Goal: Complete application form: Complete application form

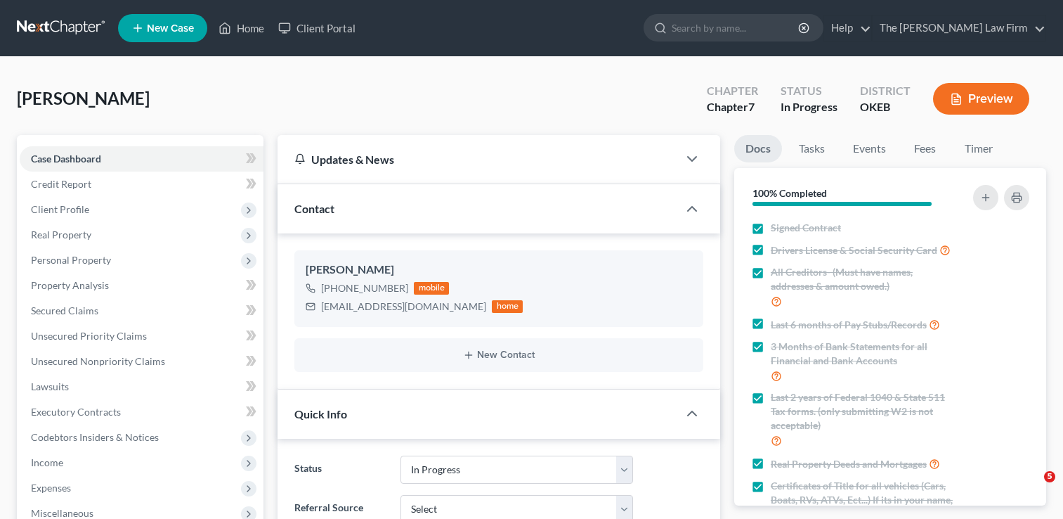
select select "4"
click at [61, 23] on link at bounding box center [62, 27] width 90 height 25
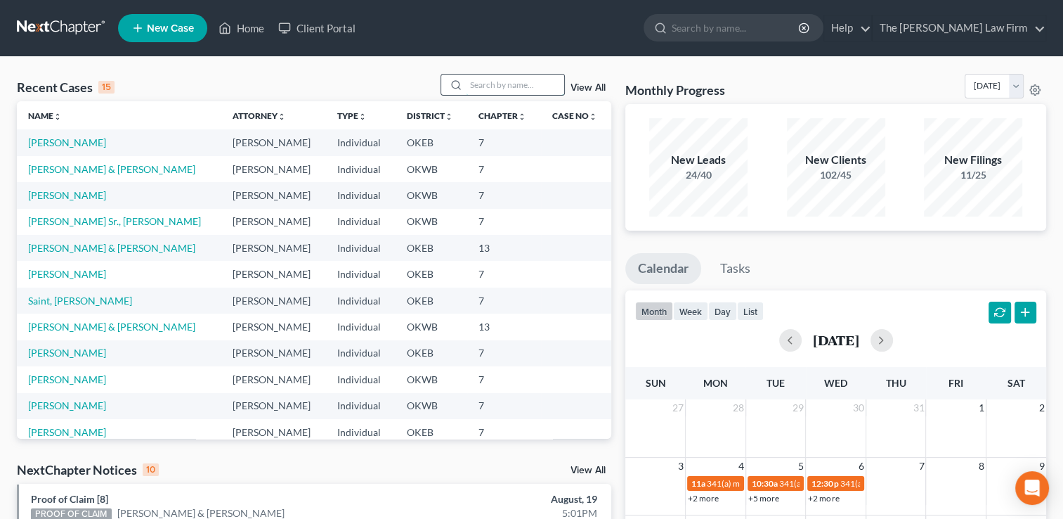
click at [507, 81] on input "search" at bounding box center [515, 84] width 98 height 20
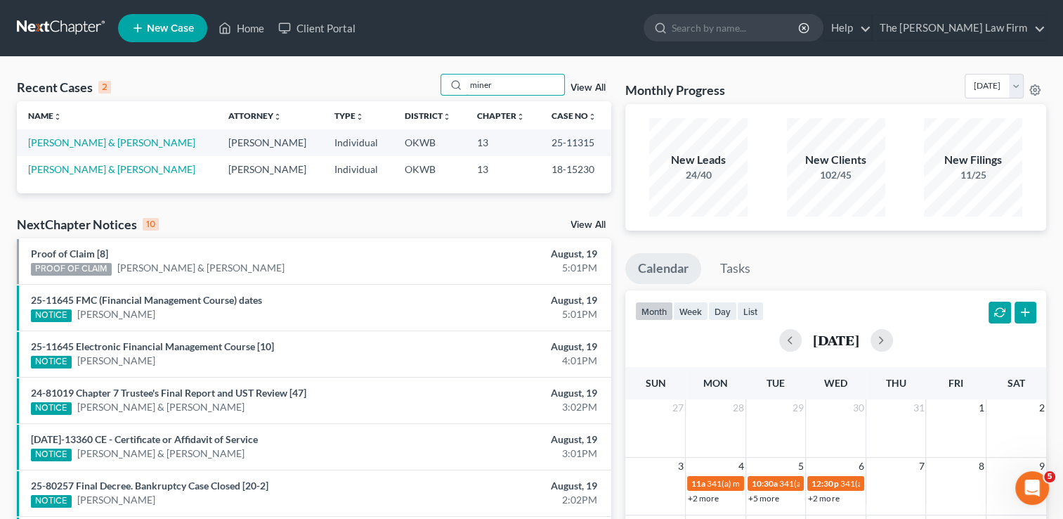
type input "miner"
drag, startPoint x: 533, startPoint y: 142, endPoint x: 577, endPoint y: 146, distance: 43.8
click at [577, 146] on td "25-11315" at bounding box center [575, 142] width 71 height 26
drag, startPoint x: 577, startPoint y: 146, endPoint x: 561, endPoint y: 141, distance: 16.9
copy td "25-11315"
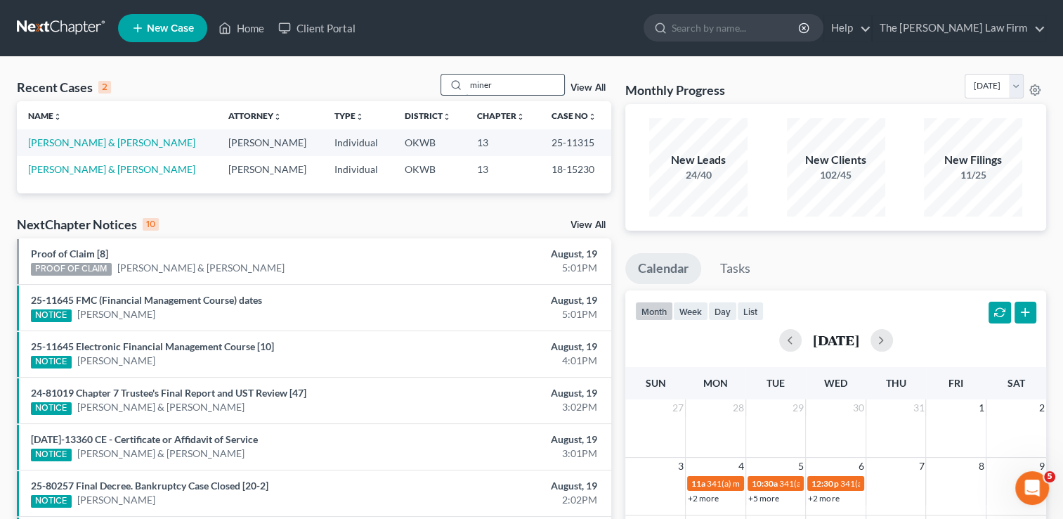
drag, startPoint x: 492, startPoint y: 85, endPoint x: 455, endPoint y: 85, distance: 36.5
click at [455, 85] on div "miner" at bounding box center [503, 85] width 125 height 22
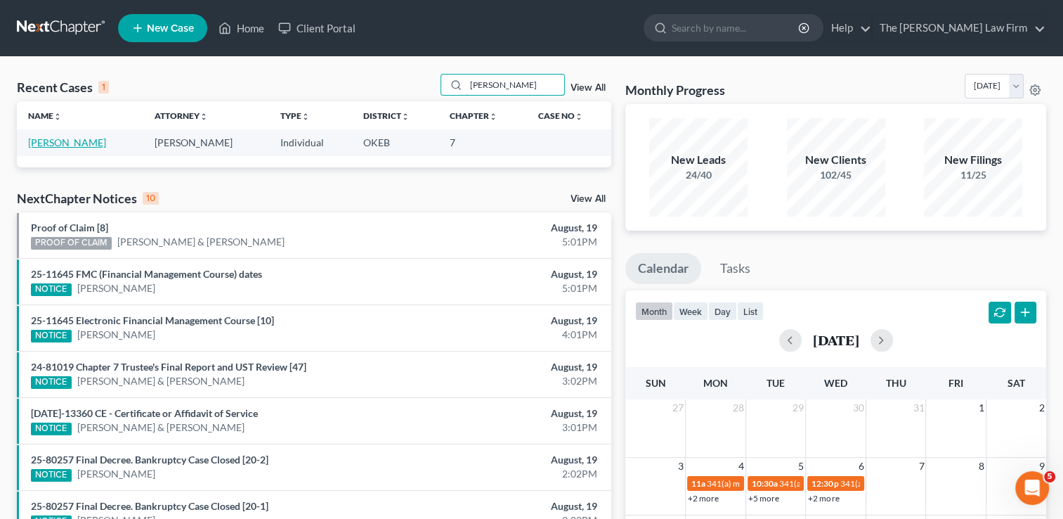
type input "hugo"
click at [67, 143] on link "[PERSON_NAME]" at bounding box center [67, 142] width 78 height 12
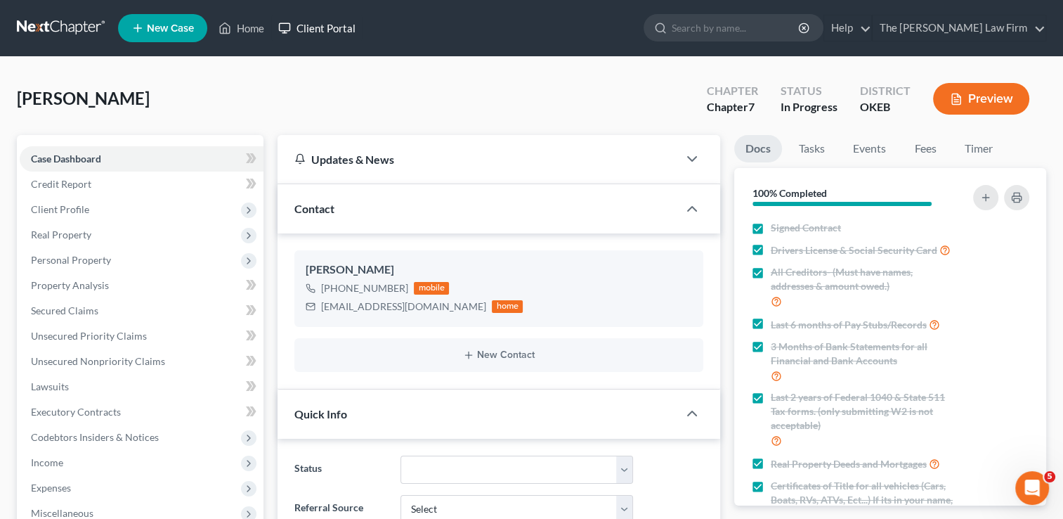
scroll to position [693, 0]
click at [51, 21] on link at bounding box center [62, 27] width 90 height 25
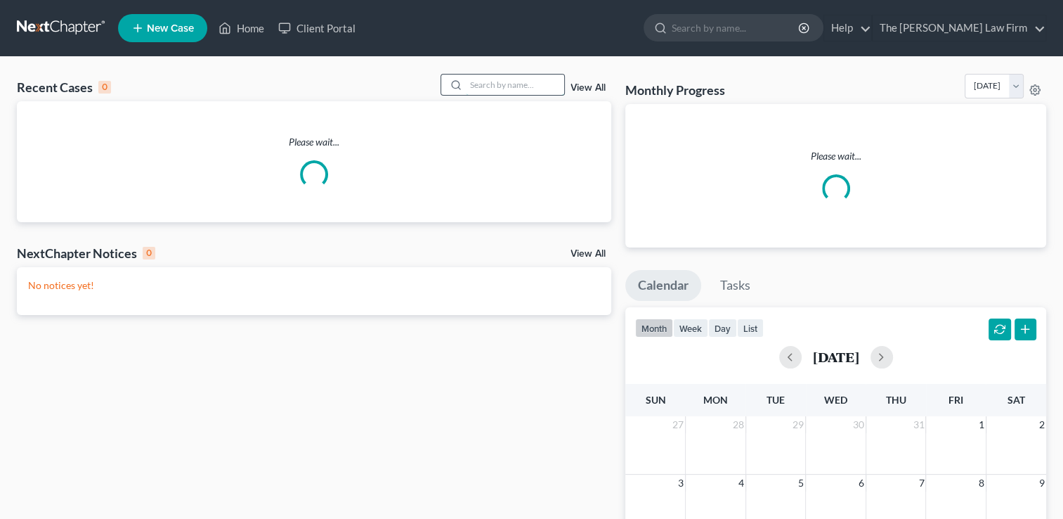
click at [531, 86] on input "search" at bounding box center [515, 84] width 98 height 20
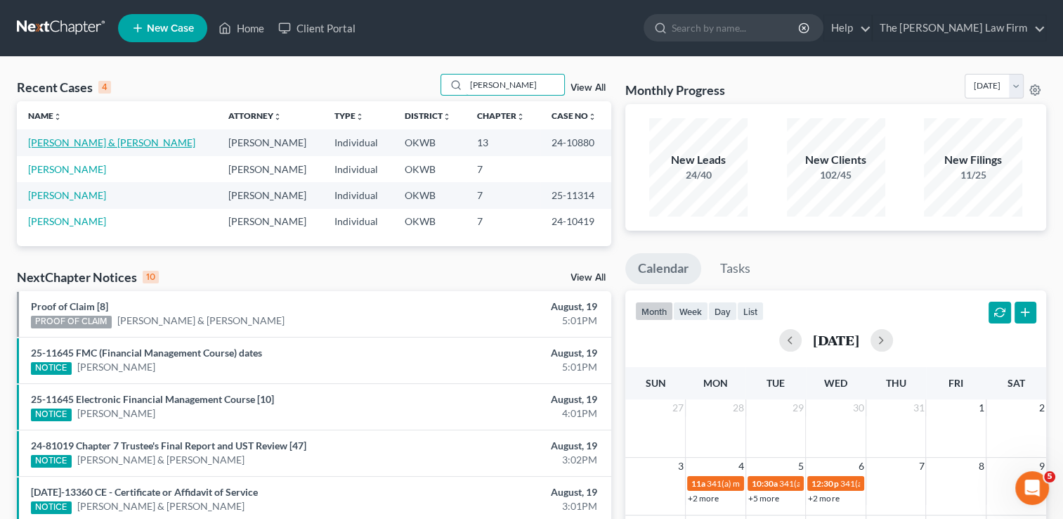
type input "[PERSON_NAME]"
click at [93, 143] on link "[PERSON_NAME] & [PERSON_NAME]" at bounding box center [111, 142] width 167 height 12
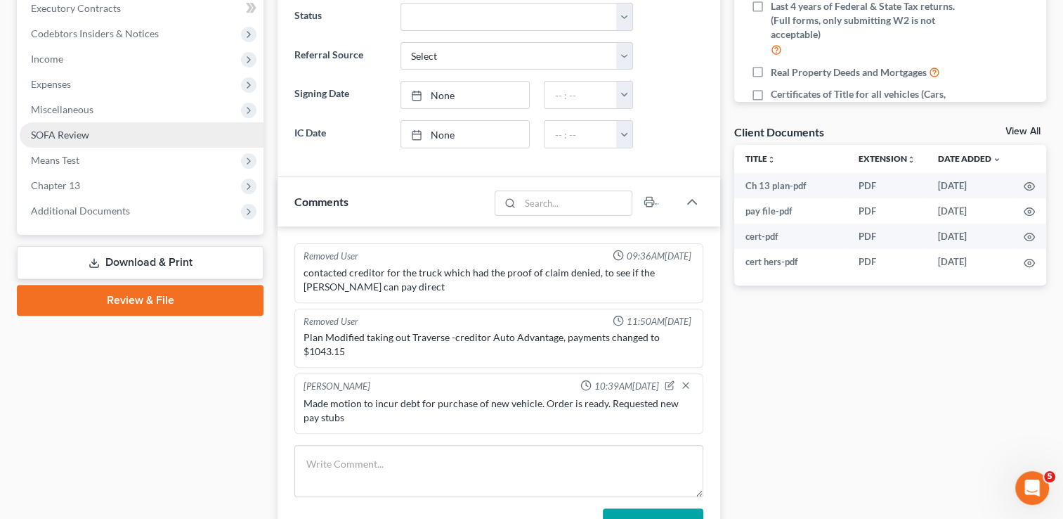
scroll to position [351, 0]
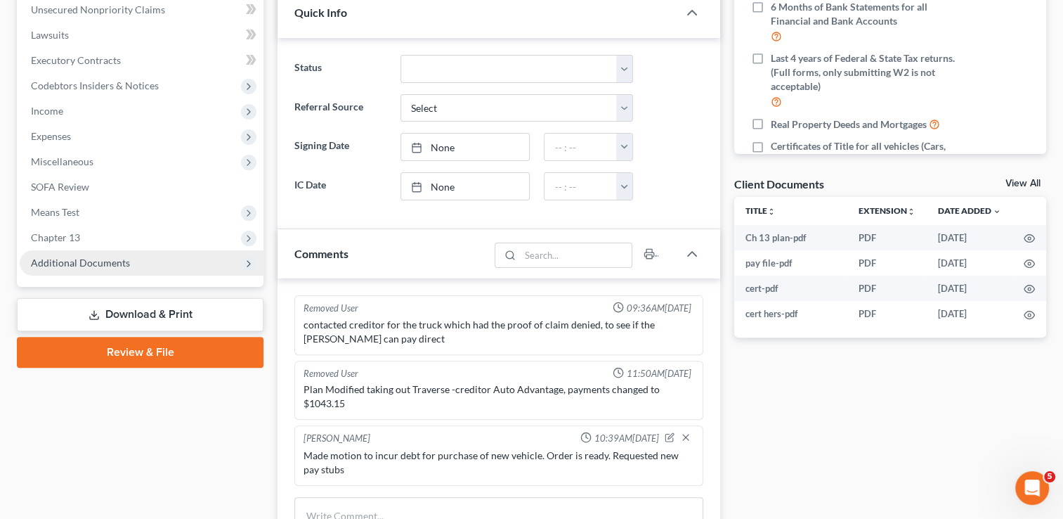
click at [98, 263] on span "Additional Documents" at bounding box center [80, 263] width 99 height 12
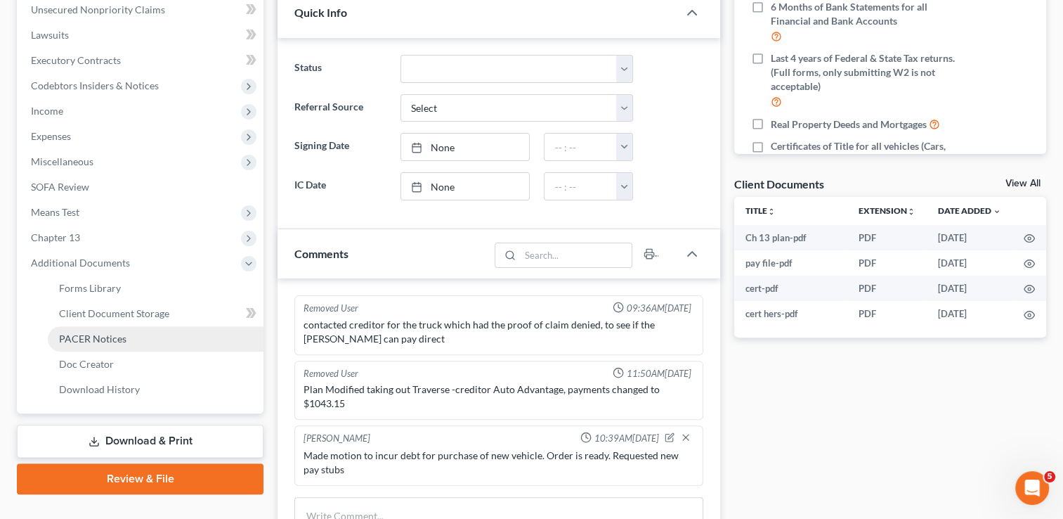
click at [108, 334] on span "PACER Notices" at bounding box center [92, 338] width 67 height 12
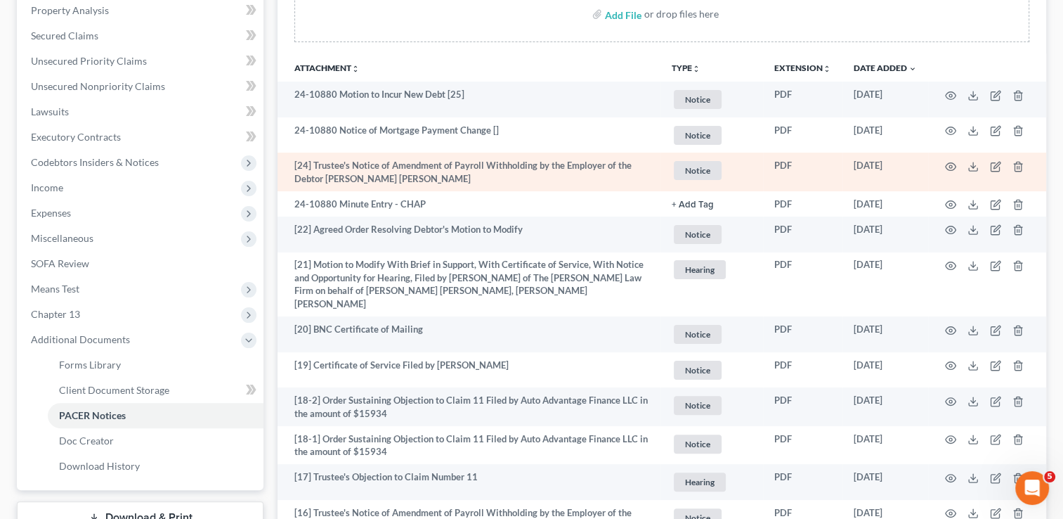
scroll to position [281, 0]
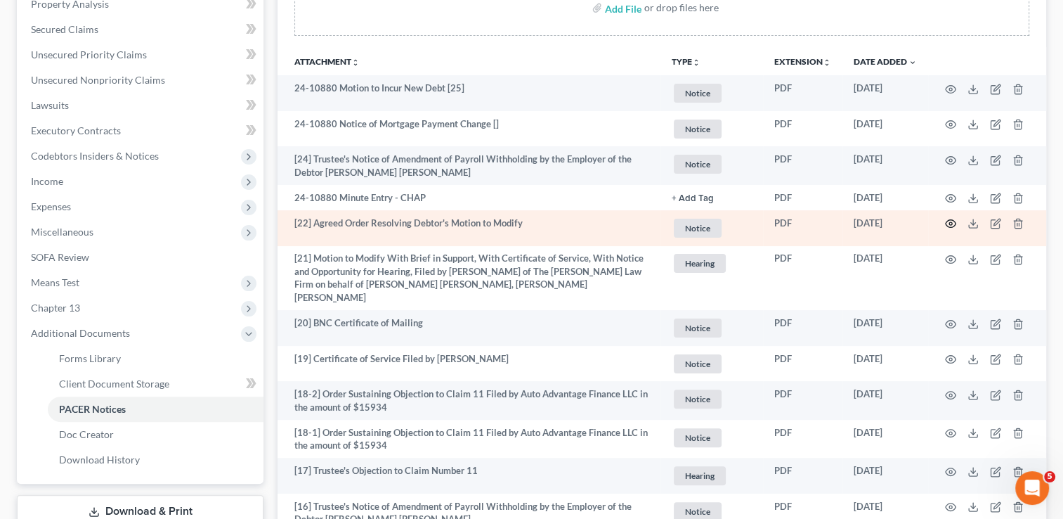
click at [951, 226] on icon "button" at bounding box center [950, 223] width 11 height 11
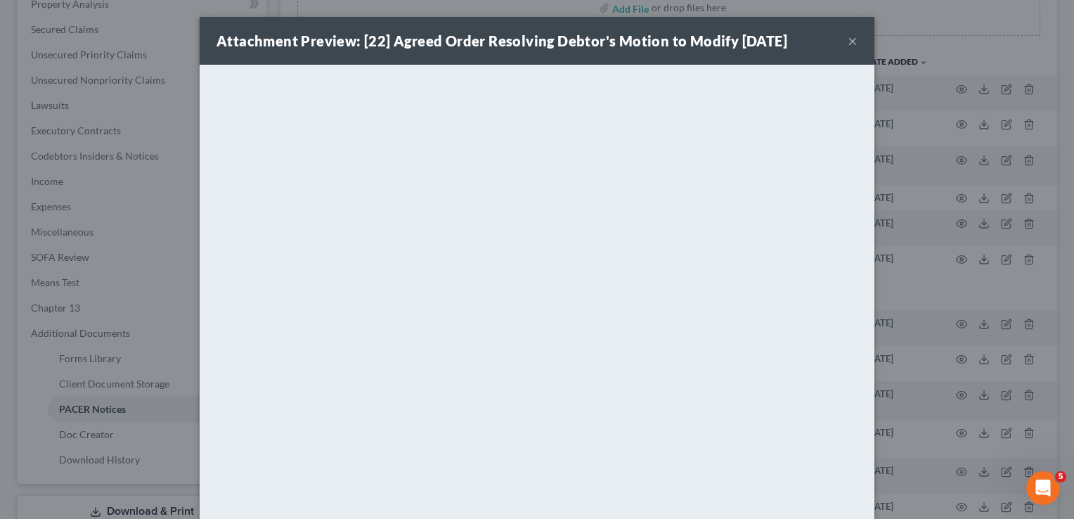
drag, startPoint x: 636, startPoint y: 41, endPoint x: 662, endPoint y: 41, distance: 26.0
click at [636, 41] on strong "Attachment Preview: [22] Agreed Order Resolving Debtor's Motion to Modify 09/05…" at bounding box center [501, 40] width 571 height 17
click at [849, 41] on button "×" at bounding box center [853, 40] width 10 height 17
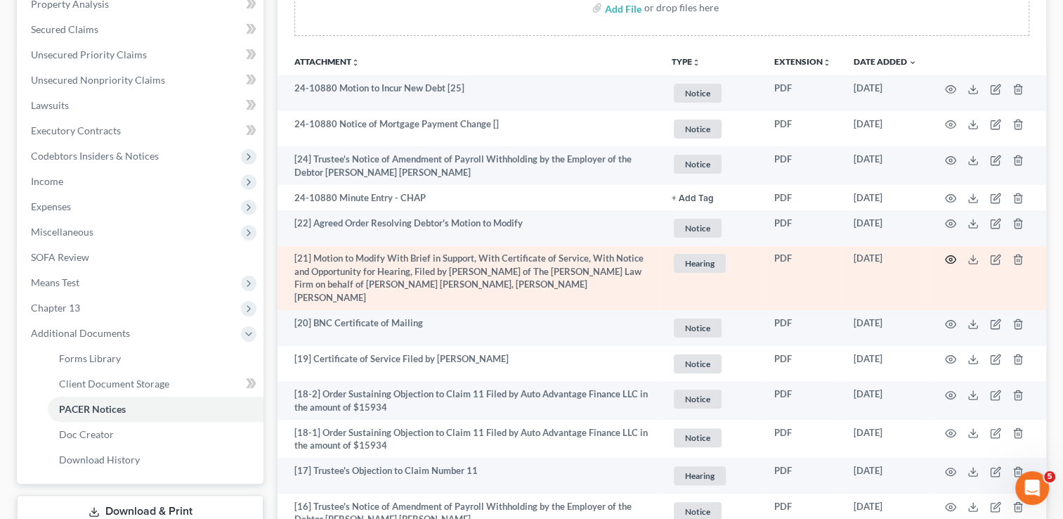
click at [953, 260] on icon "button" at bounding box center [950, 259] width 11 height 11
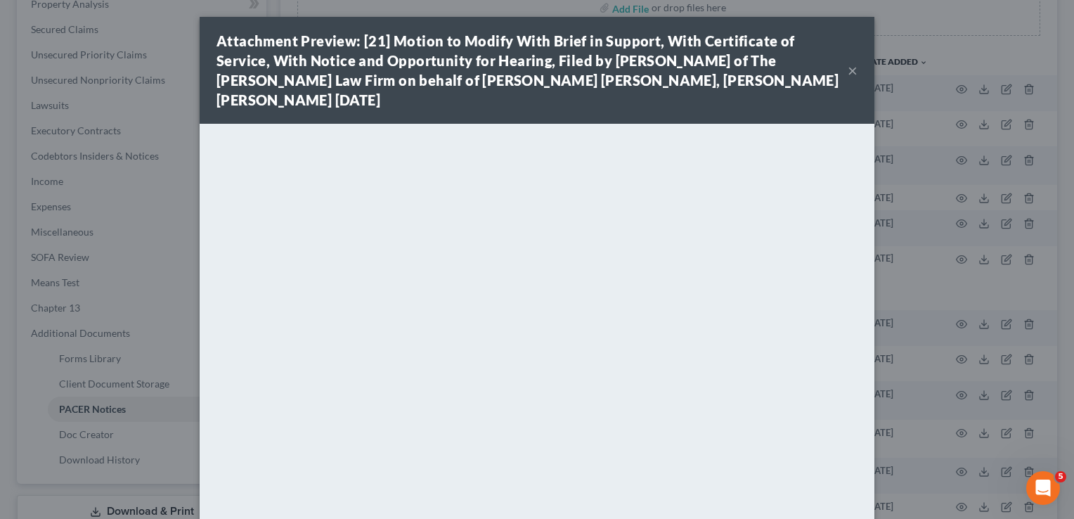
click at [848, 64] on button "×" at bounding box center [853, 70] width 10 height 17
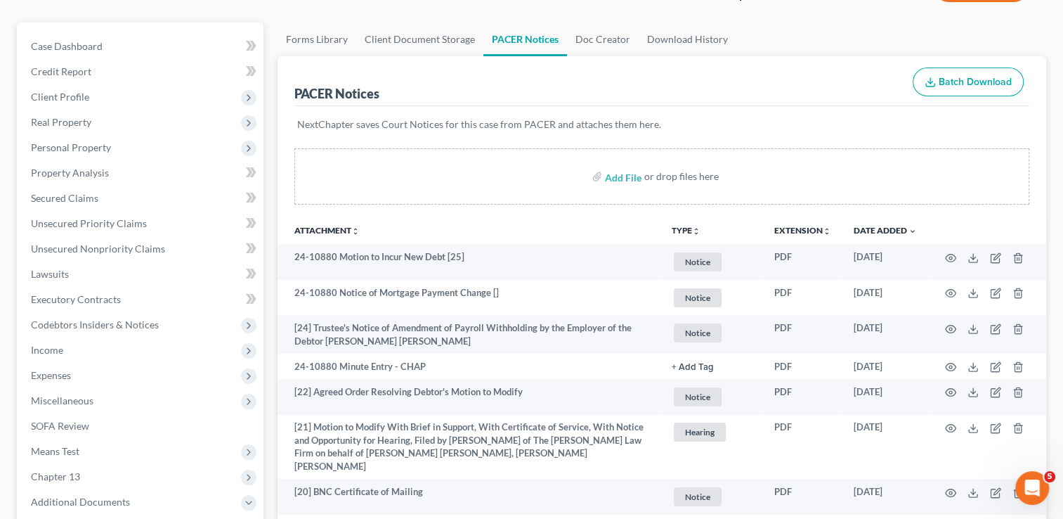
scroll to position [0, 0]
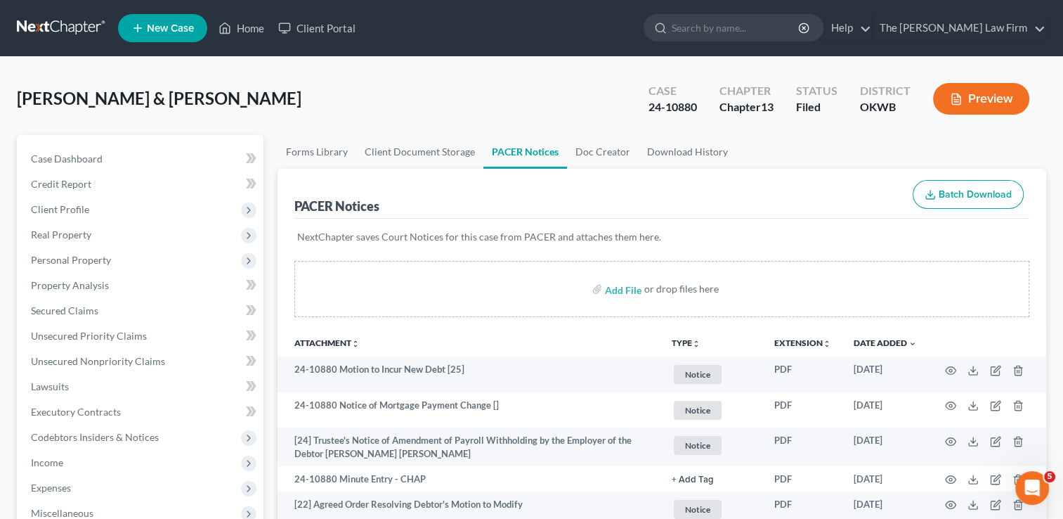
click at [50, 22] on link at bounding box center [62, 27] width 90 height 25
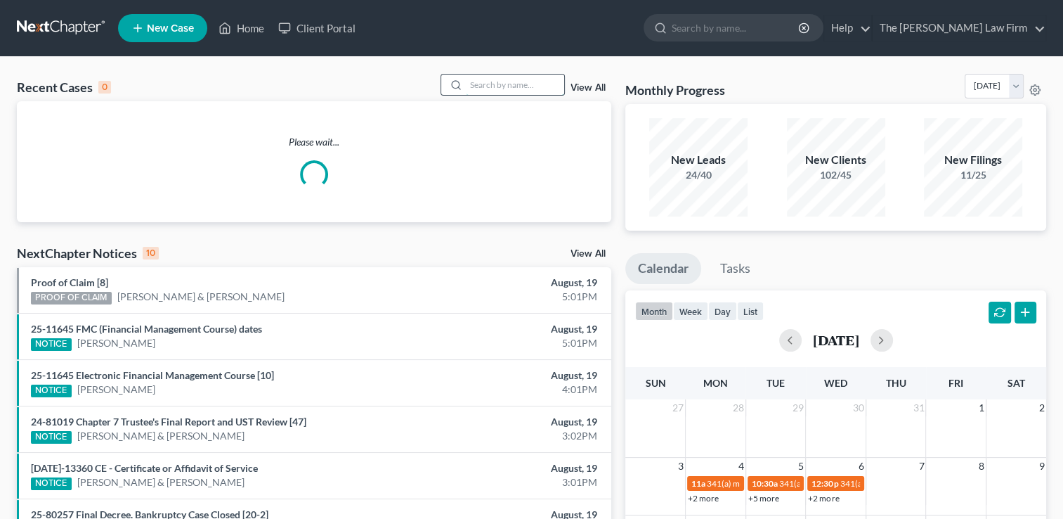
click at [509, 86] on input "search" at bounding box center [515, 84] width 98 height 20
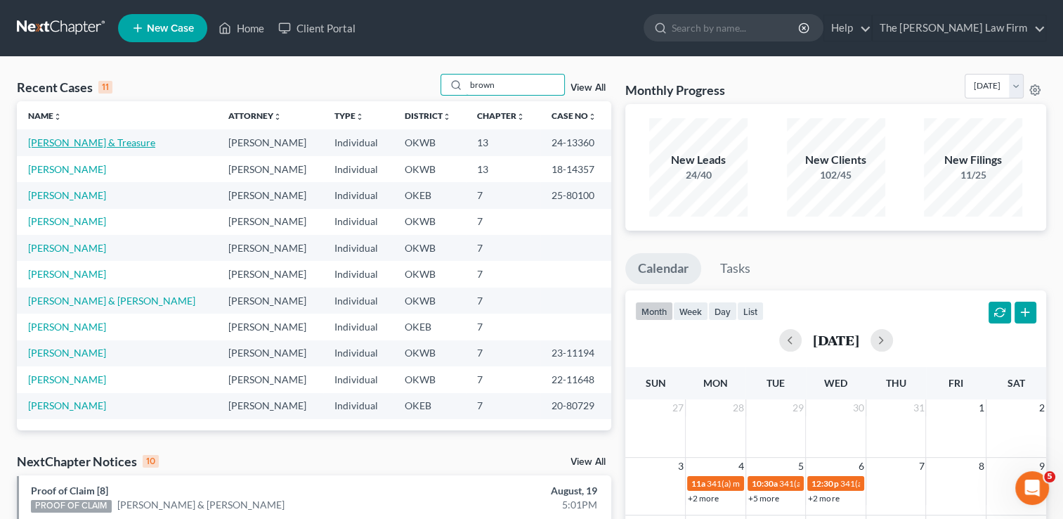
type input "brown"
click at [132, 144] on link "Brown, Gaylen & Treasure" at bounding box center [91, 142] width 127 height 12
select select "4"
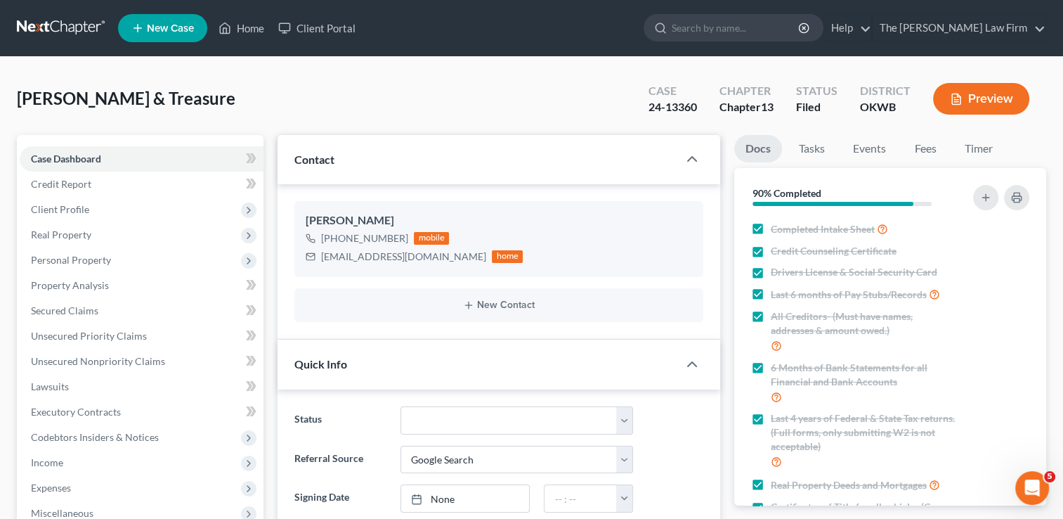
scroll to position [949, 0]
click at [74, 262] on span "Personal Property" at bounding box center [71, 260] width 80 height 12
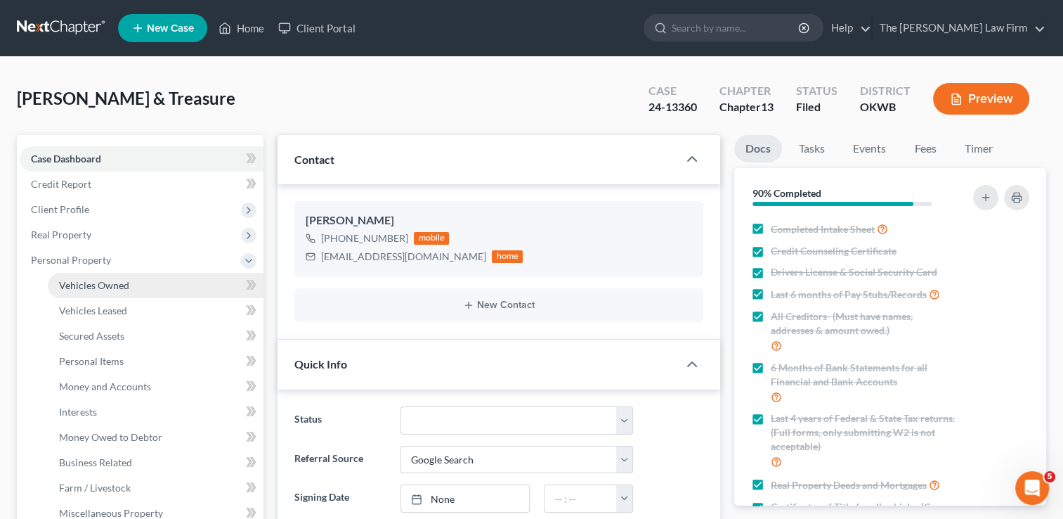
click at [110, 283] on span "Vehicles Owned" at bounding box center [94, 285] width 70 height 12
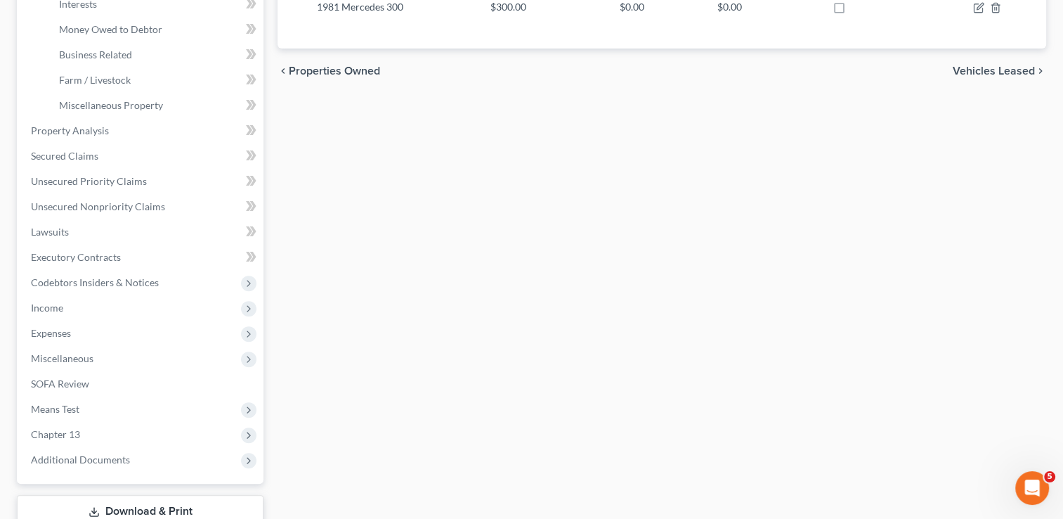
scroll to position [505, 0]
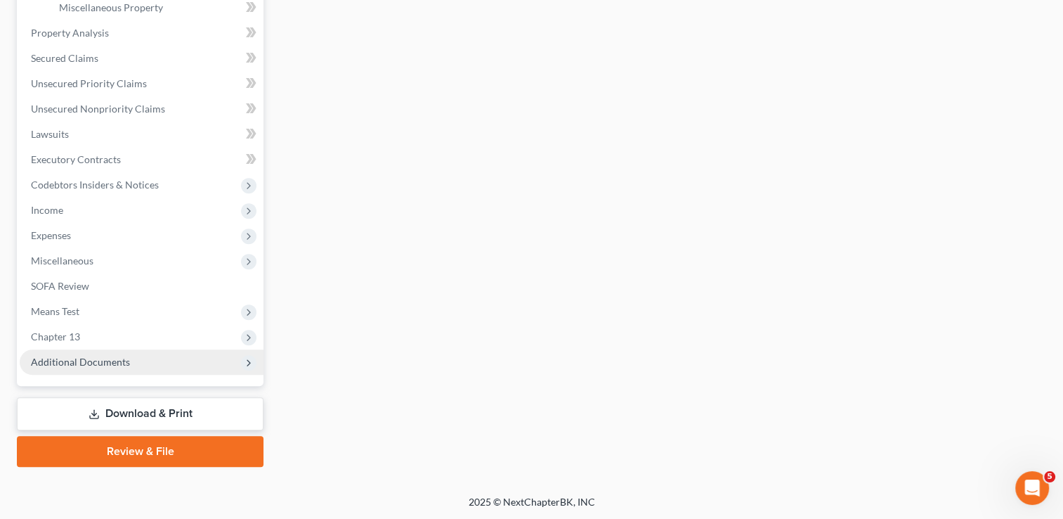
click at [98, 360] on span "Additional Documents" at bounding box center [80, 362] width 99 height 12
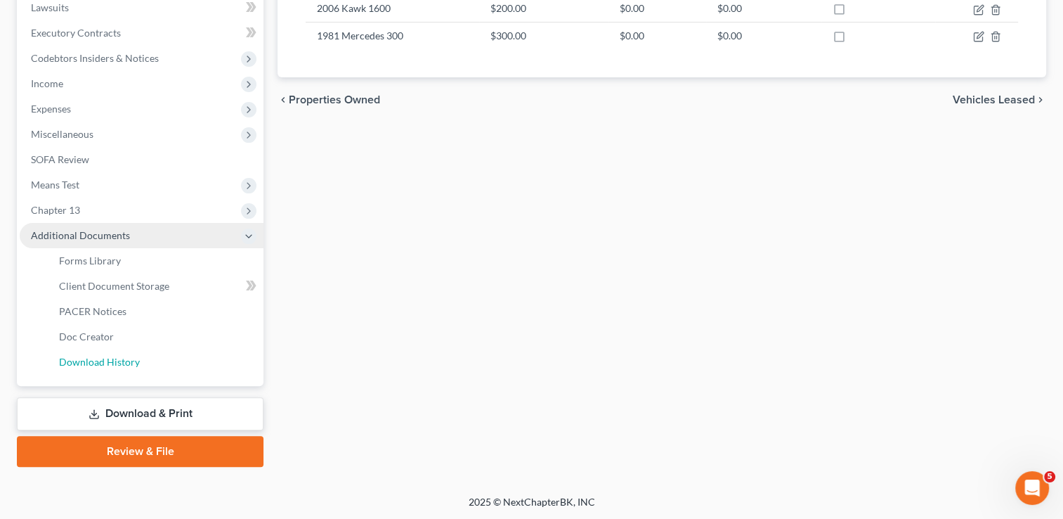
click at [98, 360] on span "Download History" at bounding box center [99, 362] width 81 height 12
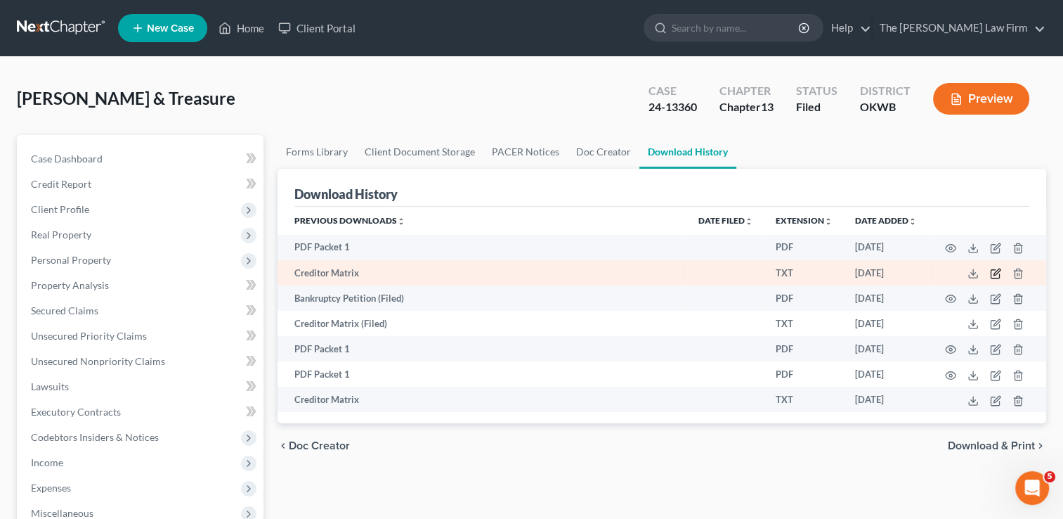
click at [993, 273] on icon "button" at bounding box center [995, 273] width 11 height 11
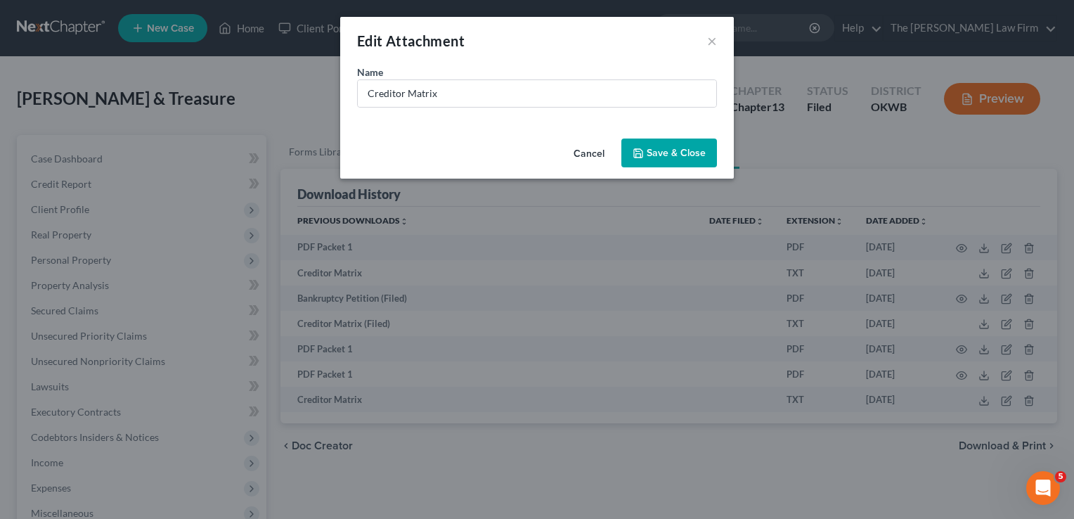
click at [706, 44] on div "Edit Attachment ×" at bounding box center [537, 41] width 394 height 48
click at [710, 44] on button "×" at bounding box center [712, 40] width 10 height 17
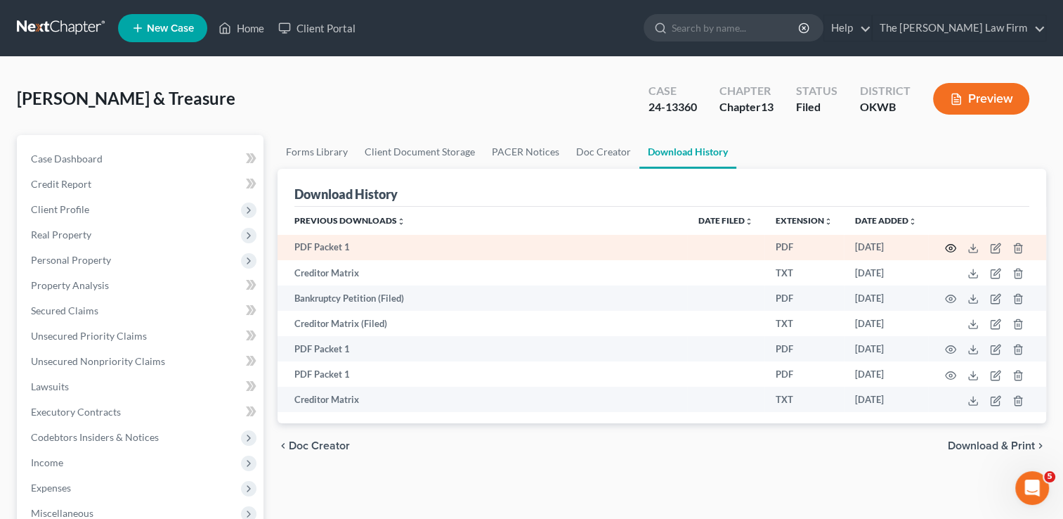
click at [947, 247] on icon "button" at bounding box center [950, 247] width 11 height 11
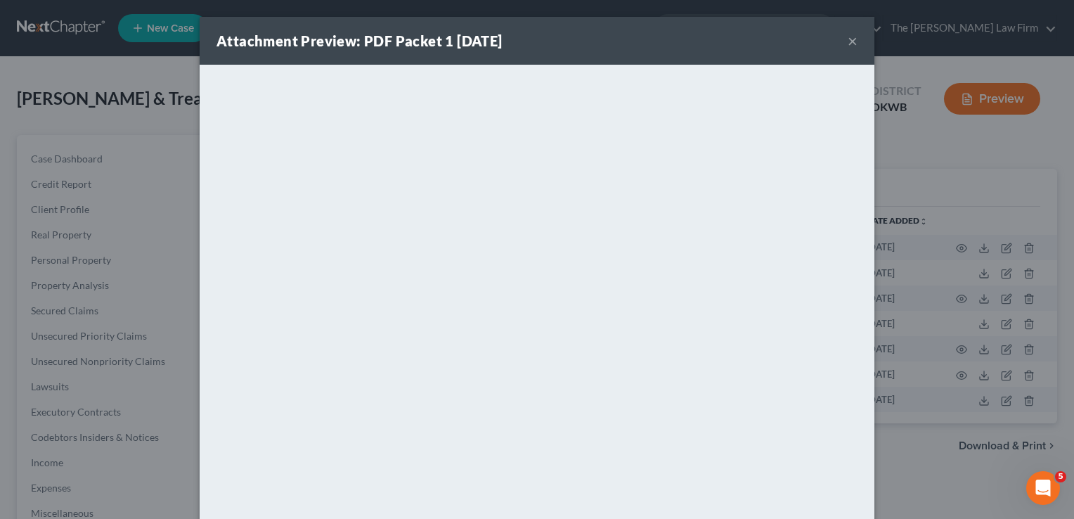
click at [848, 42] on button "×" at bounding box center [853, 40] width 10 height 17
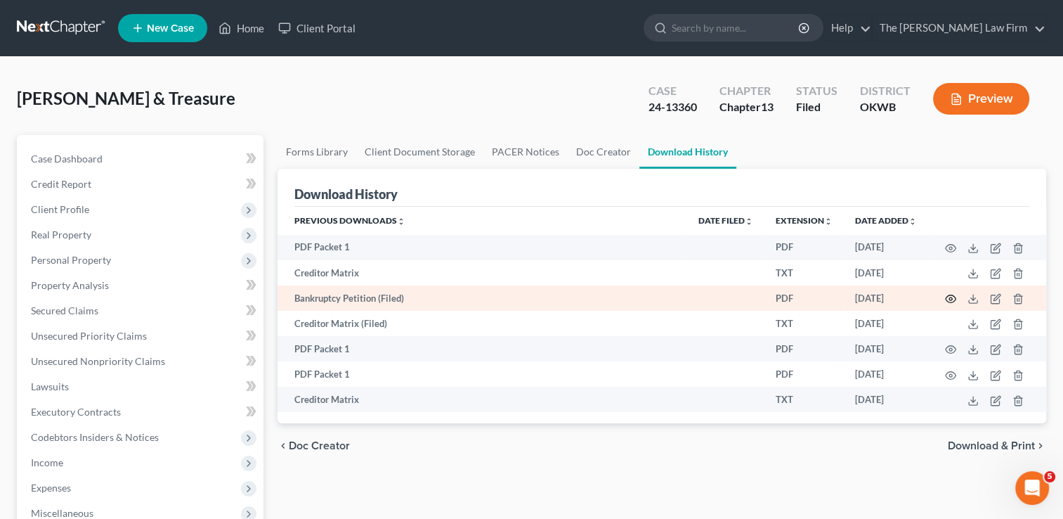
click at [948, 299] on icon "button" at bounding box center [950, 298] width 11 height 11
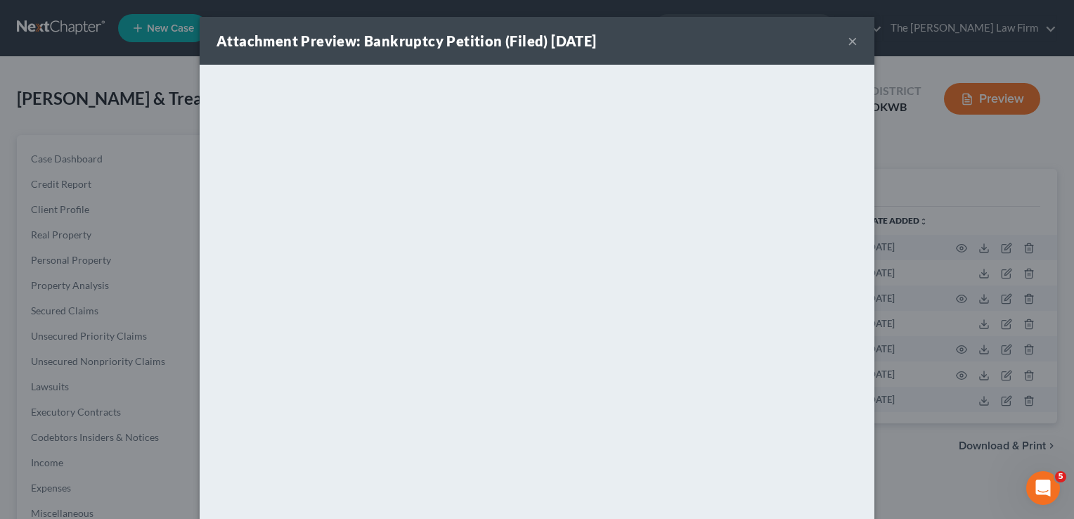
click at [850, 41] on button "×" at bounding box center [853, 40] width 10 height 17
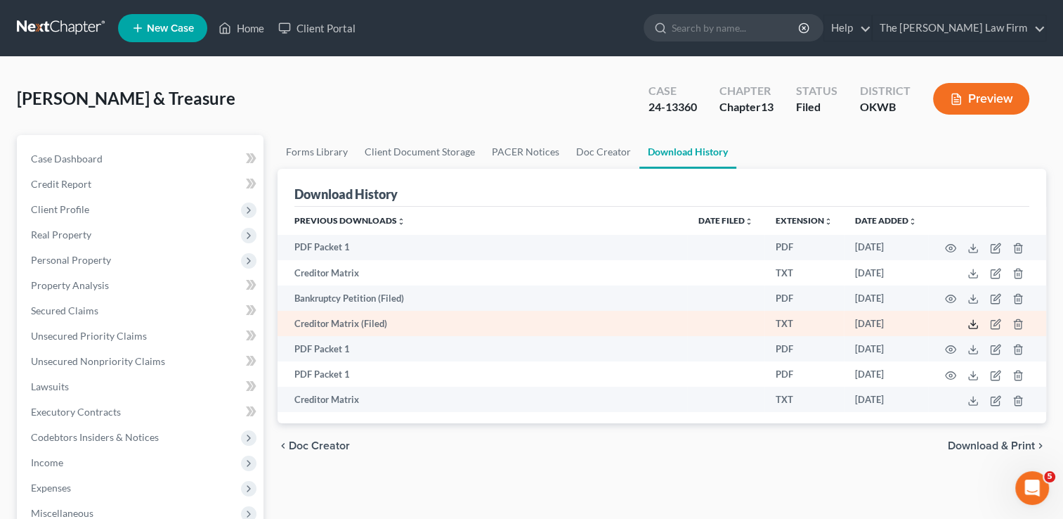
click at [973, 327] on icon at bounding box center [973, 323] width 11 height 11
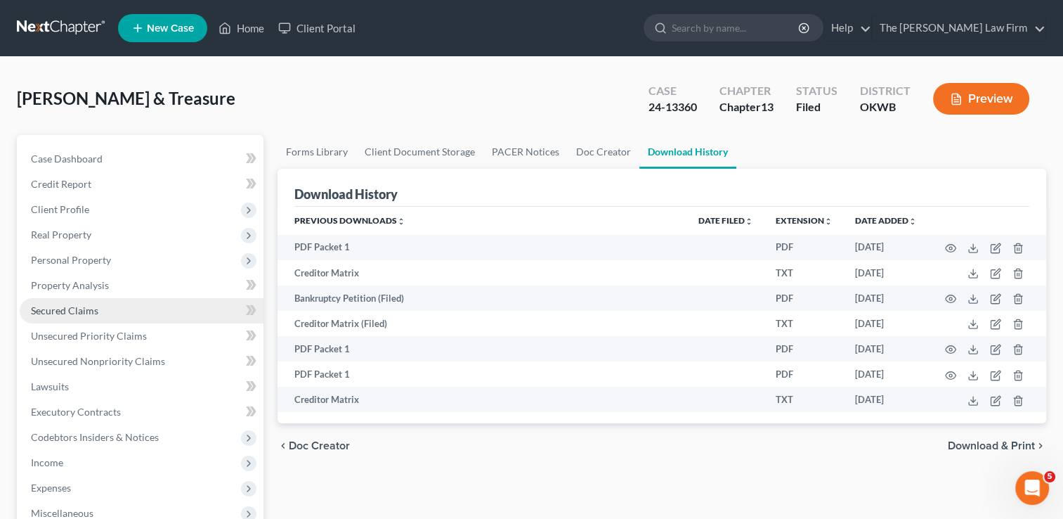
click at [77, 309] on span "Secured Claims" at bounding box center [64, 310] width 67 height 12
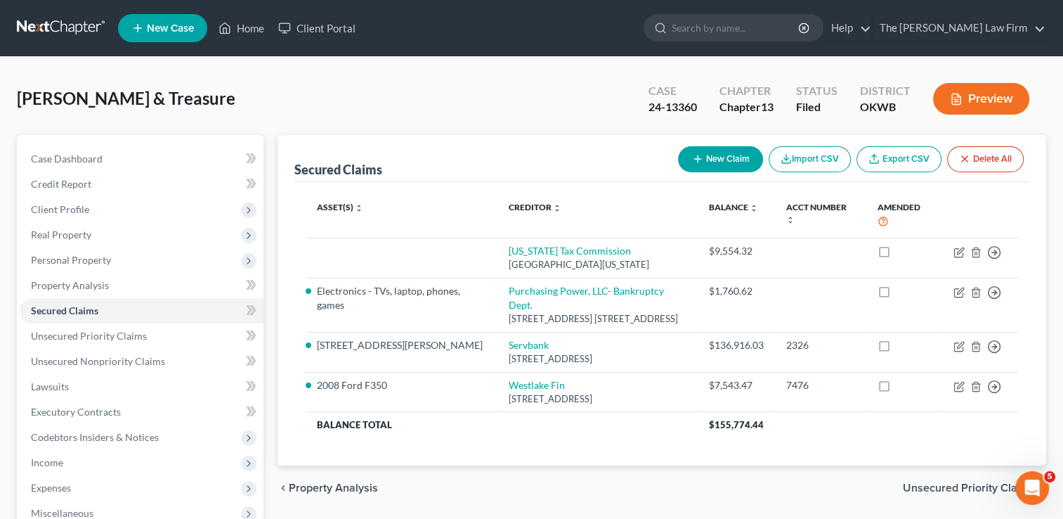
click at [59, 22] on link at bounding box center [62, 27] width 90 height 25
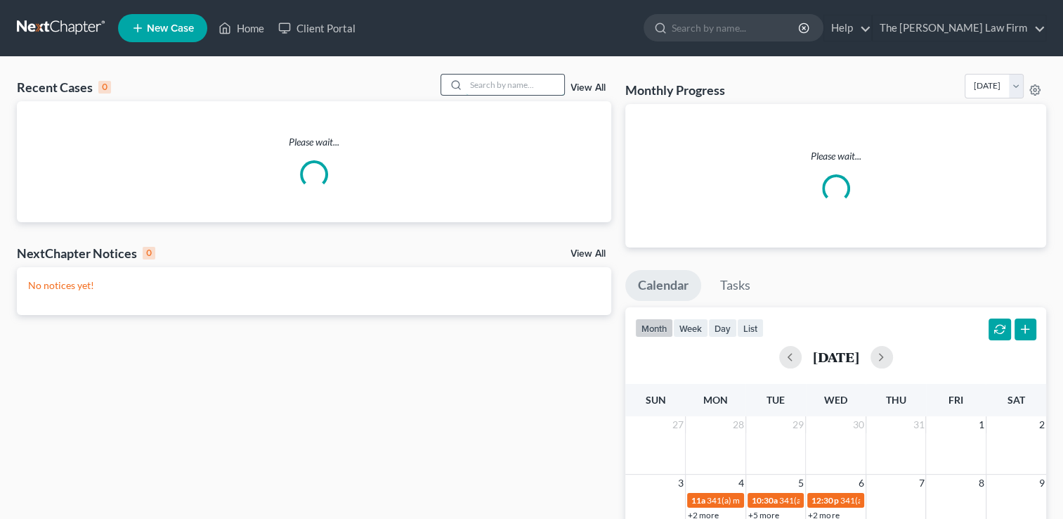
click at [501, 86] on input "search" at bounding box center [515, 84] width 98 height 20
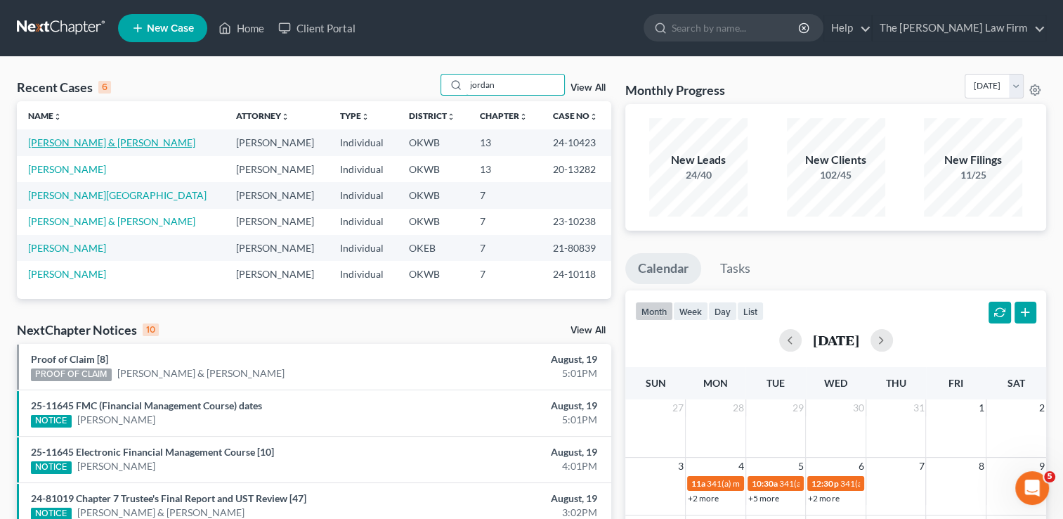
type input "jordan"
click at [82, 143] on link "[PERSON_NAME] & [PERSON_NAME]" at bounding box center [111, 142] width 167 height 12
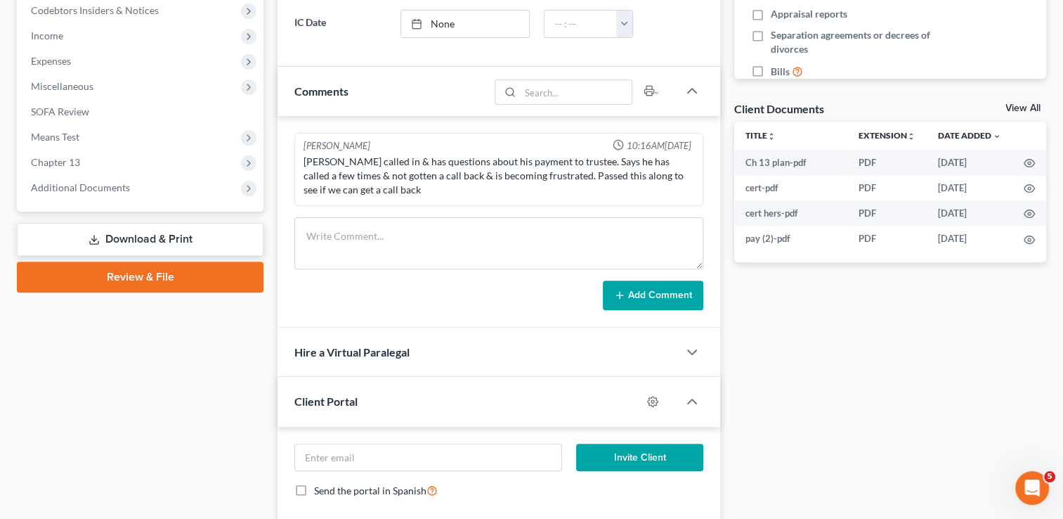
scroll to position [351, 0]
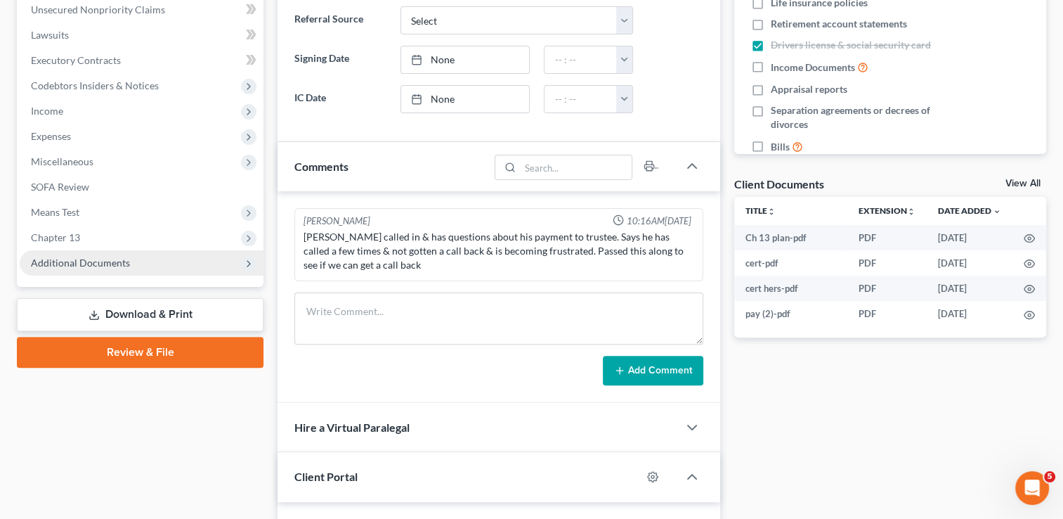
click at [77, 265] on span "Additional Documents" at bounding box center [80, 263] width 99 height 12
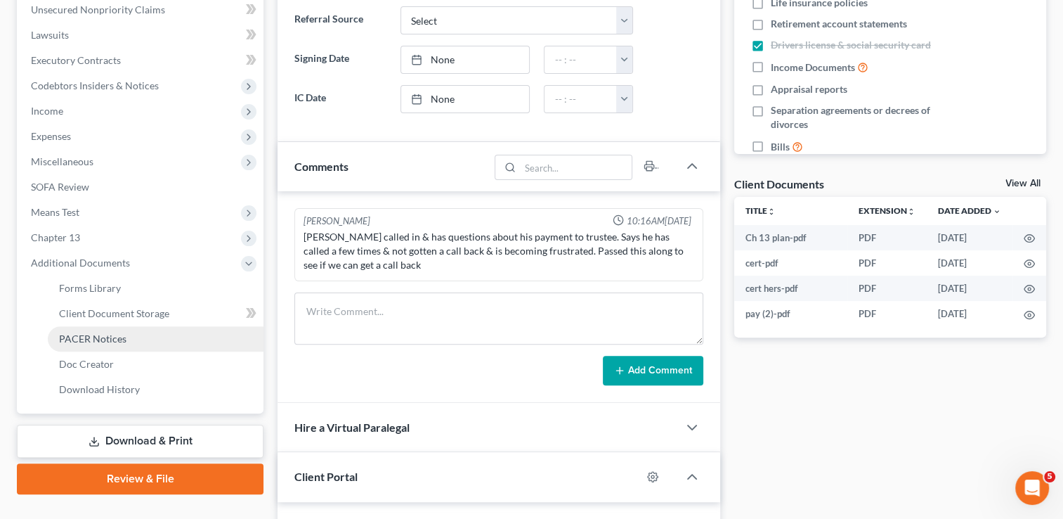
click at [102, 338] on span "PACER Notices" at bounding box center [92, 338] width 67 height 12
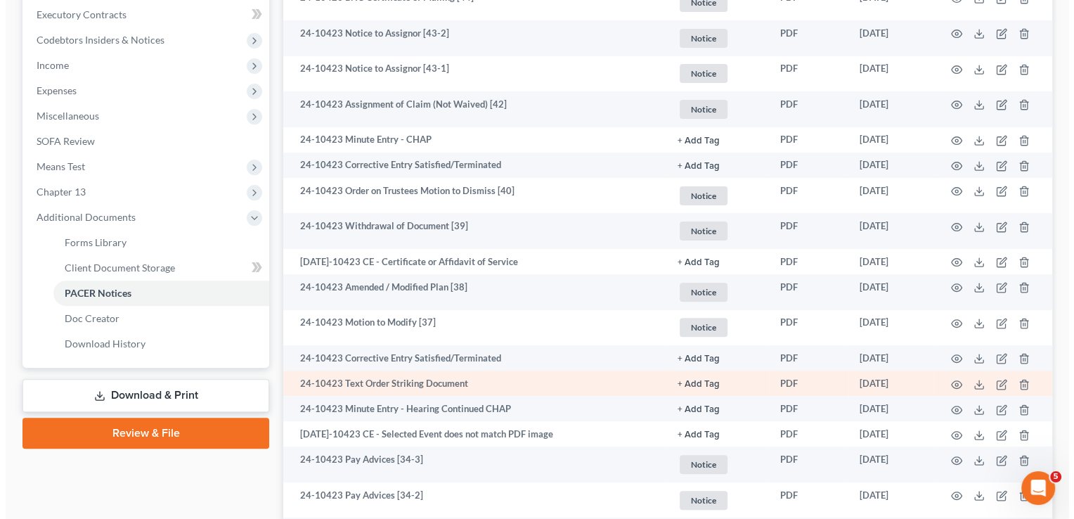
scroll to position [422, 0]
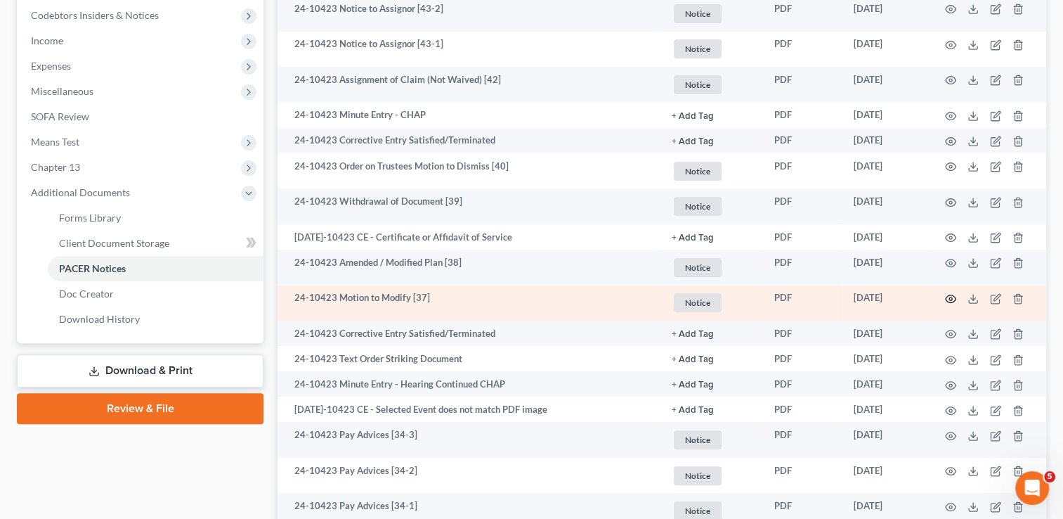
click at [948, 299] on icon "button" at bounding box center [950, 298] width 11 height 11
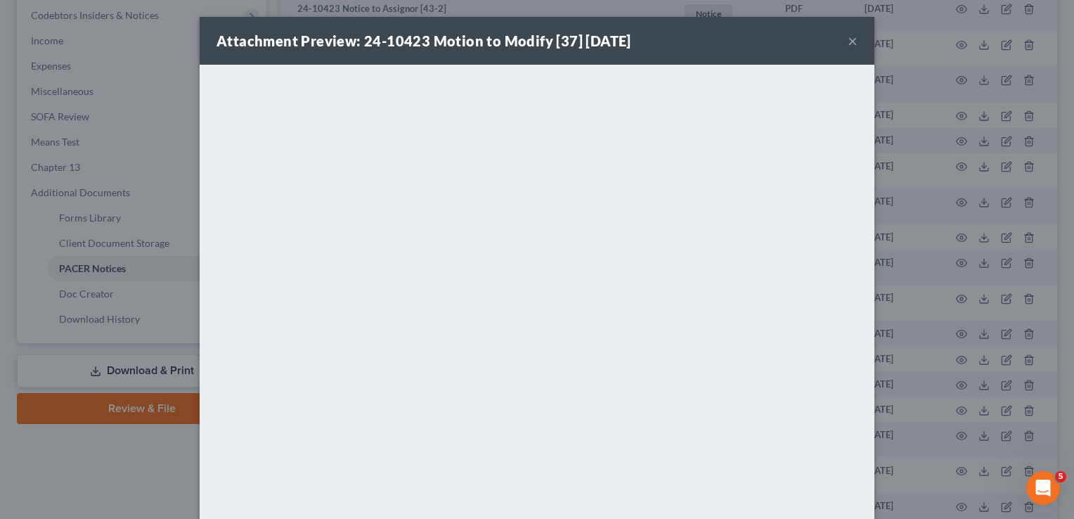
click at [848, 44] on button "×" at bounding box center [853, 40] width 10 height 17
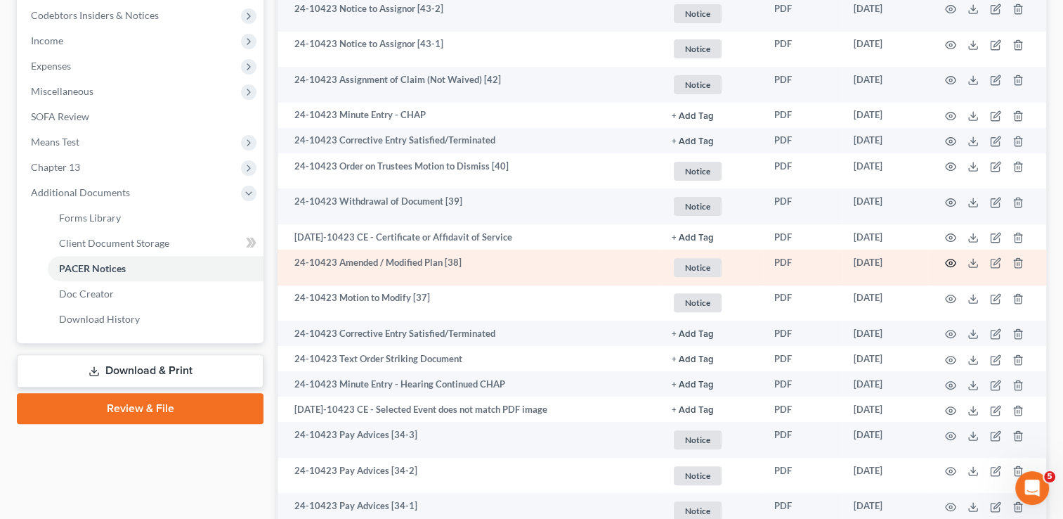
click at [949, 267] on icon "button" at bounding box center [951, 263] width 11 height 8
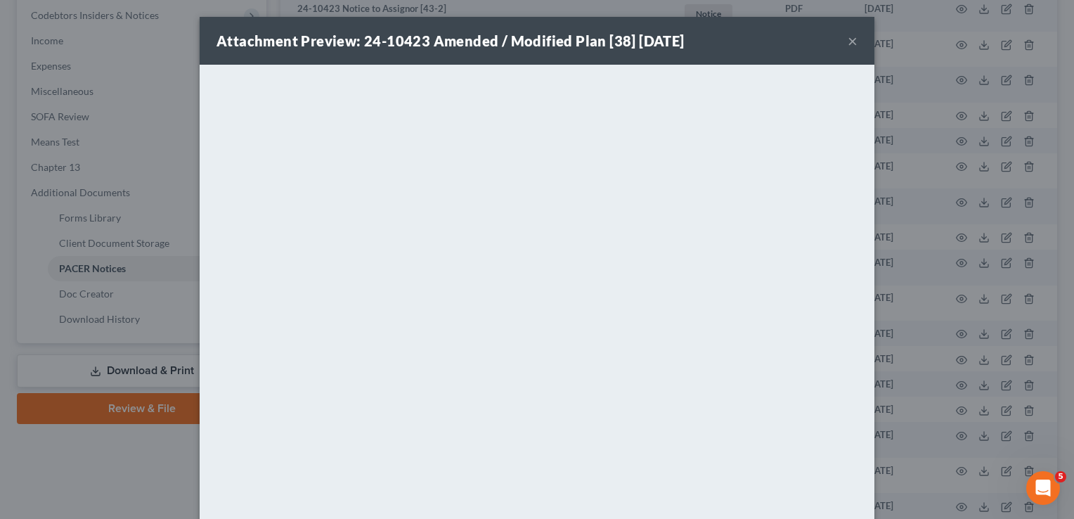
click at [848, 41] on button "×" at bounding box center [853, 40] width 10 height 17
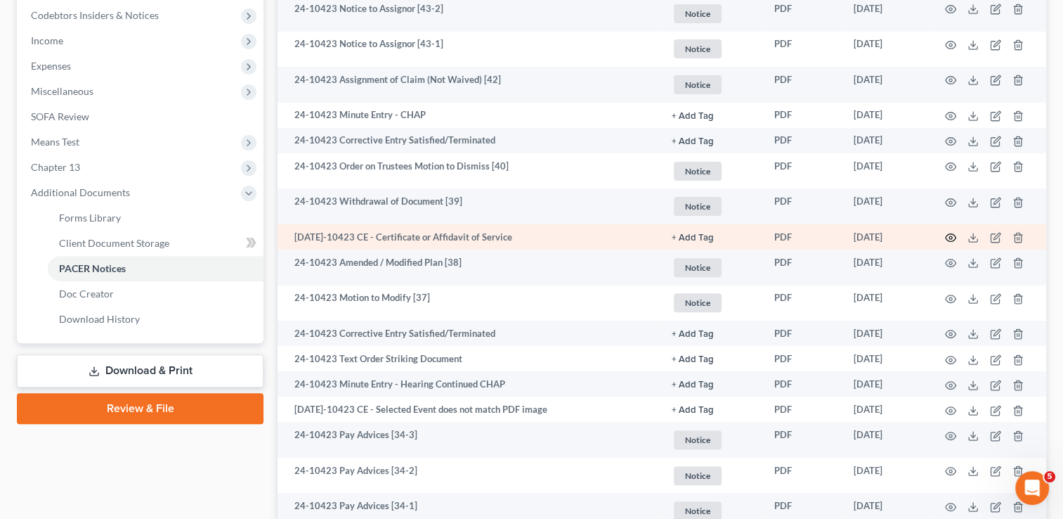
click at [951, 238] on icon "button" at bounding box center [950, 237] width 11 height 11
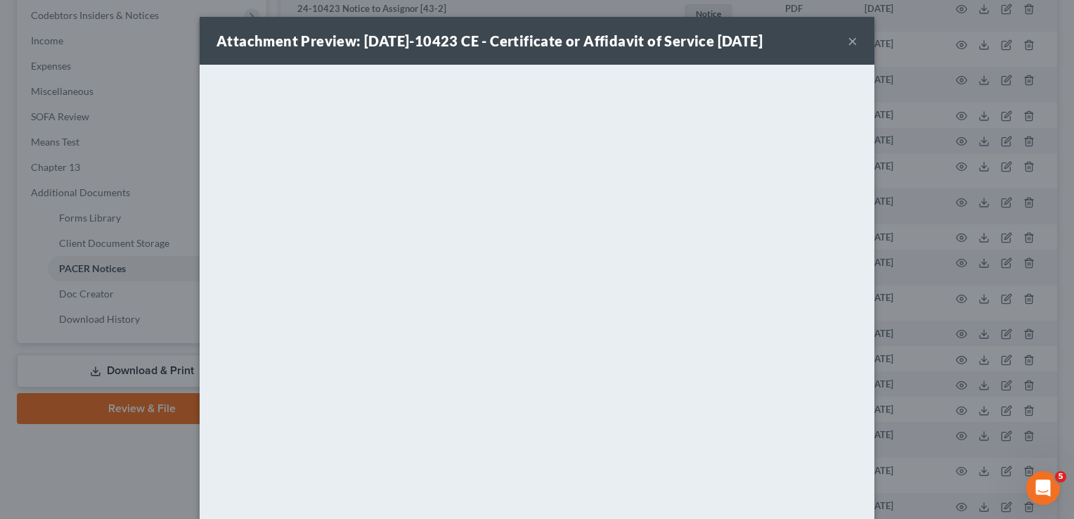
click at [848, 44] on button "×" at bounding box center [853, 40] width 10 height 17
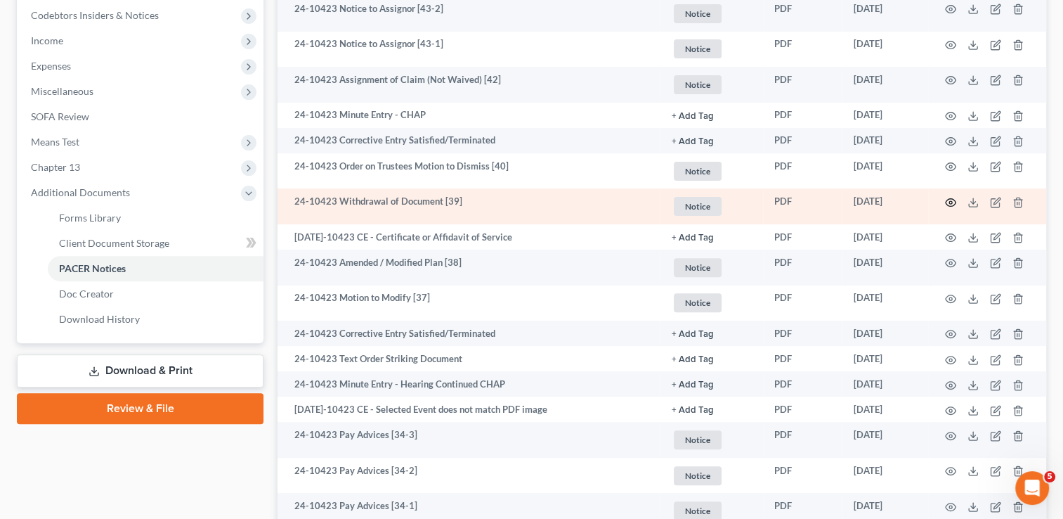
click at [953, 202] on icon "button" at bounding box center [950, 202] width 11 height 11
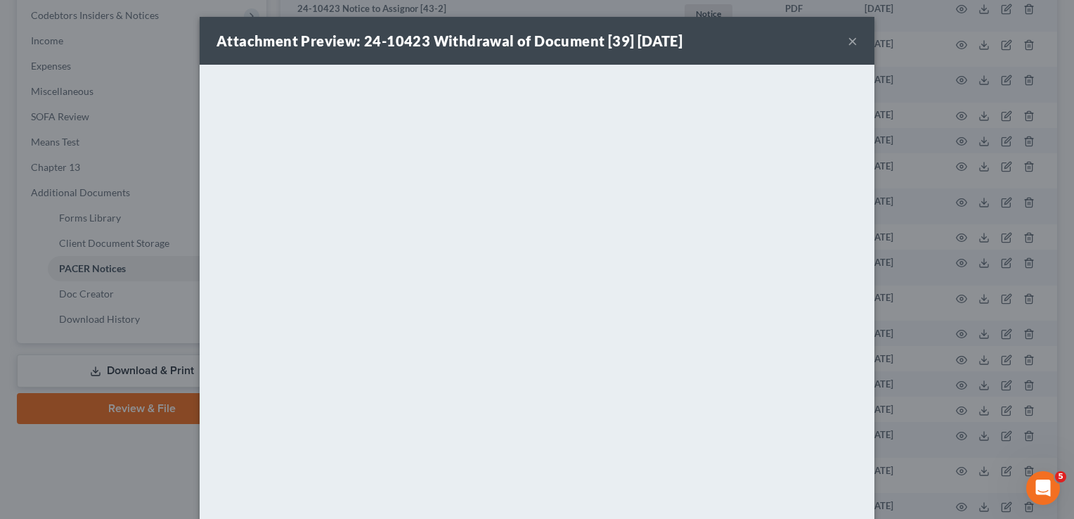
click at [848, 40] on button "×" at bounding box center [853, 40] width 10 height 17
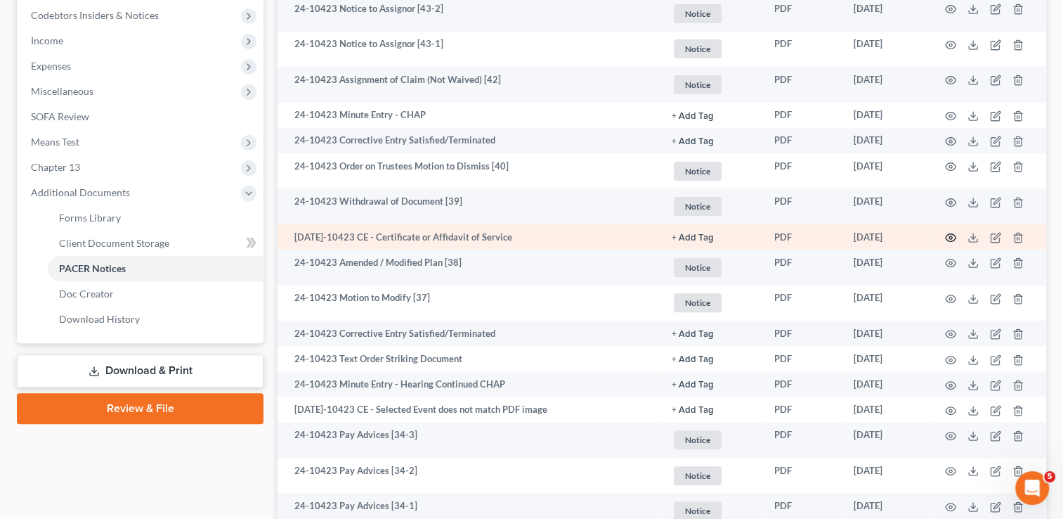
click at [953, 235] on icon "button" at bounding box center [950, 237] width 11 height 11
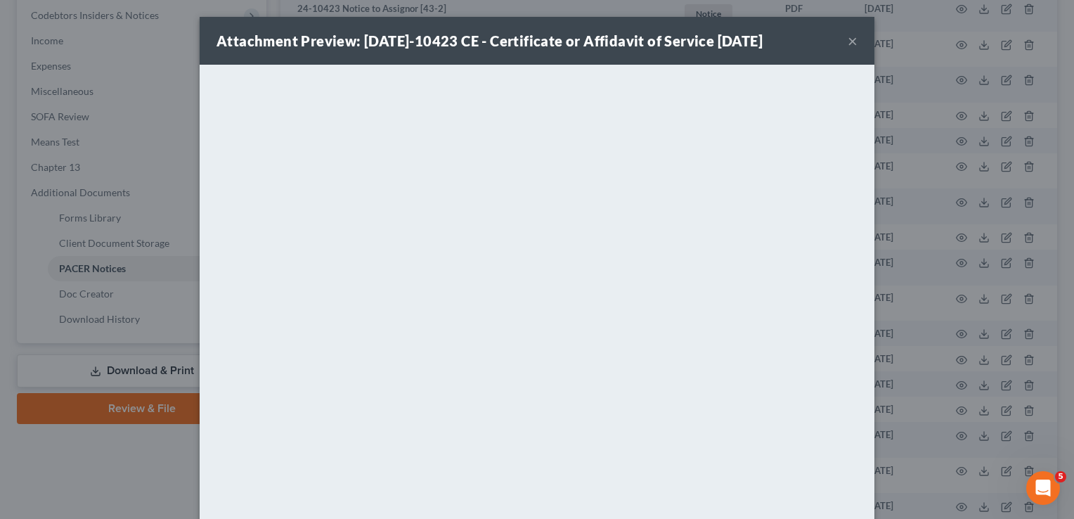
click at [848, 41] on button "×" at bounding box center [853, 40] width 10 height 17
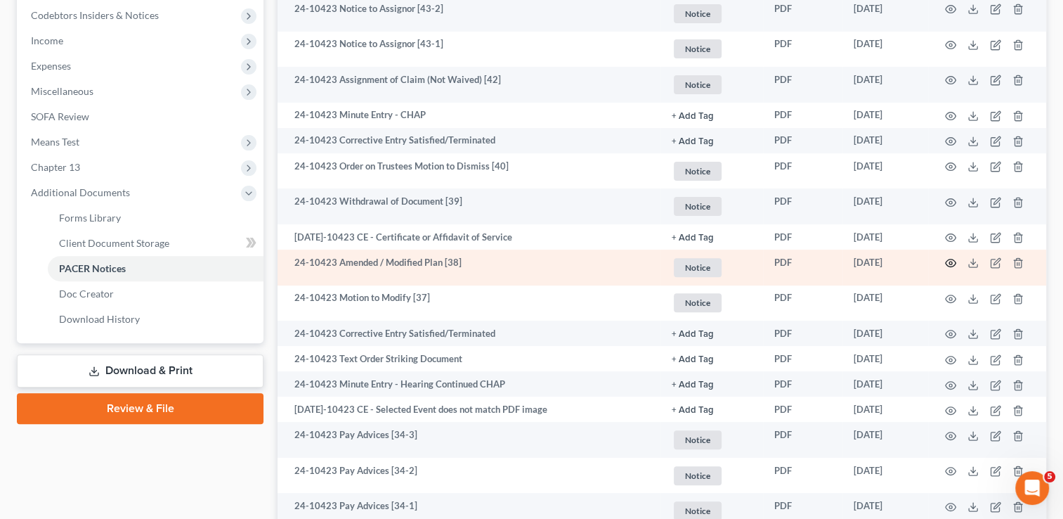
click at [949, 263] on circle "button" at bounding box center [950, 262] width 3 height 3
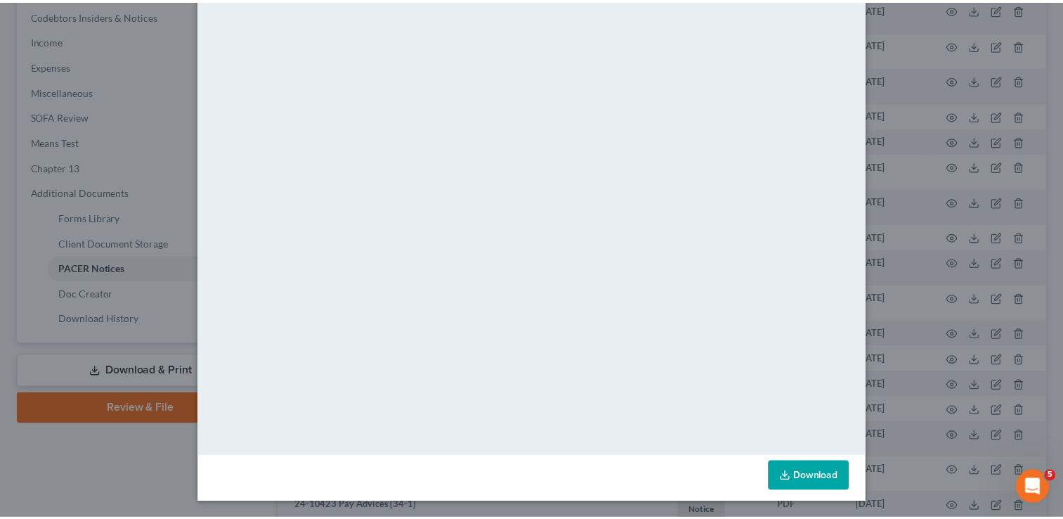
scroll to position [0, 0]
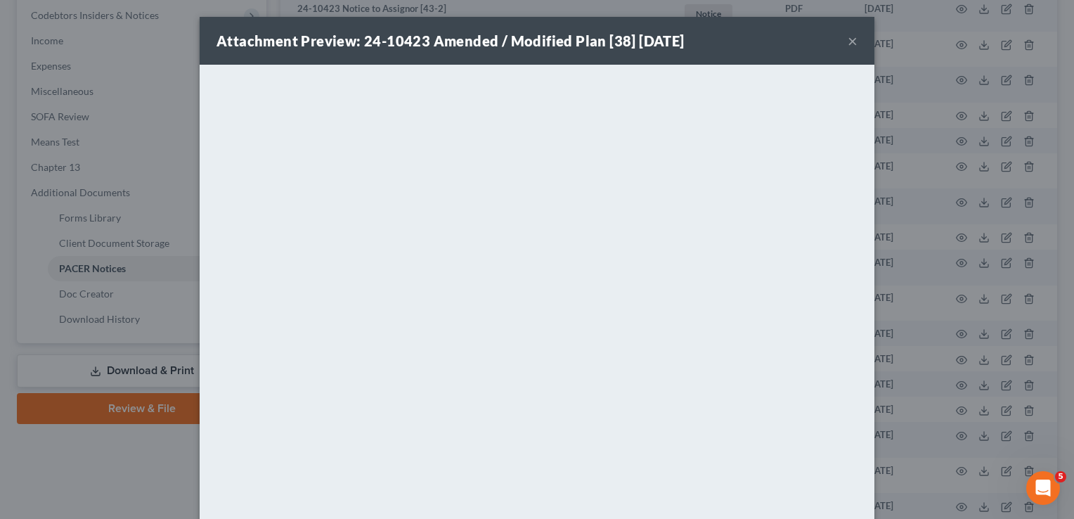
click at [848, 42] on button "×" at bounding box center [853, 40] width 10 height 17
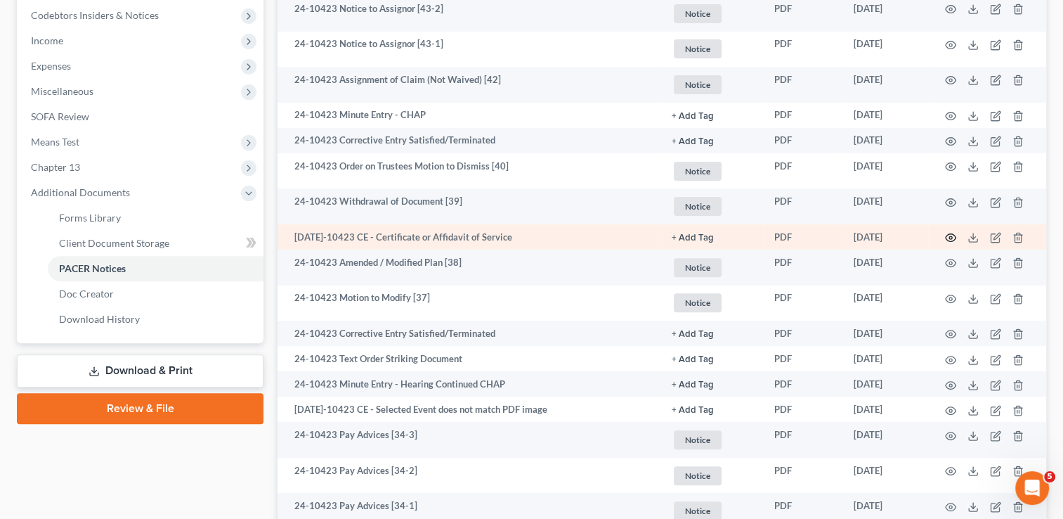
click at [953, 239] on icon "button" at bounding box center [950, 237] width 11 height 11
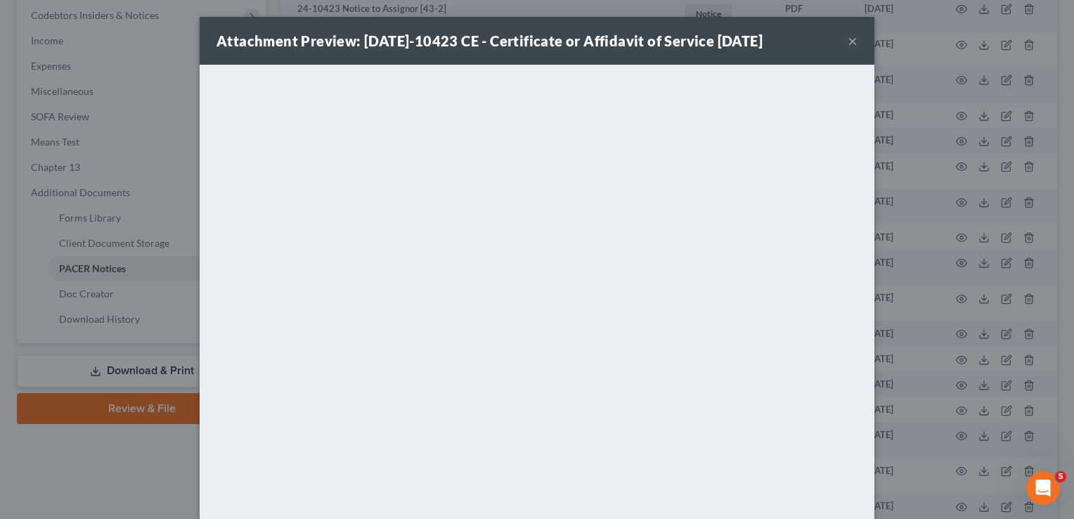
click at [848, 41] on button "×" at bounding box center [853, 40] width 10 height 17
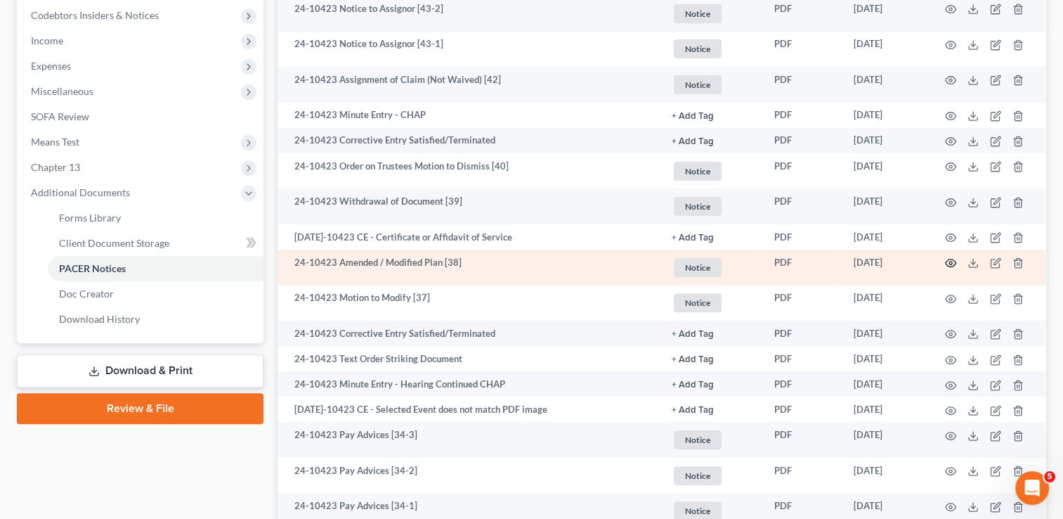
click at [955, 262] on icon "button" at bounding box center [951, 263] width 11 height 8
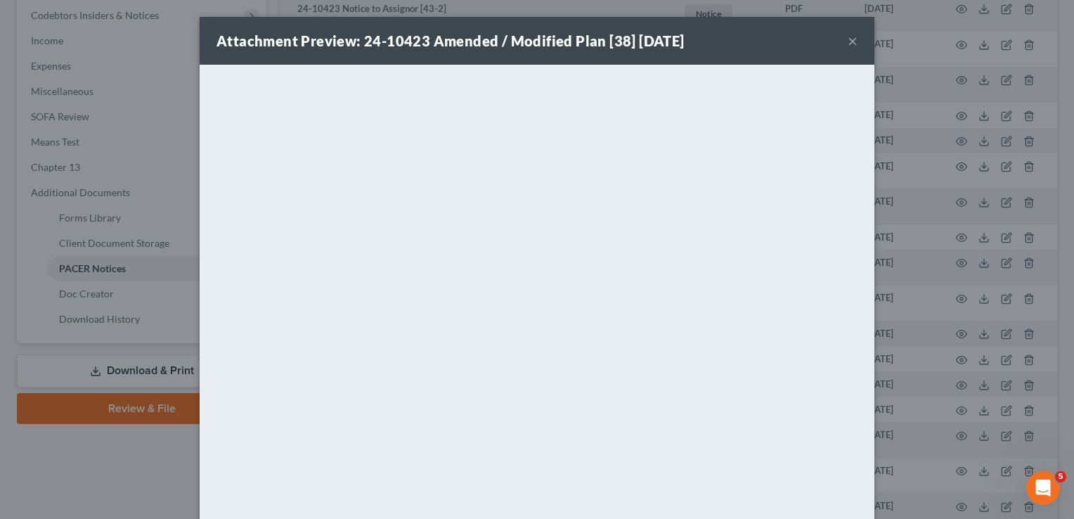
click at [848, 44] on button "×" at bounding box center [853, 40] width 10 height 17
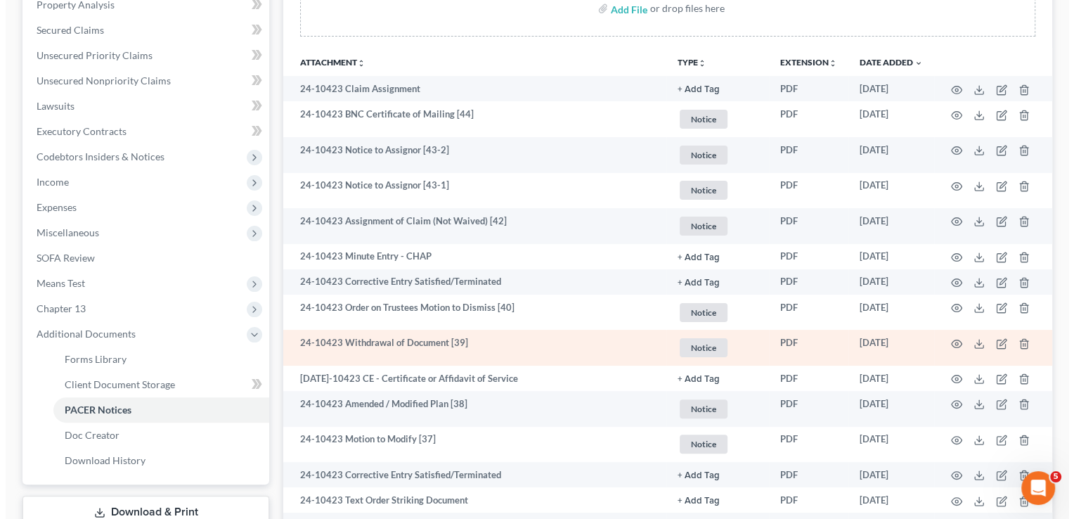
scroll to position [281, 0]
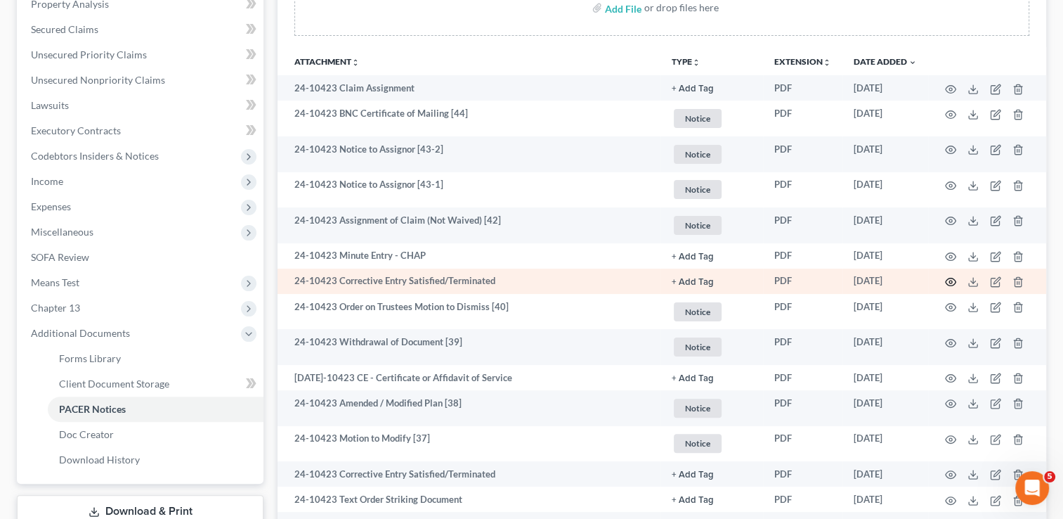
click at [952, 280] on circle "button" at bounding box center [950, 281] width 3 height 3
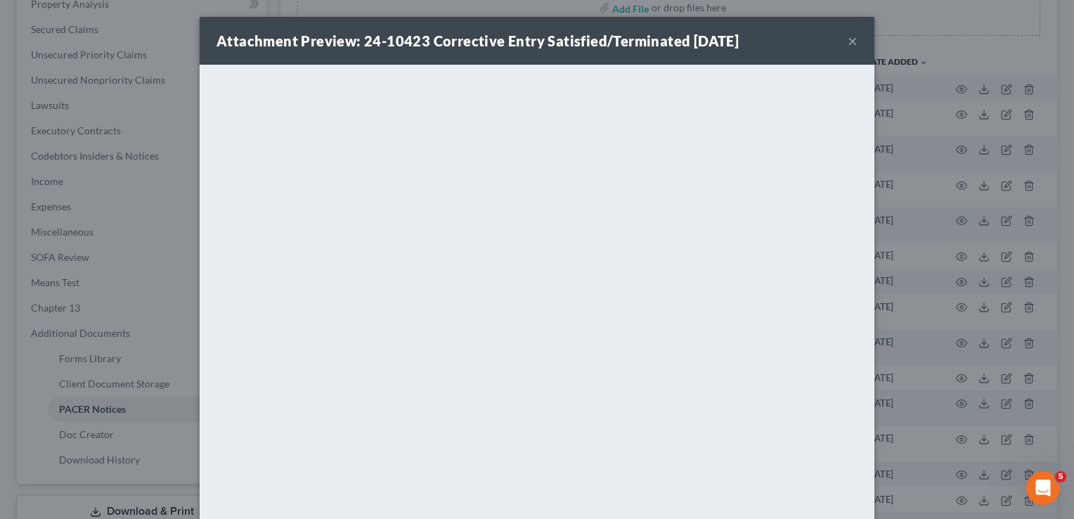
click at [848, 43] on button "×" at bounding box center [853, 40] width 10 height 17
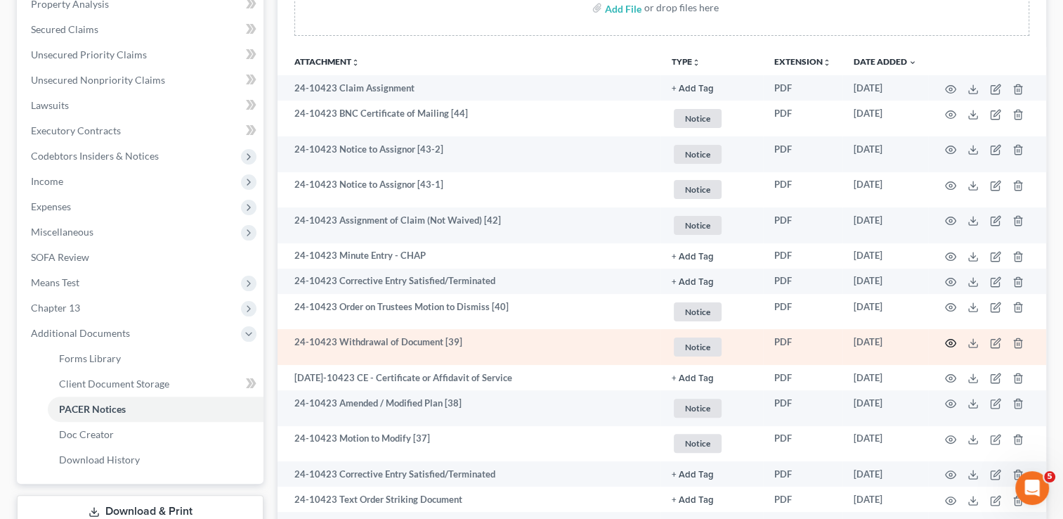
click at [952, 340] on icon "button" at bounding box center [950, 342] width 11 height 11
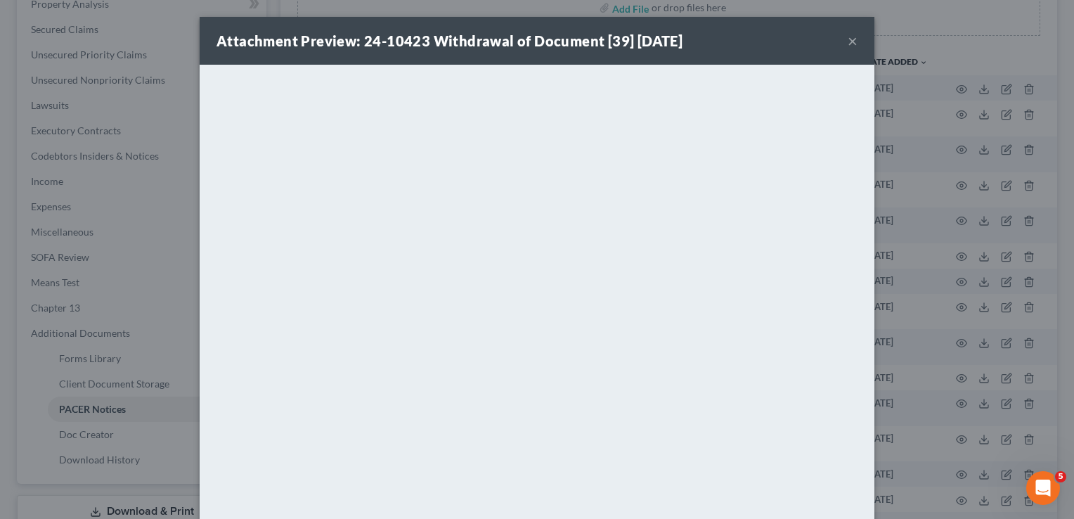
click at [851, 36] on button "×" at bounding box center [853, 40] width 10 height 17
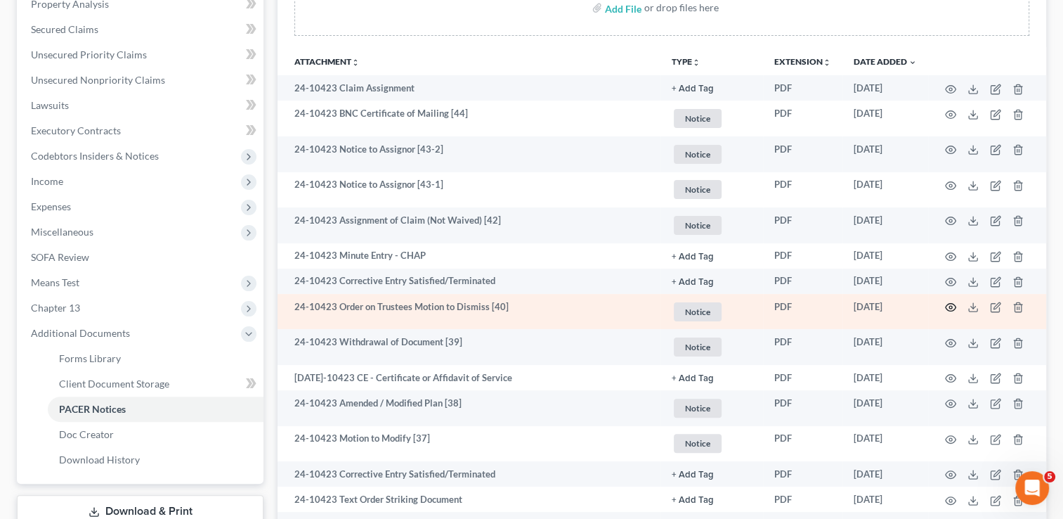
click at [947, 306] on icon "button" at bounding box center [950, 306] width 11 height 11
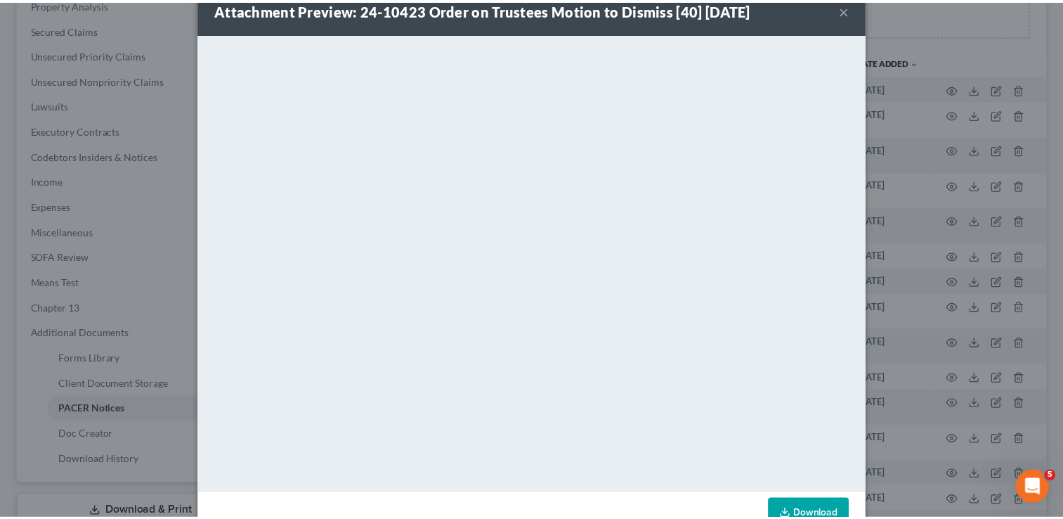
scroll to position [0, 0]
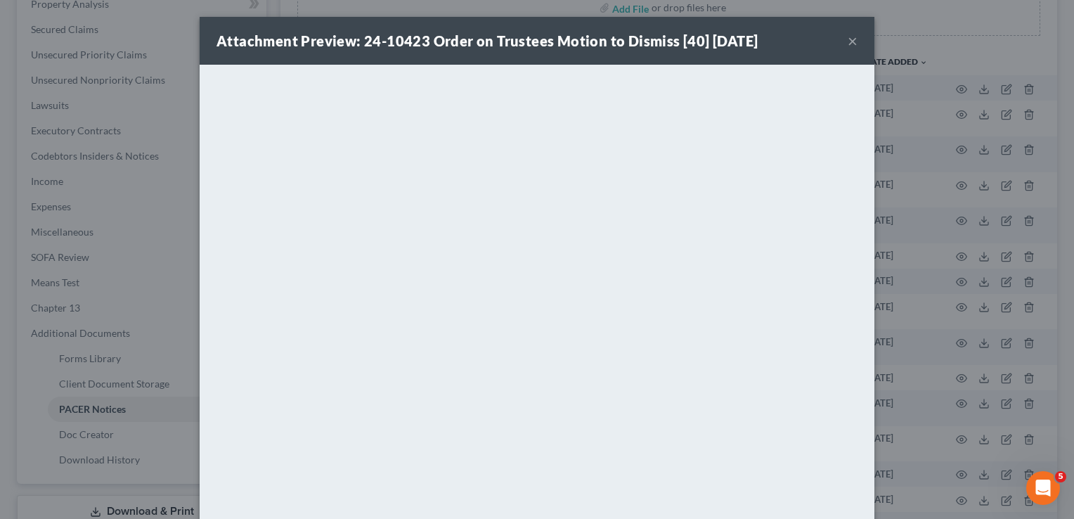
click at [848, 41] on button "×" at bounding box center [853, 40] width 10 height 17
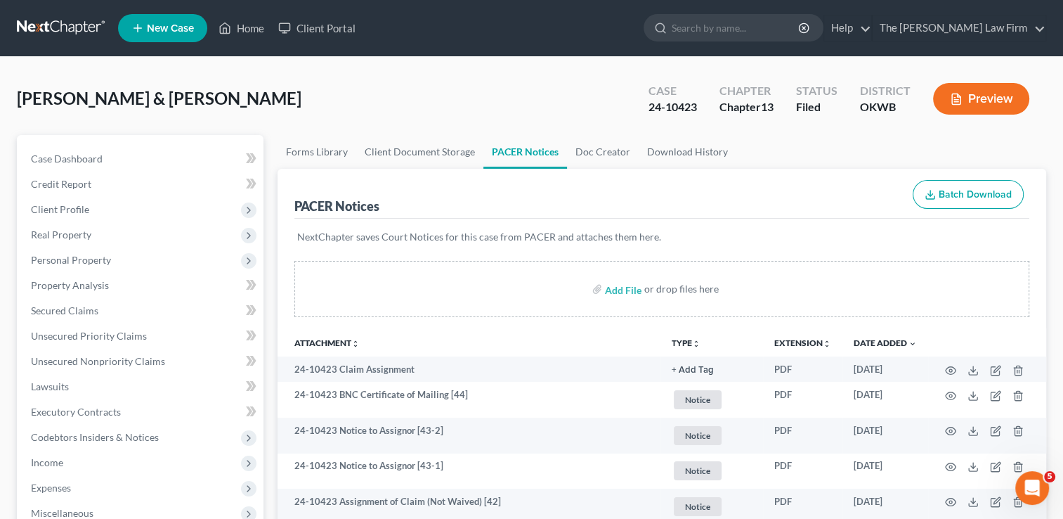
click at [65, 21] on link at bounding box center [62, 27] width 90 height 25
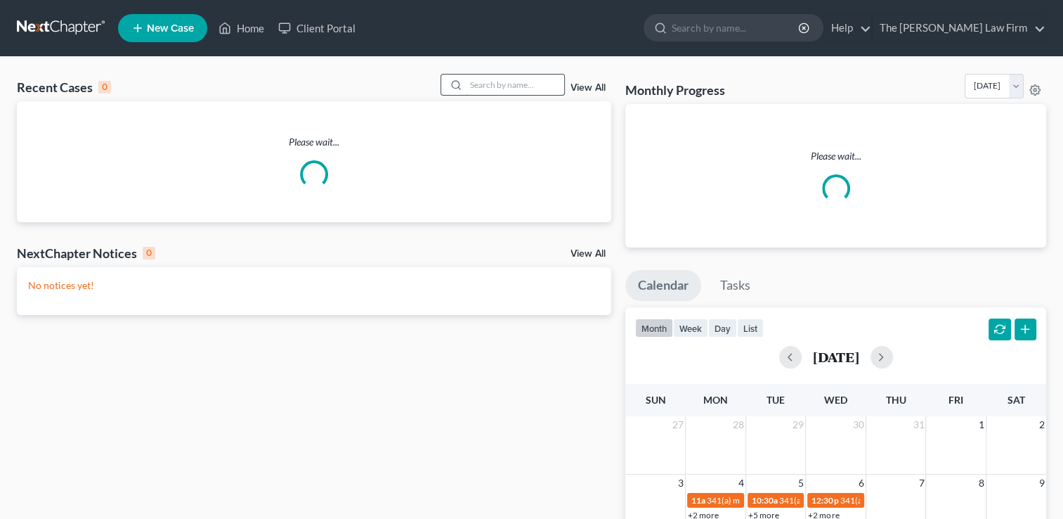
click at [500, 84] on input "search" at bounding box center [515, 84] width 98 height 20
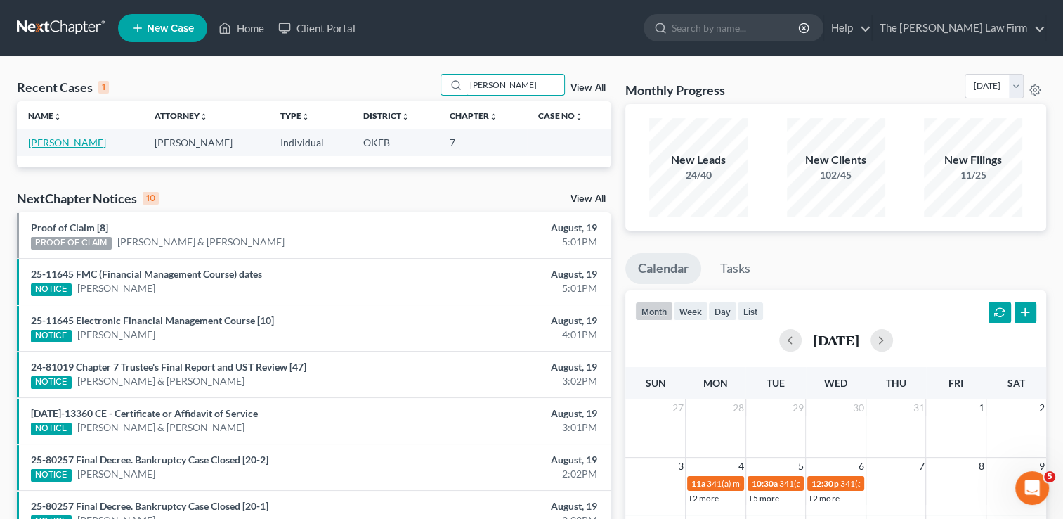
type input "[PERSON_NAME]"
click at [79, 142] on link "[PERSON_NAME]" at bounding box center [67, 142] width 78 height 12
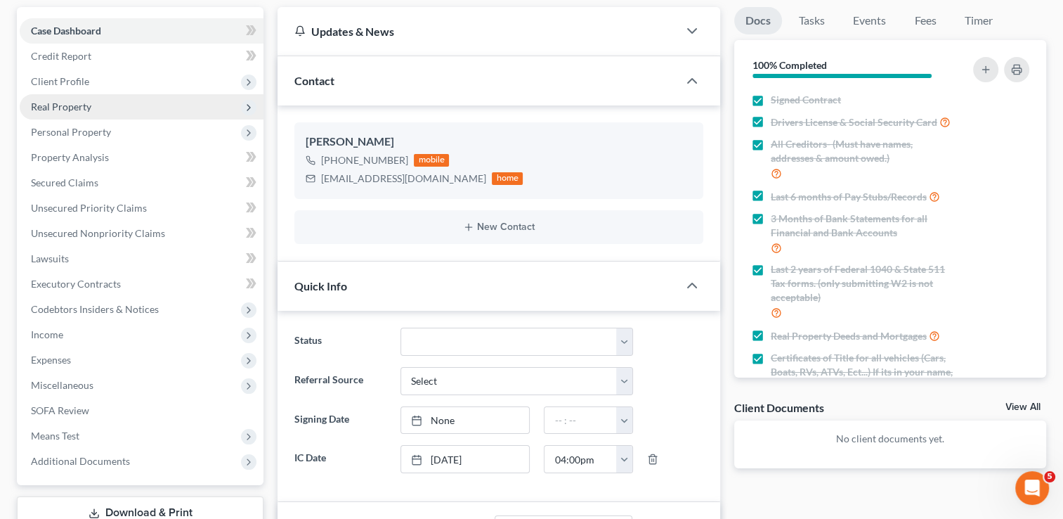
scroll to position [141, 0]
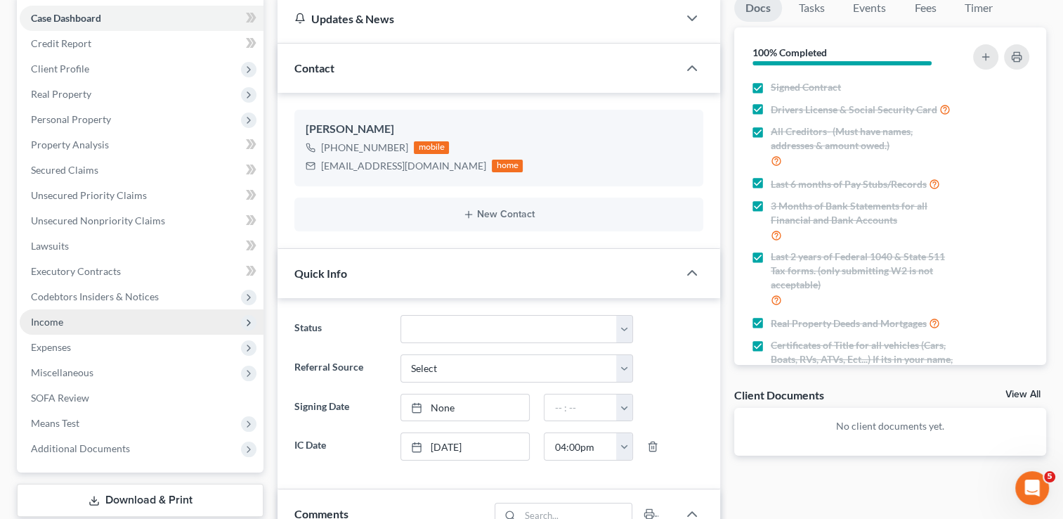
click at [52, 325] on span "Income" at bounding box center [47, 322] width 32 height 12
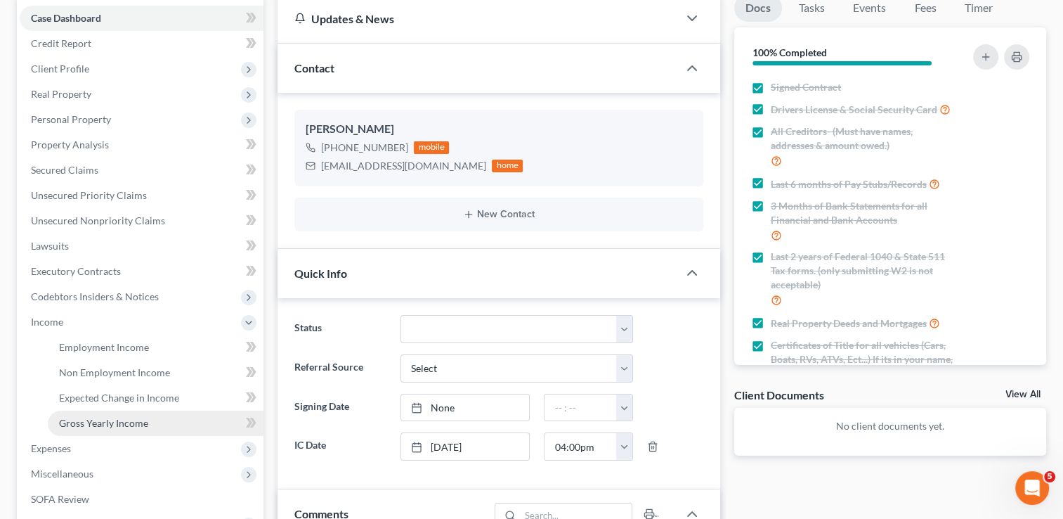
click at [112, 421] on span "Gross Yearly Income" at bounding box center [103, 423] width 89 height 12
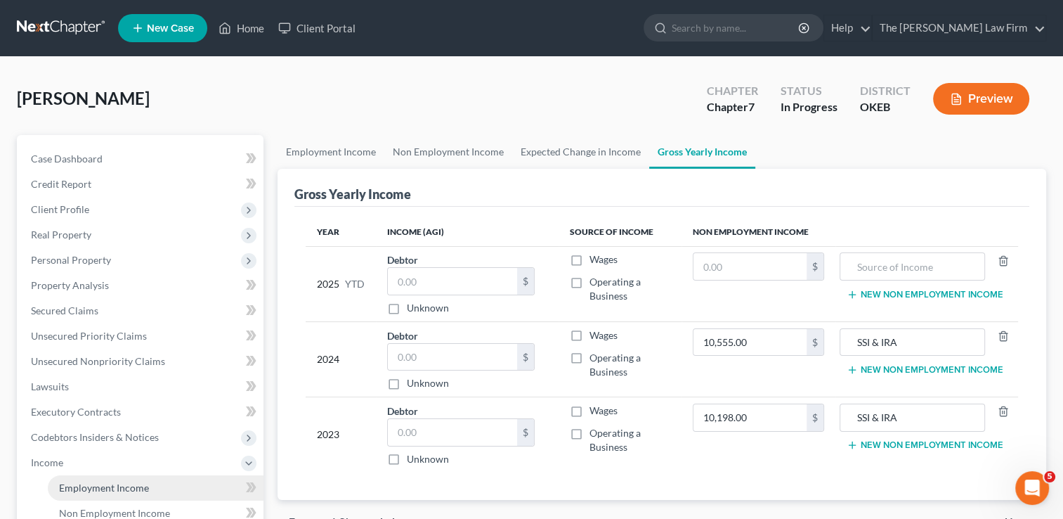
click at [83, 482] on span "Employment Income" at bounding box center [104, 487] width 90 height 12
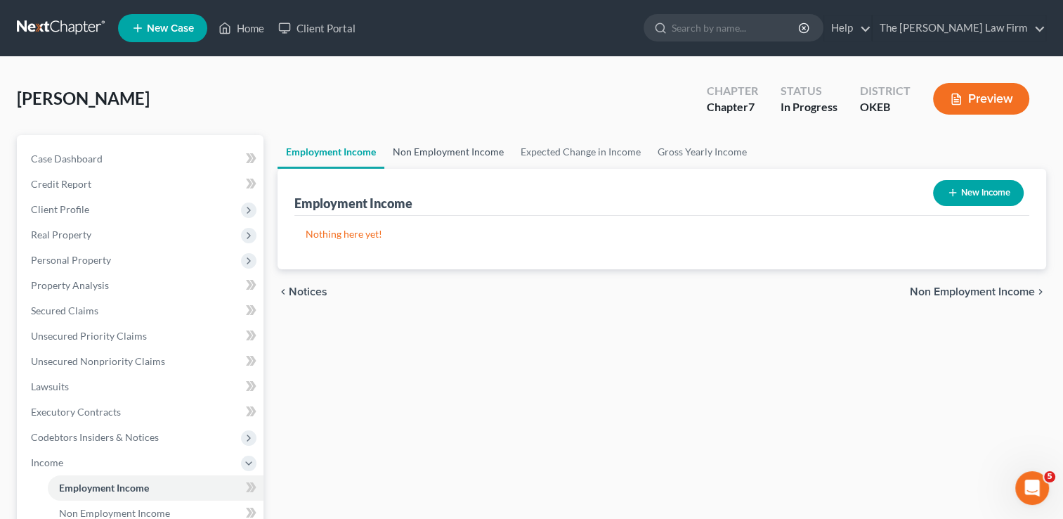
click at [464, 153] on link "Non Employment Income" at bounding box center [448, 152] width 128 height 34
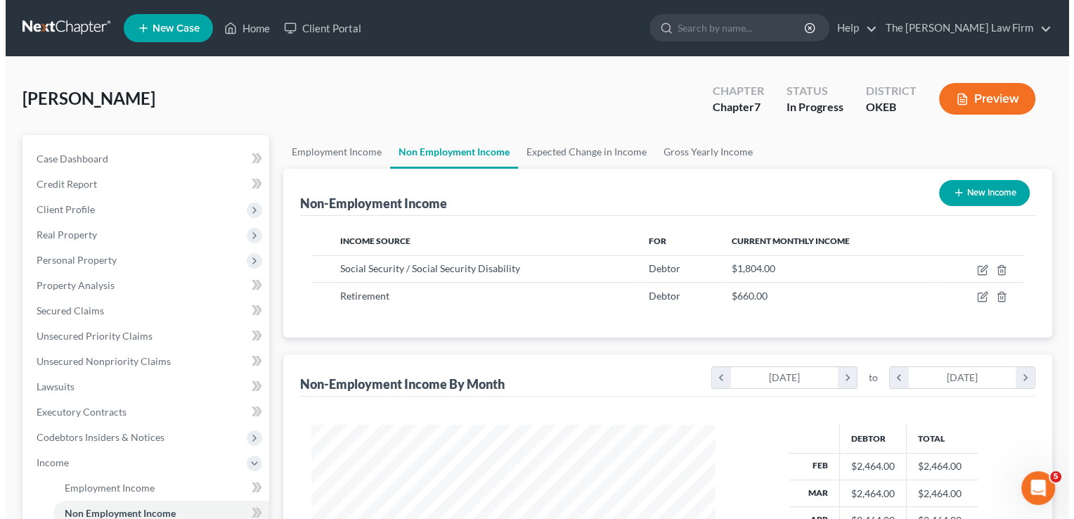
scroll to position [250, 432]
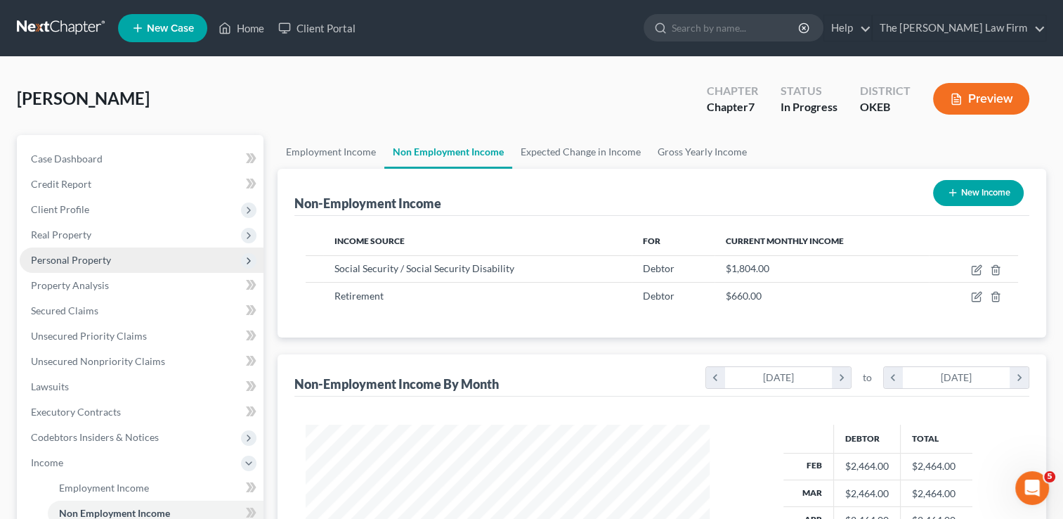
click at [76, 259] on span "Personal Property" at bounding box center [71, 260] width 80 height 12
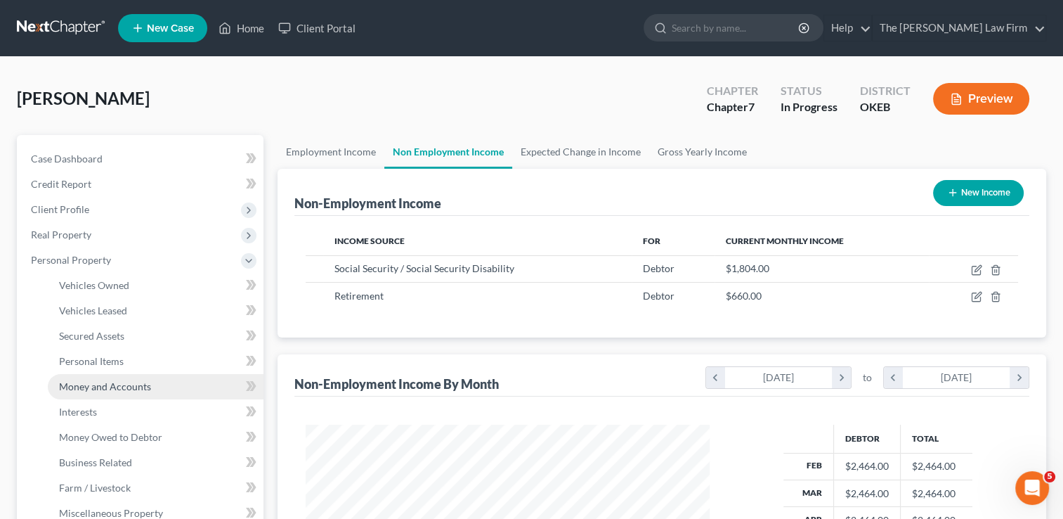
click at [103, 386] on span "Money and Accounts" at bounding box center [105, 386] width 92 height 12
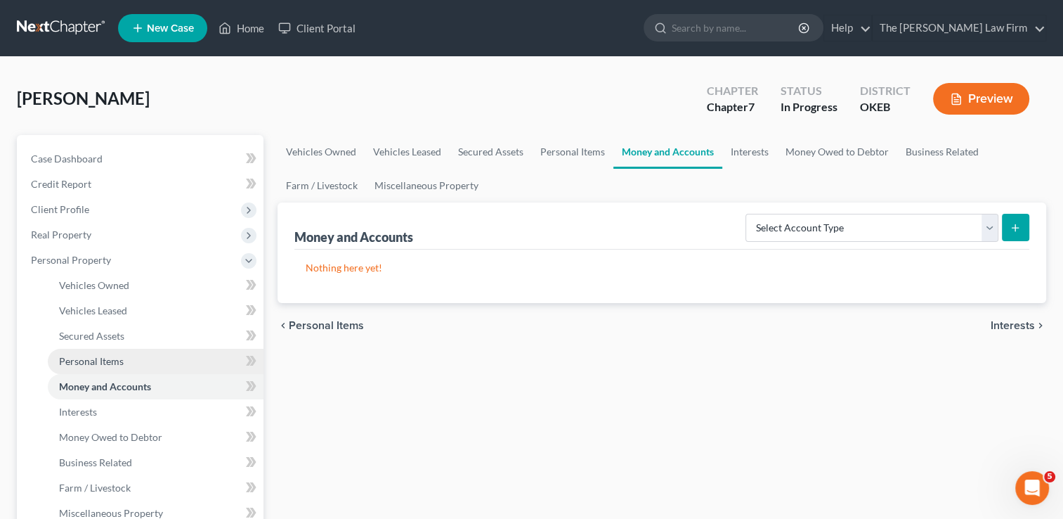
click at [115, 363] on span "Personal Items" at bounding box center [91, 361] width 65 height 12
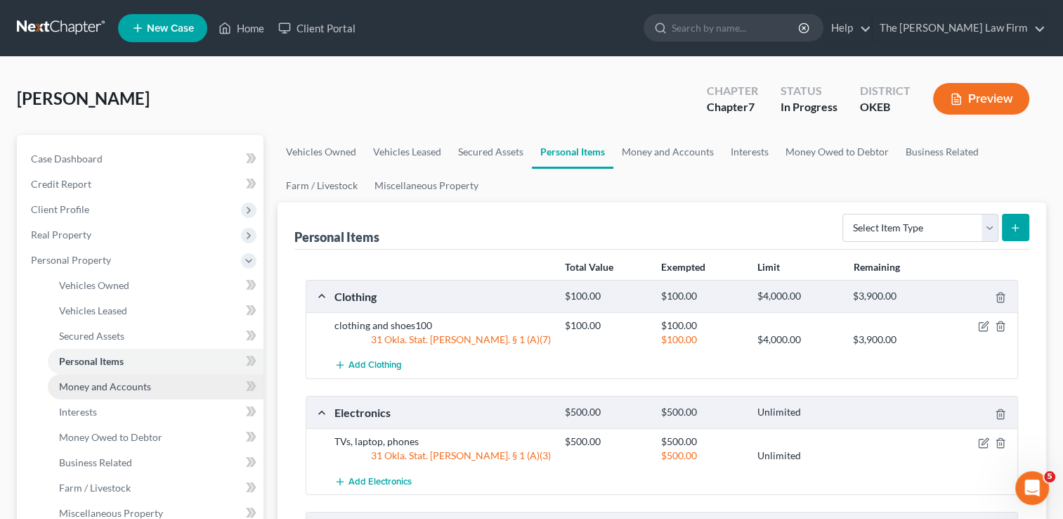
click at [102, 380] on span "Money and Accounts" at bounding box center [105, 386] width 92 height 12
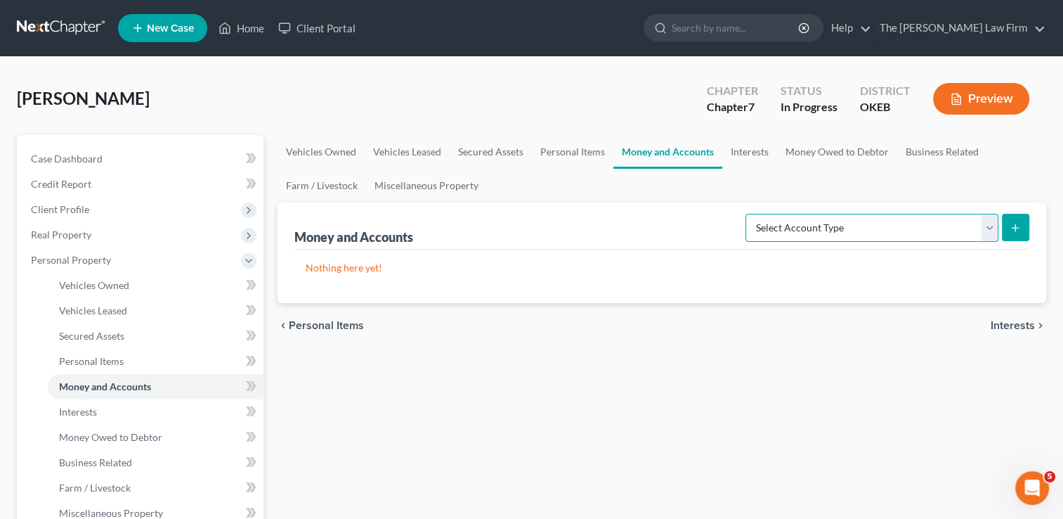
click at [989, 225] on select "Select Account Type Brokerage Cash on Hand Certificates of Deposit Checking Acc…" at bounding box center [872, 228] width 253 height 28
select select "checking"
click at [748, 214] on select "Select Account Type Brokerage Cash on Hand Certificates of Deposit Checking Acc…" at bounding box center [872, 228] width 253 height 28
click at [1017, 225] on icon "submit" at bounding box center [1015, 227] width 11 height 11
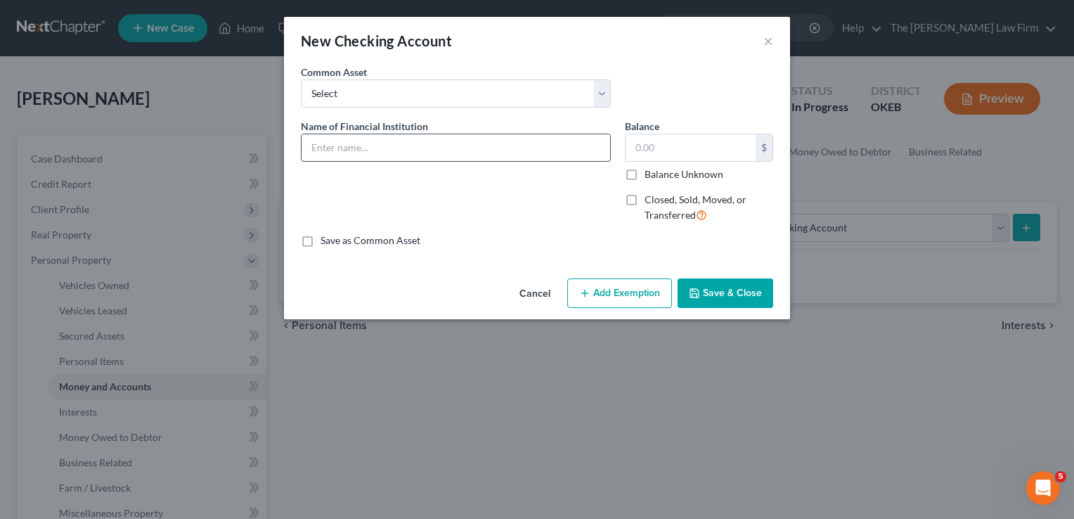
click at [393, 147] on input "text" at bounding box center [455, 147] width 309 height 27
type input "AmeriState Bank (0946)"
click at [616, 292] on button "Add Exemption" at bounding box center [619, 293] width 105 height 30
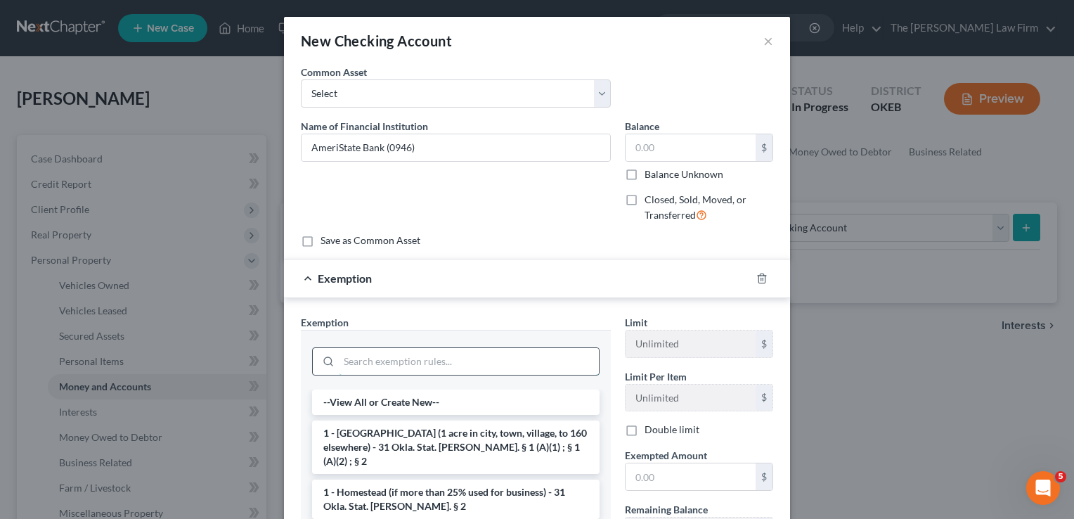
click at [395, 358] on input "search" at bounding box center [469, 361] width 260 height 27
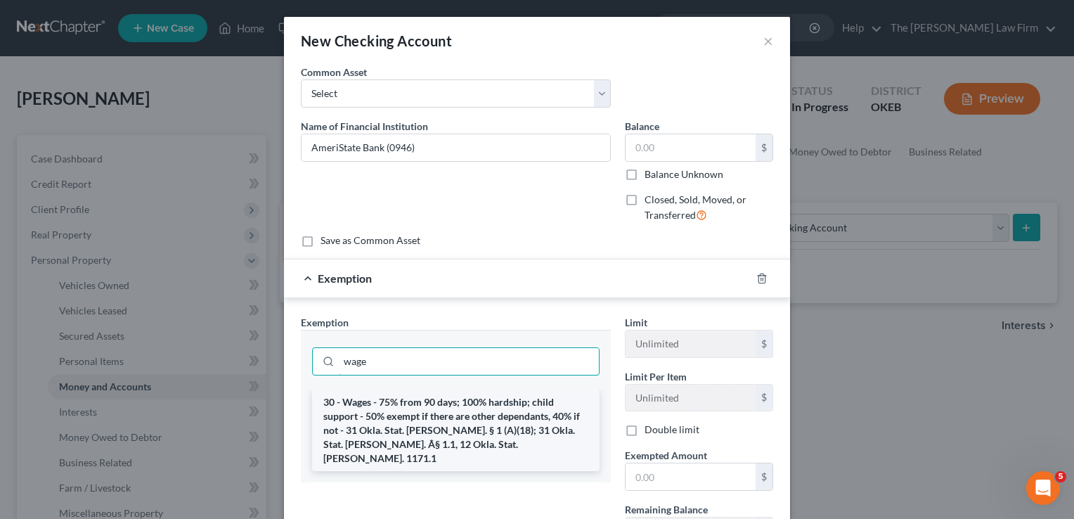
type input "wage"
click at [407, 405] on li "30 - Wages - 75% from 90 days; 100% hardship; child support - 50% exempt if the…" at bounding box center [455, 430] width 287 height 82
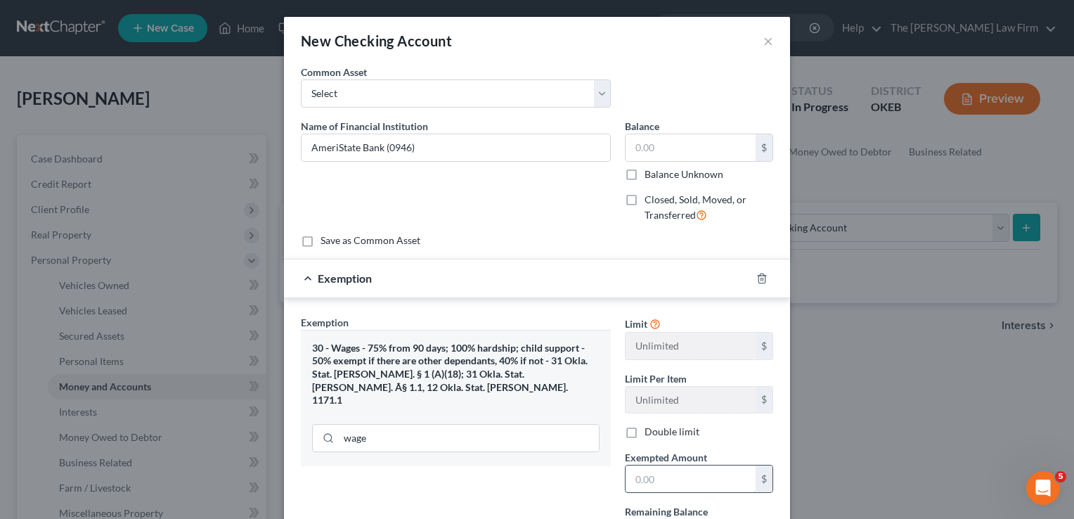
click at [700, 480] on input "text" at bounding box center [690, 478] width 130 height 27
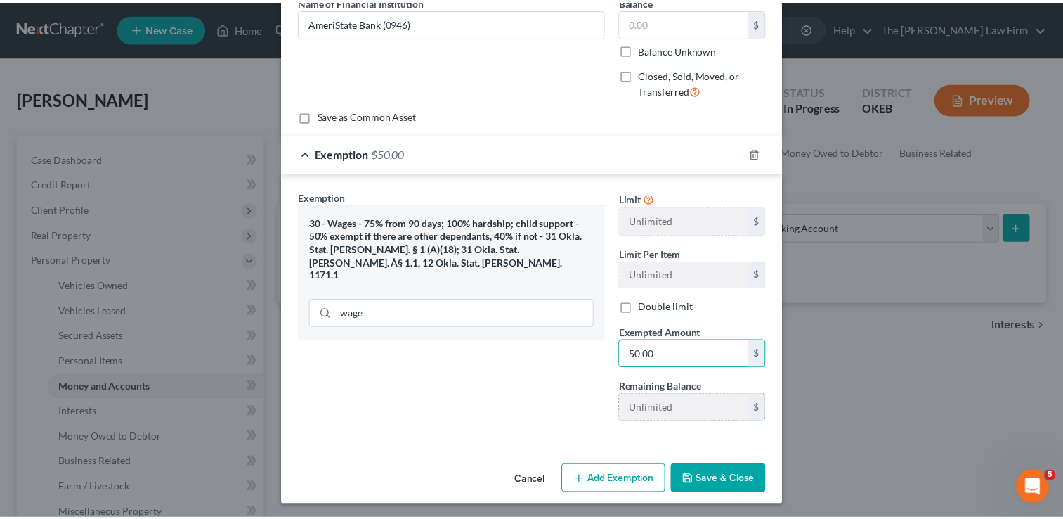
scroll to position [126, 0]
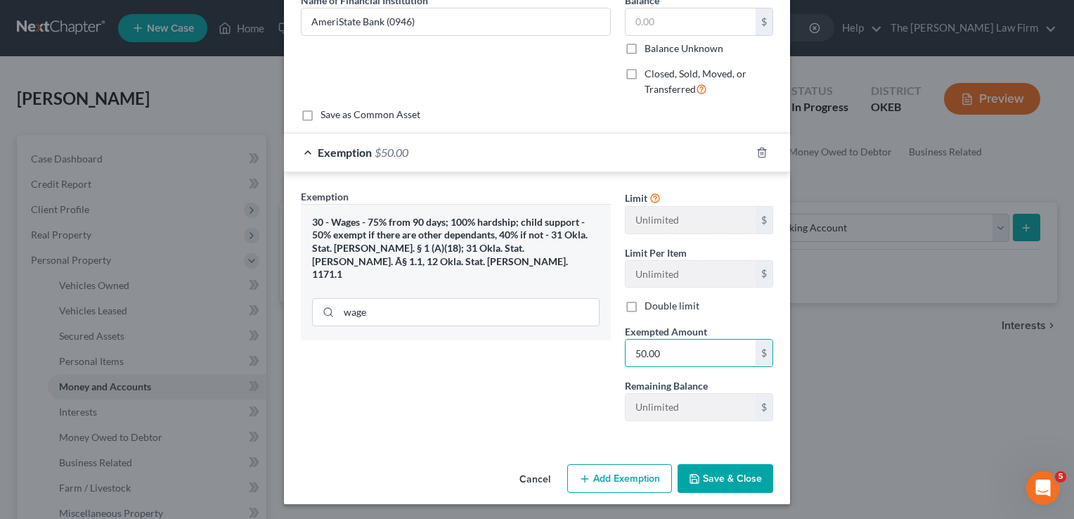
type input "50.00"
click at [723, 472] on button "Save & Close" at bounding box center [725, 479] width 96 height 30
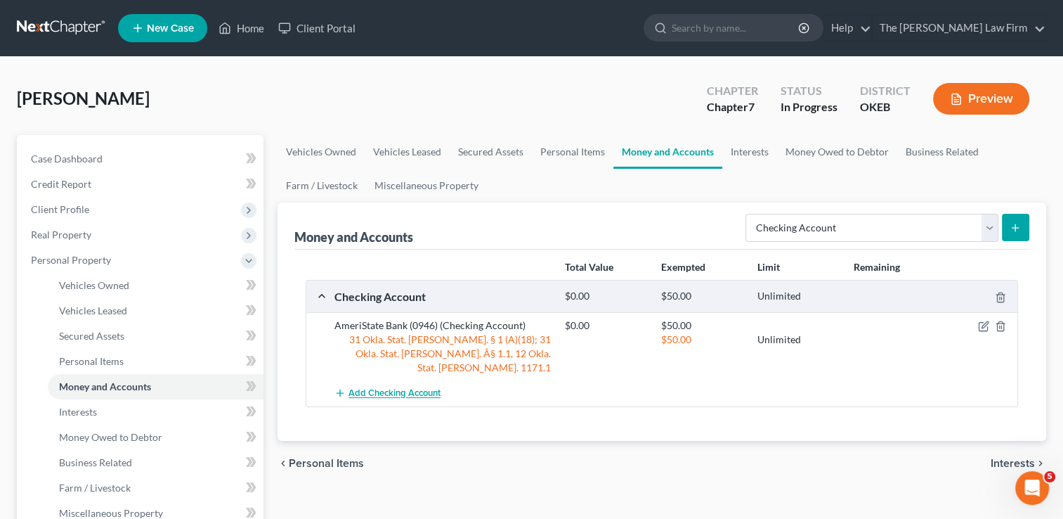
click at [383, 388] on span "Add Checking Account" at bounding box center [395, 393] width 92 height 11
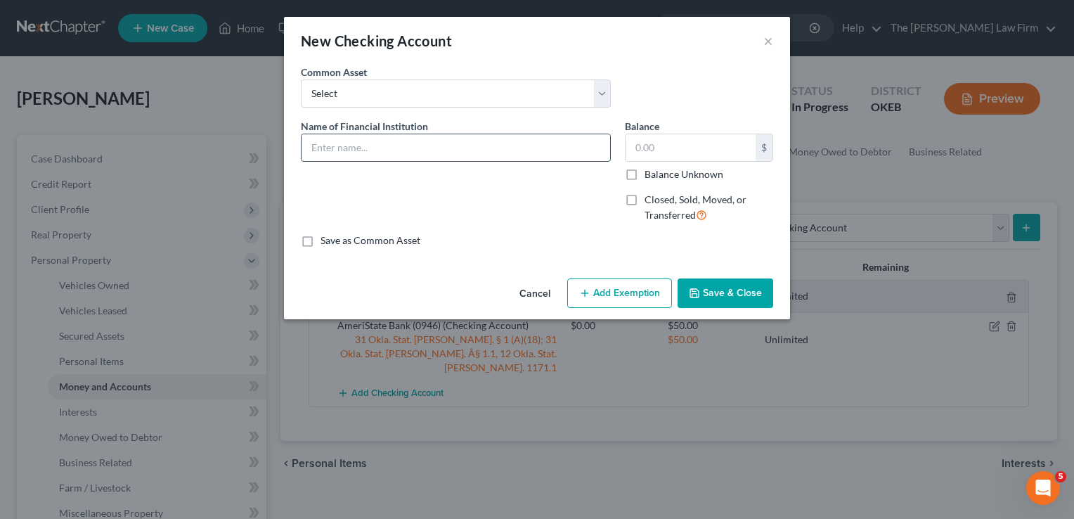
click at [415, 144] on input "text" at bounding box center [455, 147] width 309 height 27
type input "Bank of America??"
click at [719, 291] on button "Save & Close" at bounding box center [725, 293] width 96 height 30
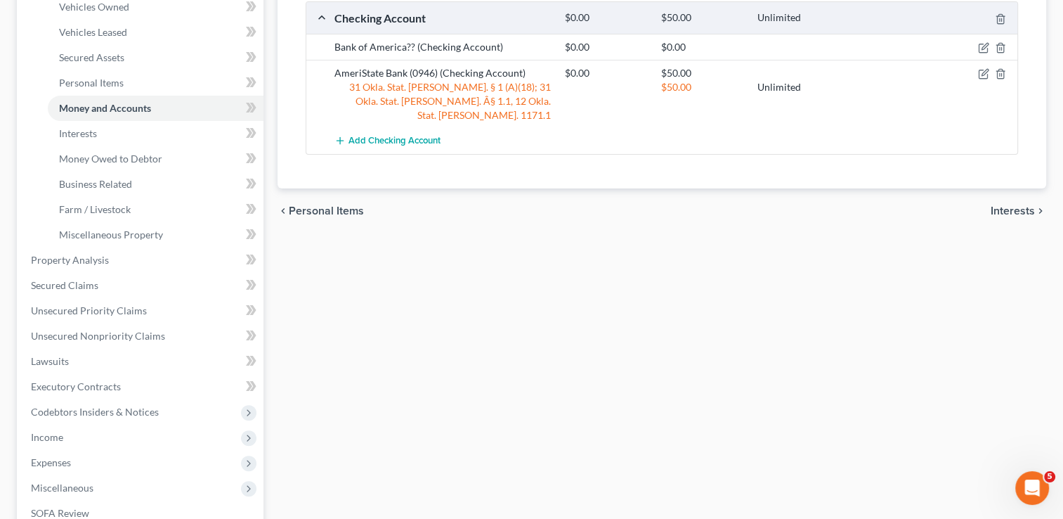
scroll to position [281, 0]
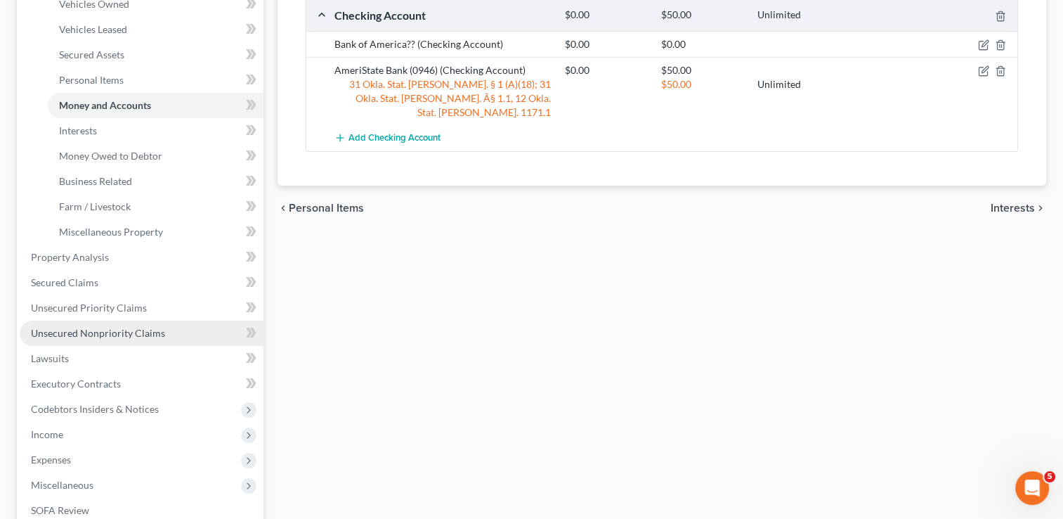
click at [131, 333] on span "Unsecured Nonpriority Claims" at bounding box center [98, 333] width 134 height 12
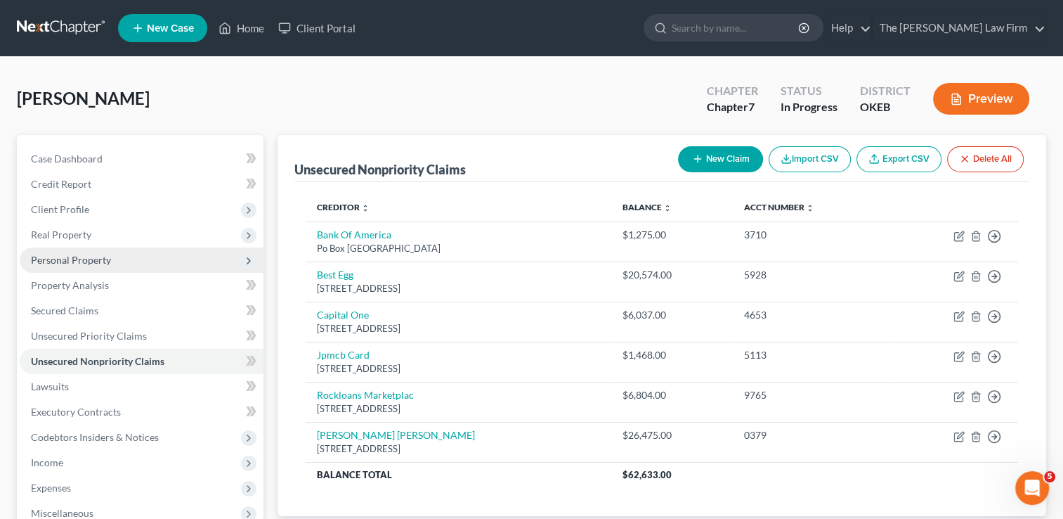
click at [75, 260] on span "Personal Property" at bounding box center [71, 260] width 80 height 12
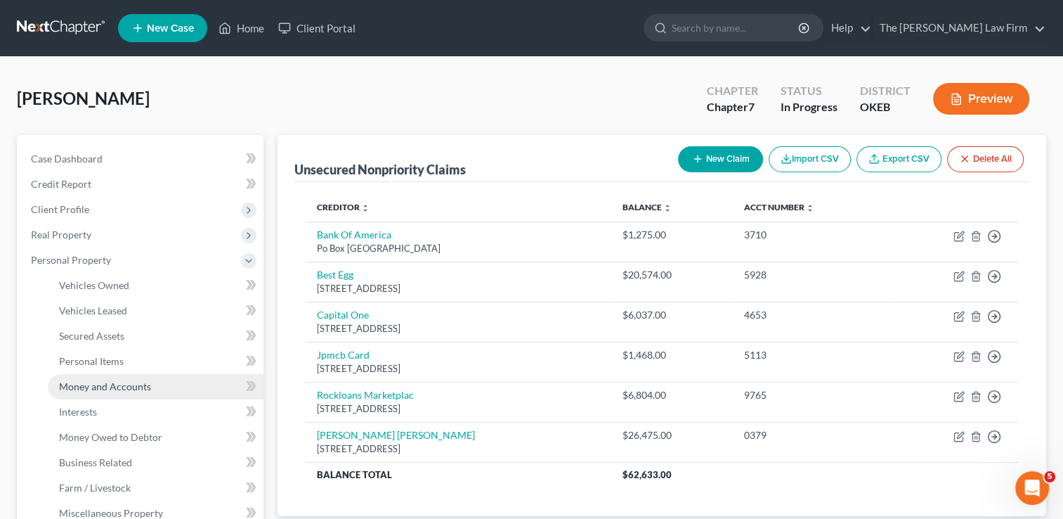
click at [119, 387] on span "Money and Accounts" at bounding box center [105, 386] width 92 height 12
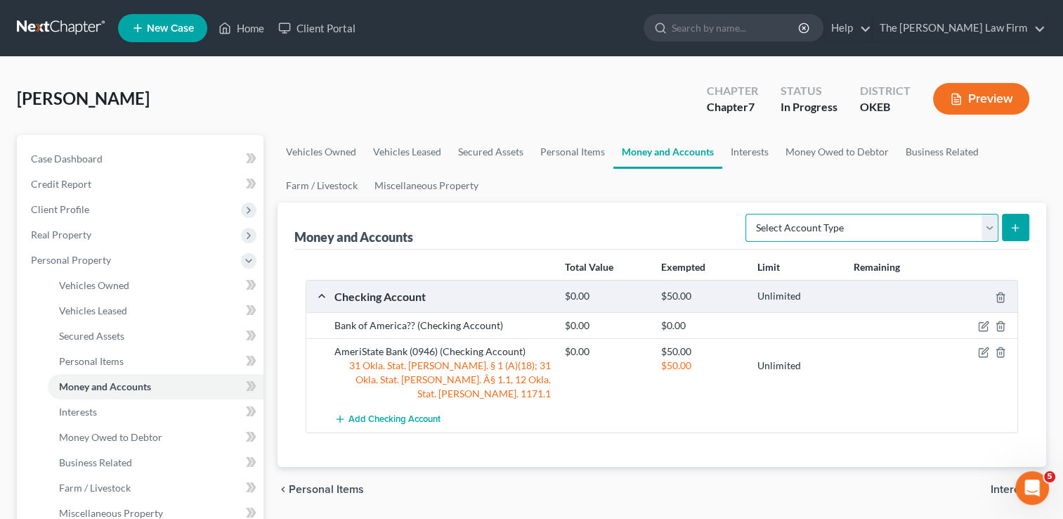
click at [867, 228] on select "Select Account Type Brokerage Cash on Hand Certificates of Deposit Checking Acc…" at bounding box center [872, 228] width 253 height 28
drag, startPoint x: 535, startPoint y: 457, endPoint x: 515, endPoint y: 455, distance: 19.7
click at [534, 467] on div "chevron_left Personal Items Interests chevron_right" at bounding box center [662, 489] width 769 height 45
click at [378, 414] on span "Add Checking Account" at bounding box center [395, 419] width 92 height 11
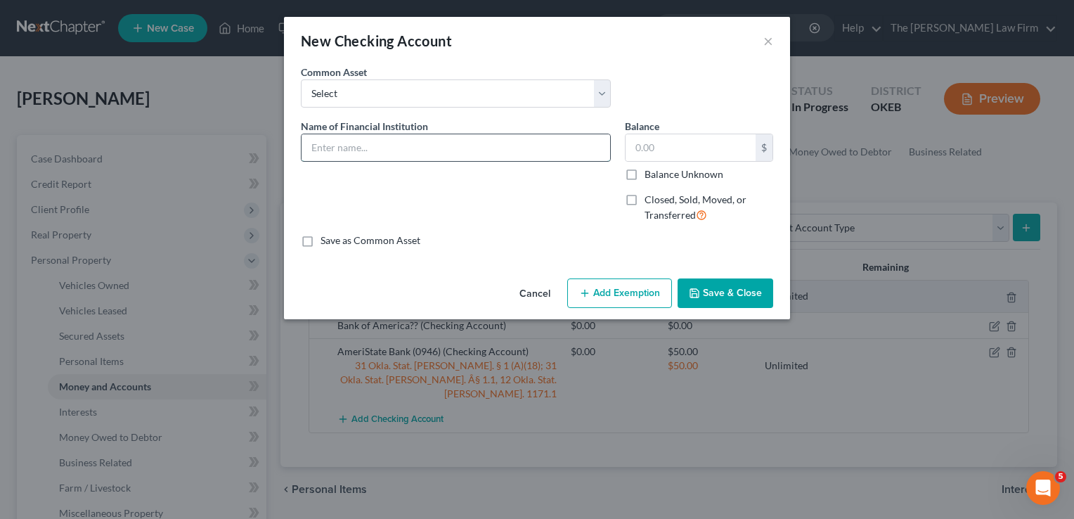
click at [430, 146] on input "text" at bounding box center [455, 147] width 309 height 27
type input "Cash App"
click at [621, 296] on button "Add Exemption" at bounding box center [619, 293] width 105 height 30
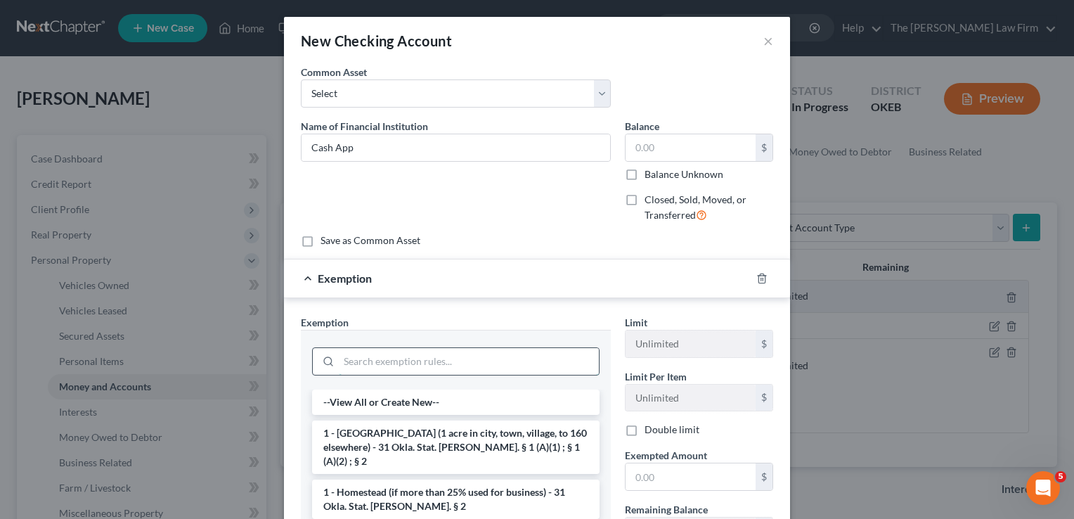
click at [448, 359] on input "search" at bounding box center [469, 361] width 260 height 27
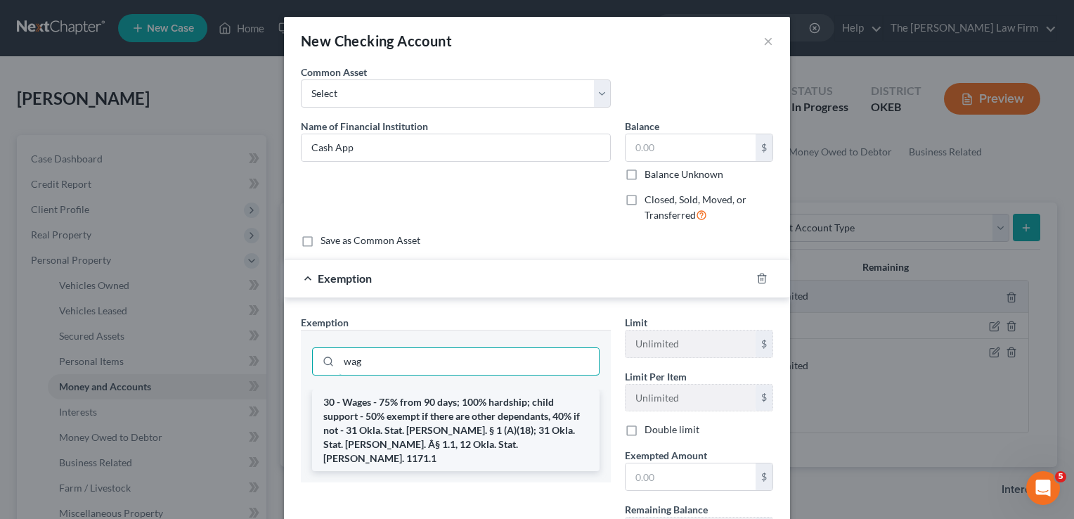
type input "wag"
click at [396, 417] on li "30 - Wages - 75% from 90 days; 100% hardship; child support - 50% exempt if the…" at bounding box center [455, 430] width 287 height 82
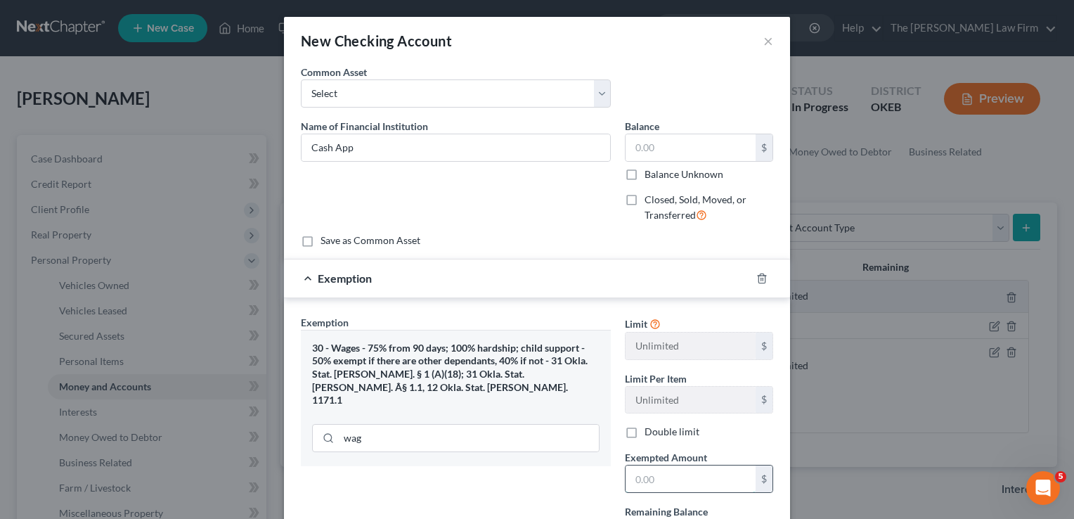
click at [647, 474] on input "text" at bounding box center [690, 478] width 130 height 27
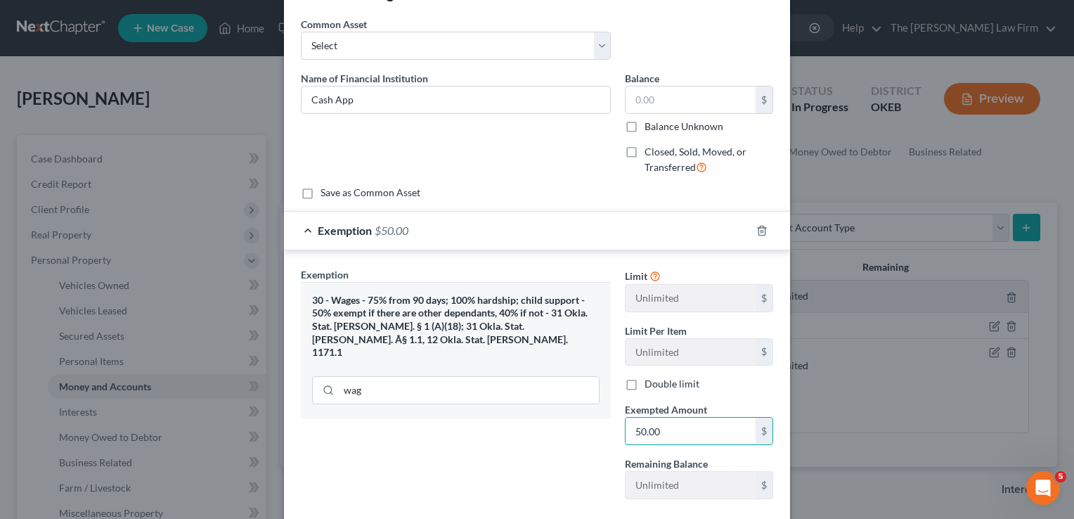
scroll to position [126, 0]
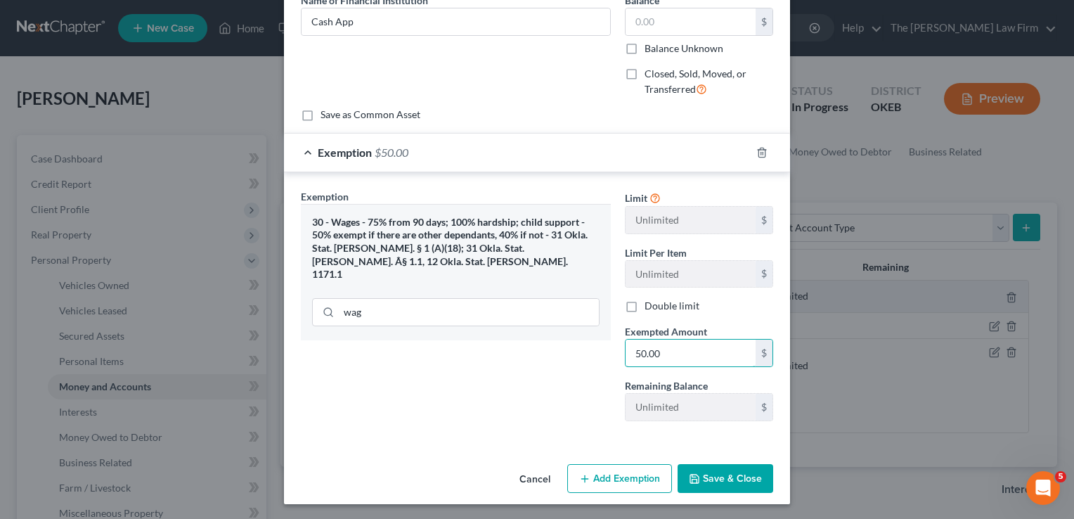
type input "50.00"
click at [734, 483] on button "Save & Close" at bounding box center [725, 479] width 96 height 30
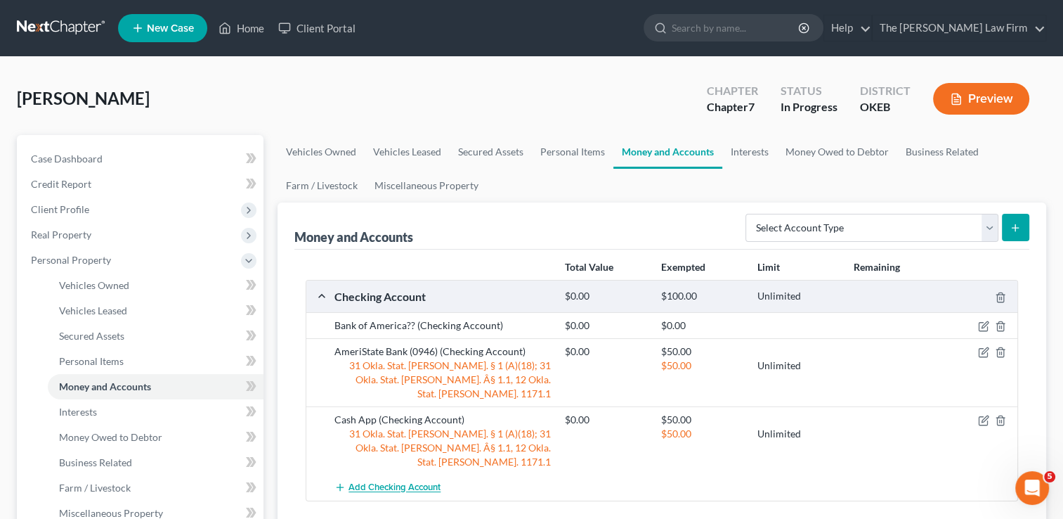
click at [385, 482] on span "Add Checking Account" at bounding box center [395, 487] width 92 height 11
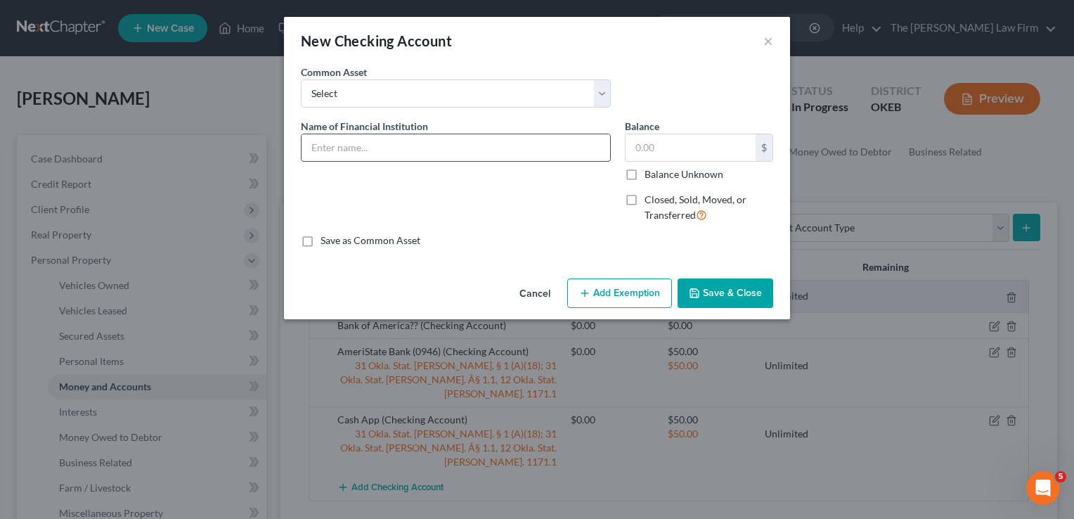
click at [396, 154] on input "text" at bounding box center [455, 147] width 309 height 27
type input "Chase (8321)"
click at [640, 297] on button "Add Exemption" at bounding box center [619, 293] width 105 height 30
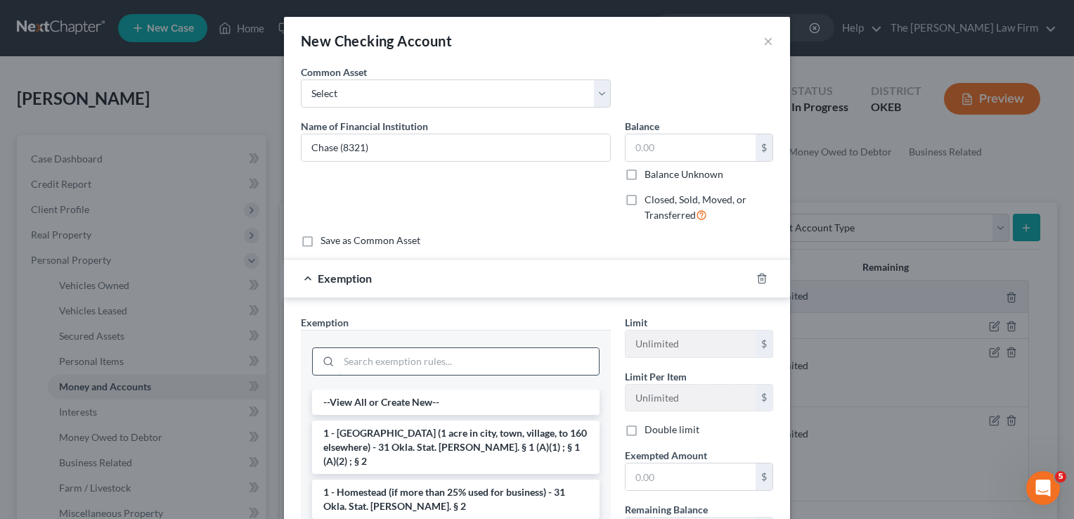
click at [424, 353] on input "search" at bounding box center [469, 361] width 260 height 27
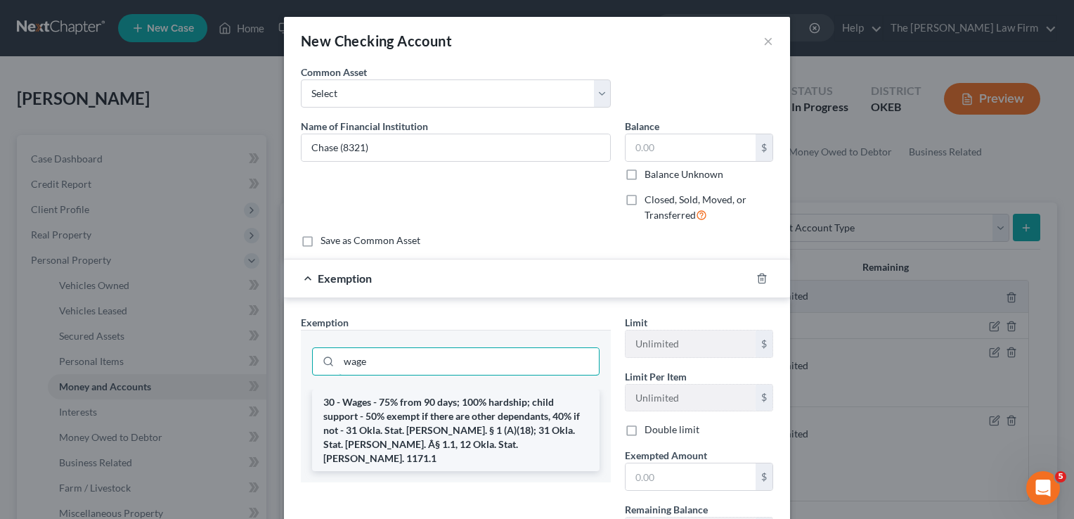
type input "wage"
click at [421, 401] on li "30 - Wages - 75% from 90 days; 100% hardship; child support - 50% exempt if the…" at bounding box center [455, 430] width 287 height 82
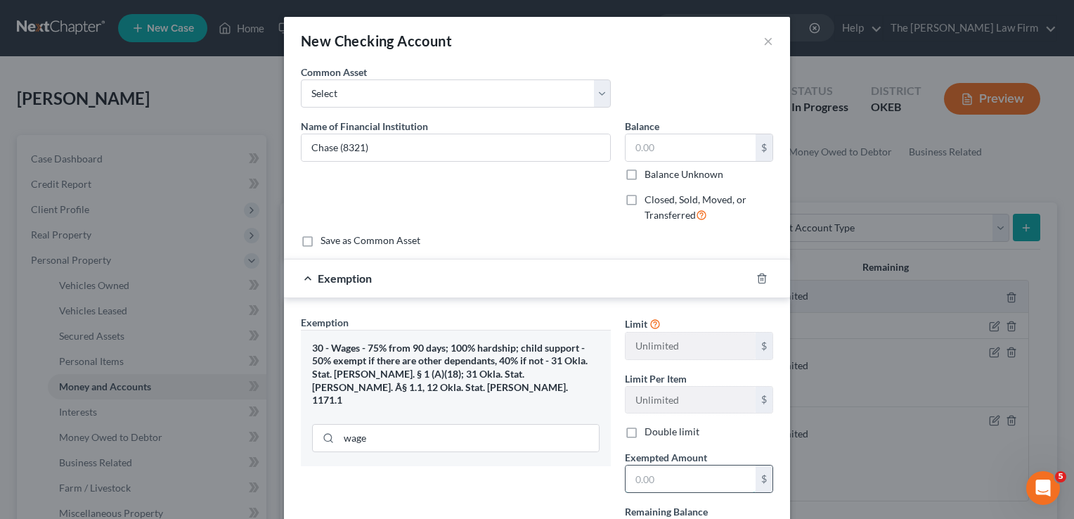
click at [668, 474] on input "text" at bounding box center [690, 478] width 130 height 27
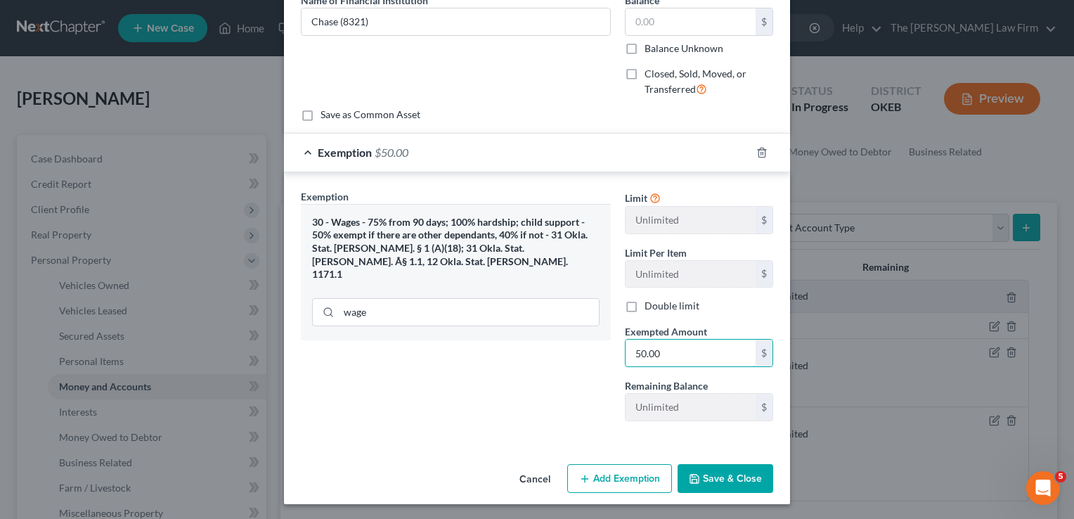
type input "50.00"
click at [706, 476] on button "Save & Close" at bounding box center [725, 479] width 96 height 30
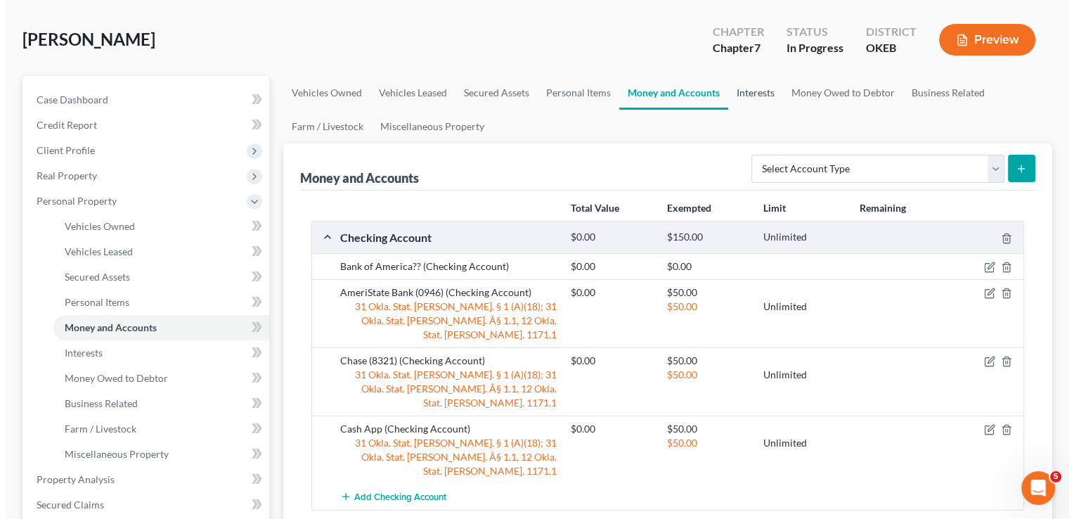
scroll to position [0, 0]
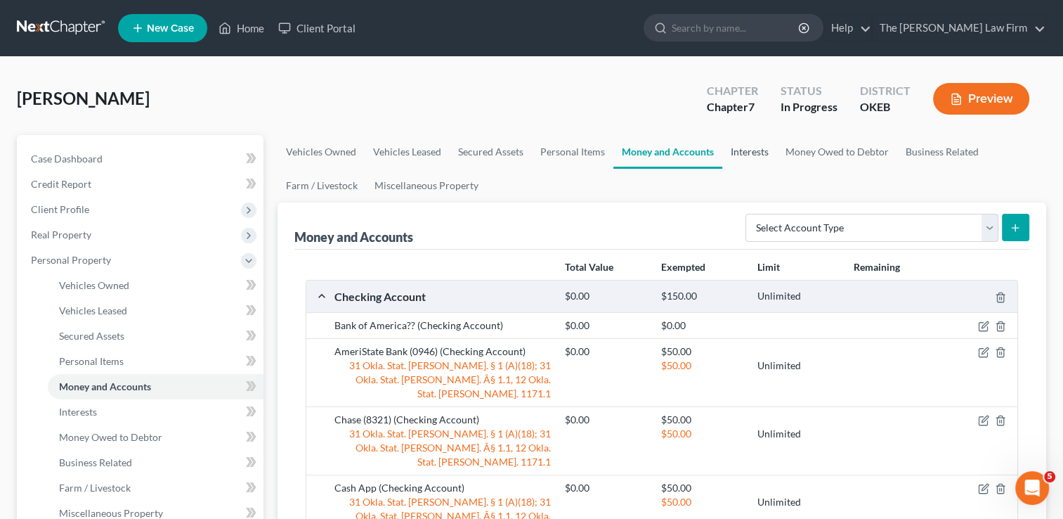
click at [743, 155] on link "Interests" at bounding box center [749, 152] width 55 height 34
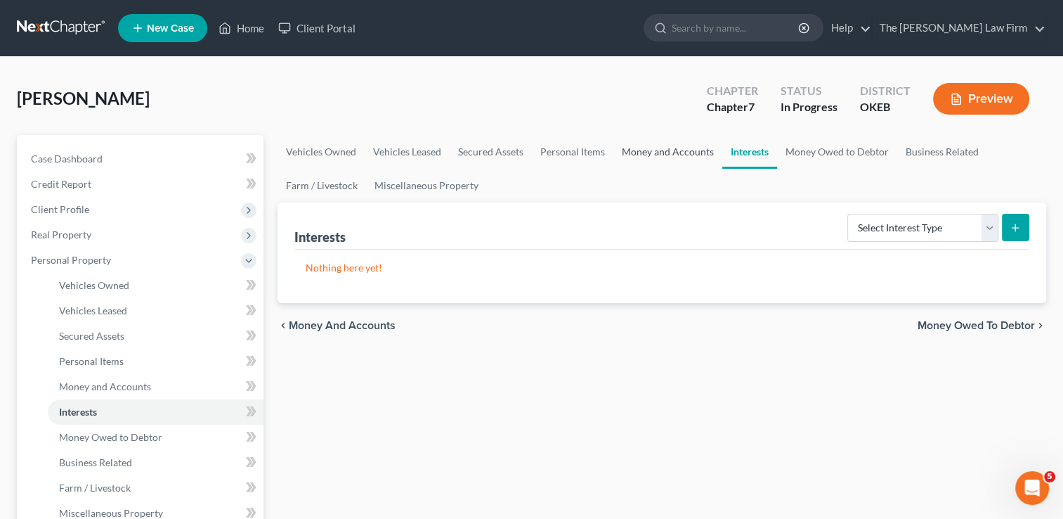
click at [662, 153] on link "Money and Accounts" at bounding box center [668, 152] width 109 height 34
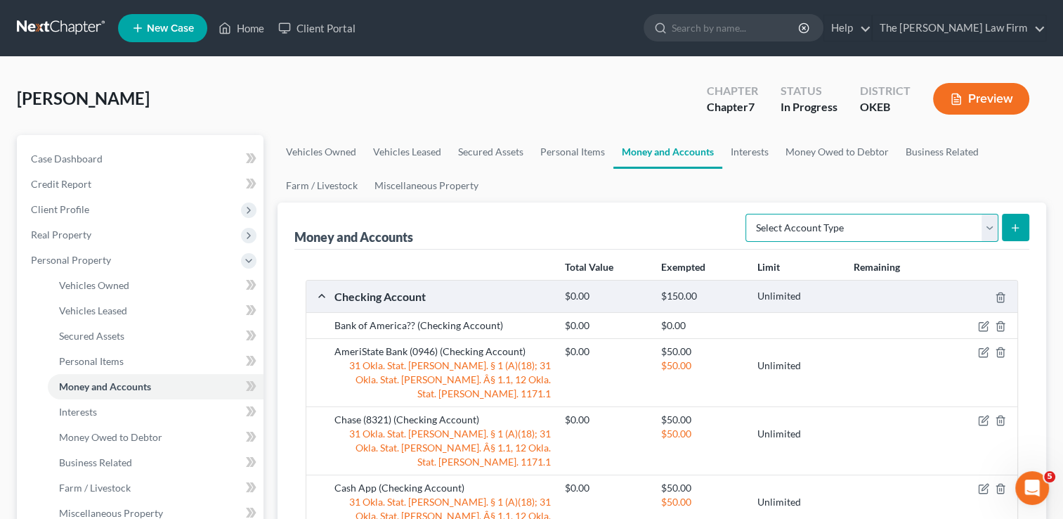
click at [827, 228] on select "Select Account Type Brokerage Cash on Hand Certificates of Deposit Checking Acc…" at bounding box center [872, 228] width 253 height 28
select select "savings"
click at [748, 214] on select "Select Account Type Brokerage Cash on Hand Certificates of Deposit Checking Acc…" at bounding box center [872, 228] width 253 height 28
click at [1015, 227] on icon "submit" at bounding box center [1015, 227] width 11 height 11
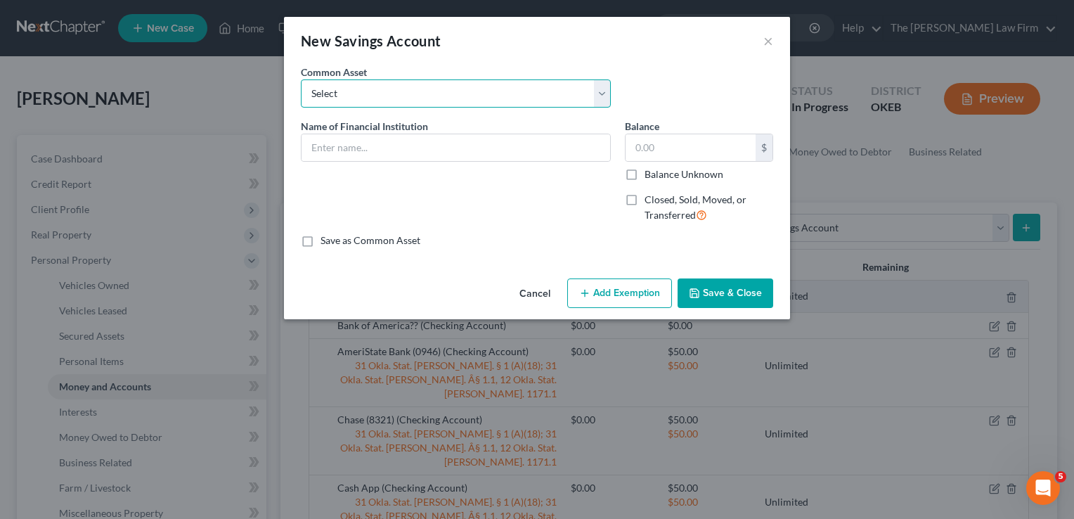
click at [443, 89] on select "Select Communication Federal Credit Union (859) First National Bank & Trust Ban…" at bounding box center [456, 93] width 310 height 28
click at [689, 63] on div "New Savings Account ×" at bounding box center [537, 41] width 506 height 48
click at [415, 153] on input "text" at bounding box center [455, 147] width 309 height 27
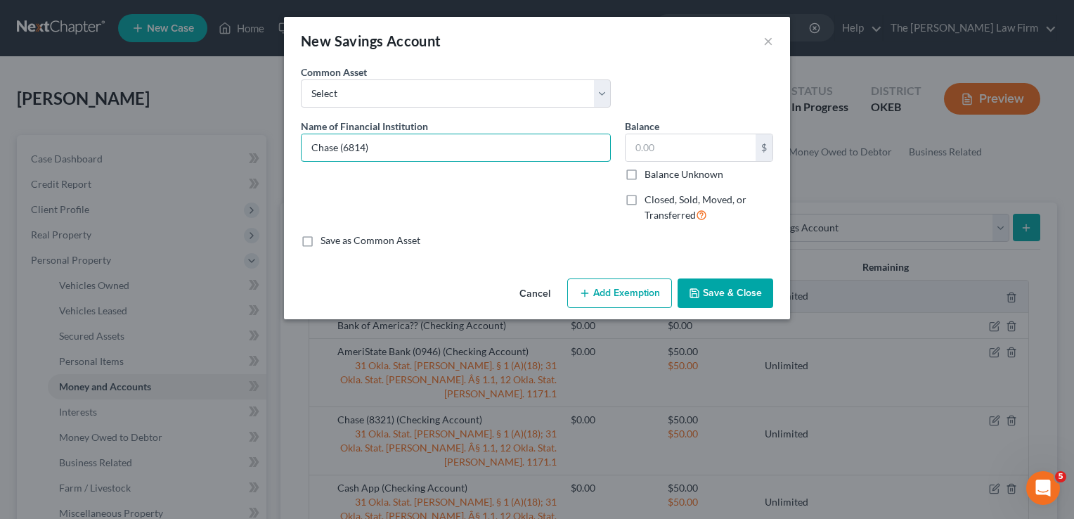
type input "Chase (6814)"
click at [620, 285] on button "Add Exemption" at bounding box center [619, 293] width 105 height 30
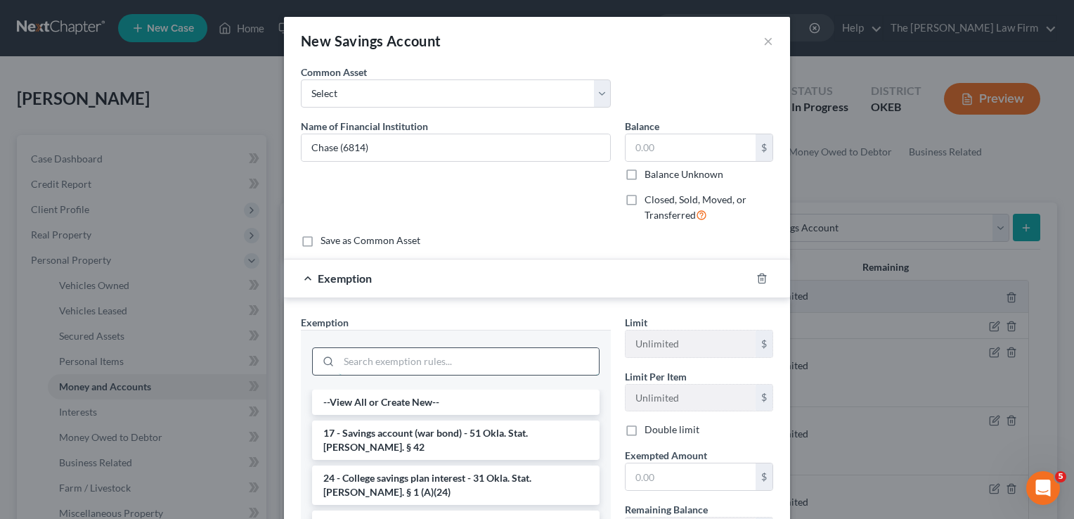
click at [395, 356] on input "search" at bounding box center [469, 361] width 260 height 27
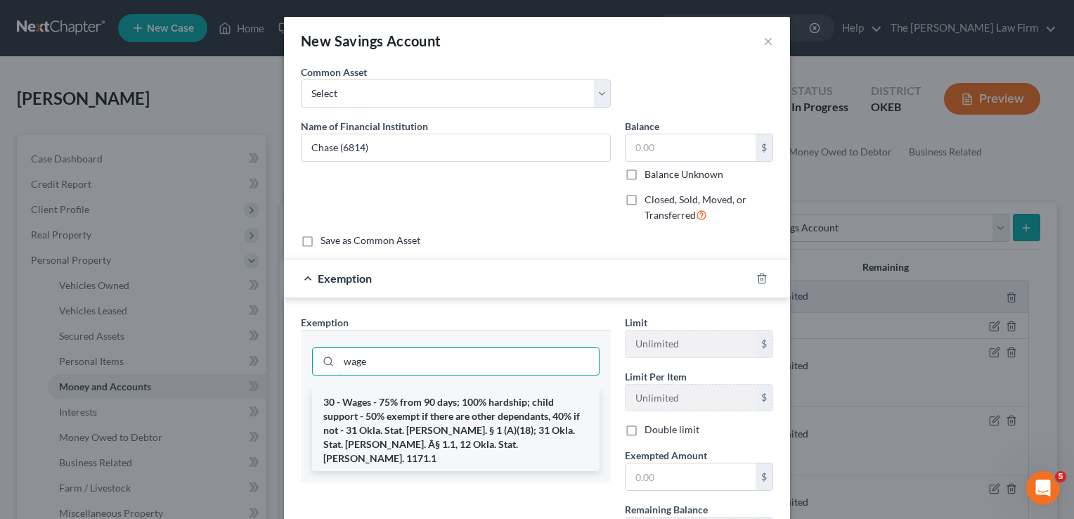
type input "wage"
click at [392, 422] on li "30 - Wages - 75% from 90 days; 100% hardship; child support - 50% exempt if the…" at bounding box center [455, 430] width 287 height 82
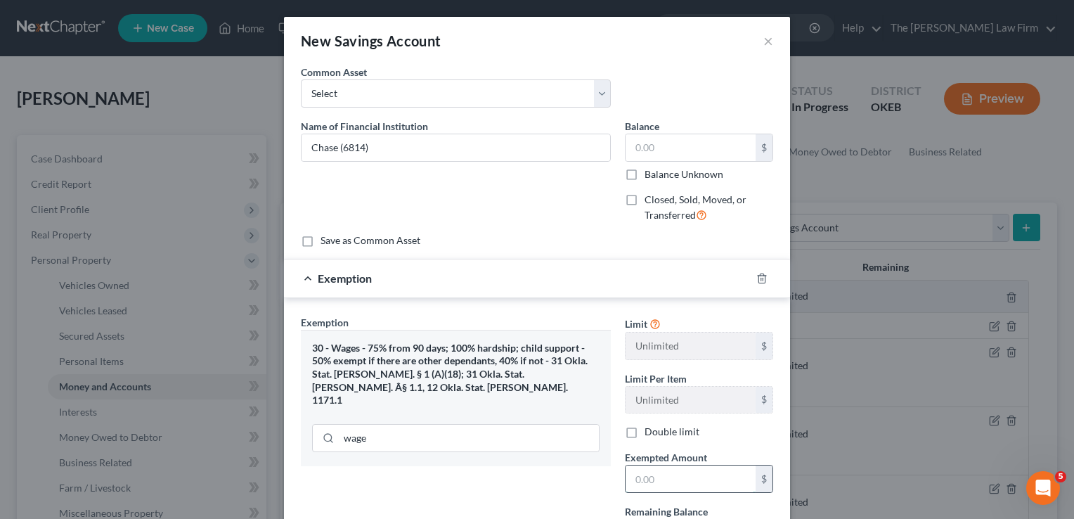
click at [656, 477] on input "text" at bounding box center [690, 478] width 130 height 27
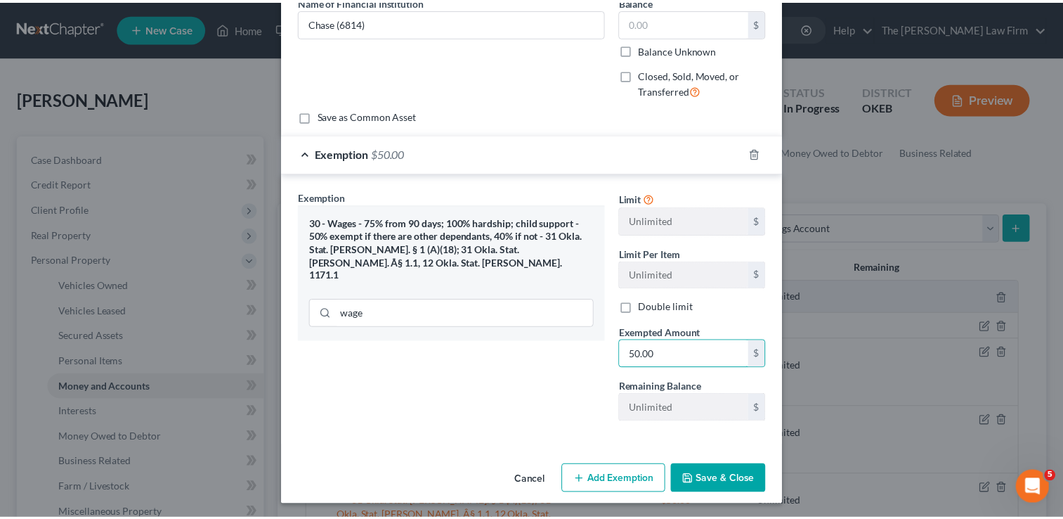
scroll to position [126, 0]
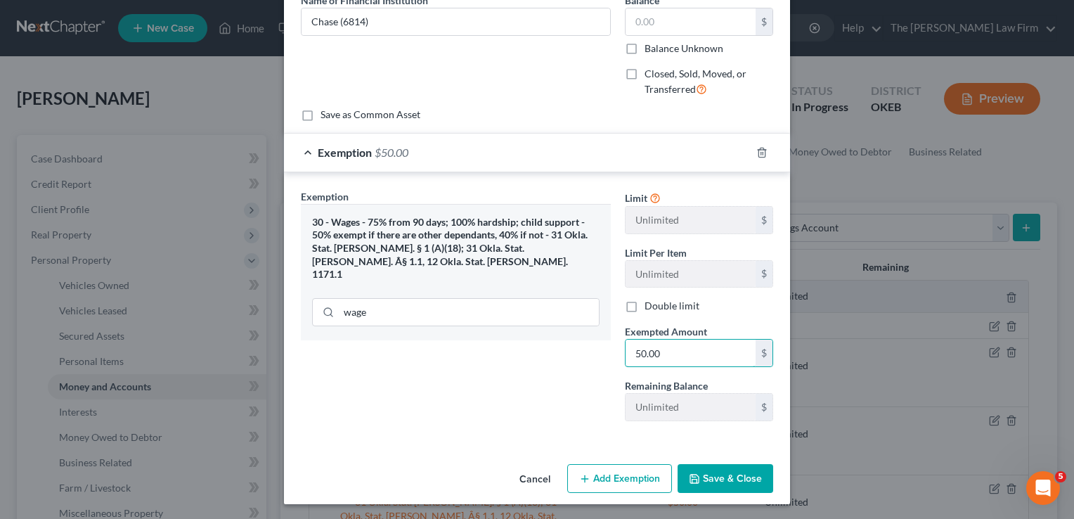
type input "50.00"
click at [729, 479] on button "Save & Close" at bounding box center [725, 479] width 96 height 30
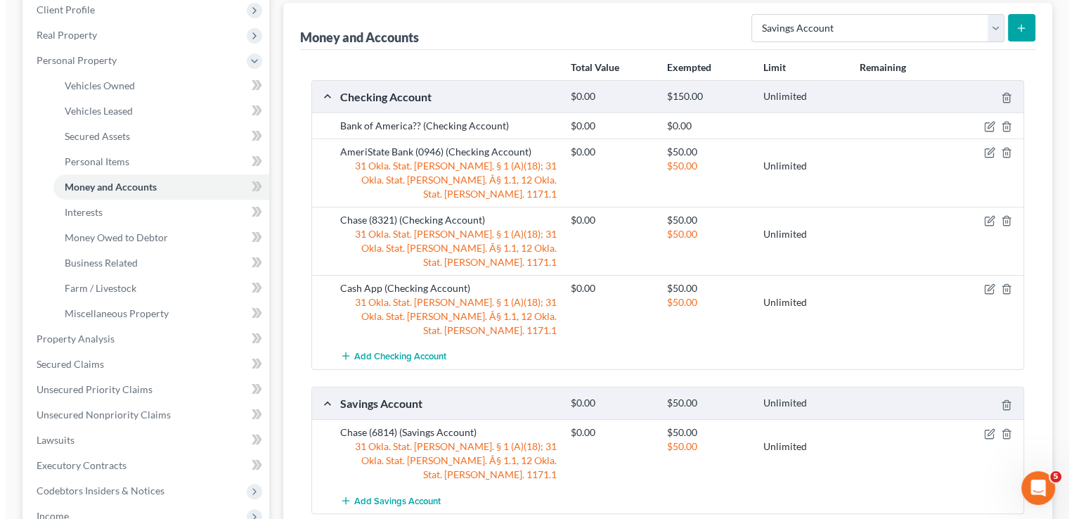
scroll to position [211, 0]
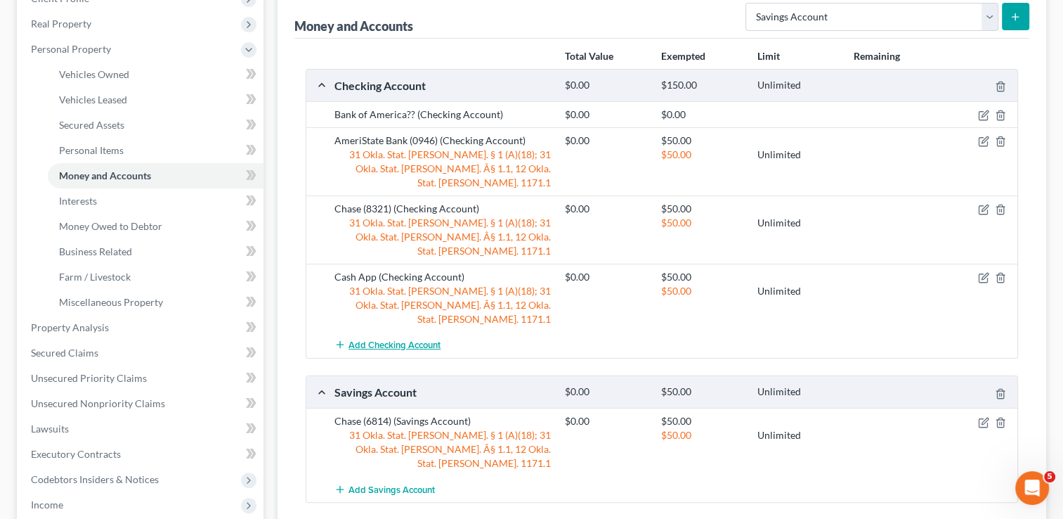
click at [404, 339] on span "Add Checking Account" at bounding box center [395, 344] width 92 height 11
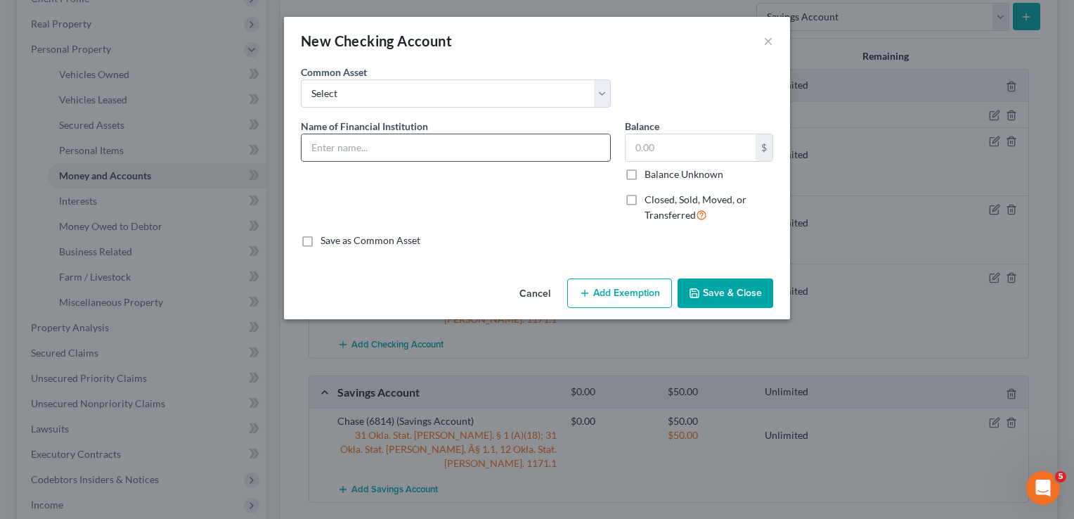
click at [426, 143] on input "text" at bounding box center [455, 147] width 309 height 27
drag, startPoint x: 355, startPoint y: 145, endPoint x: 288, endPoint y: 145, distance: 66.8
click at [288, 145] on div "An exemption set must first be selected from the Filing Information section. Co…" at bounding box center [537, 169] width 506 height 208
type input "PayPal"
click at [638, 287] on button "Add Exemption" at bounding box center [619, 293] width 105 height 30
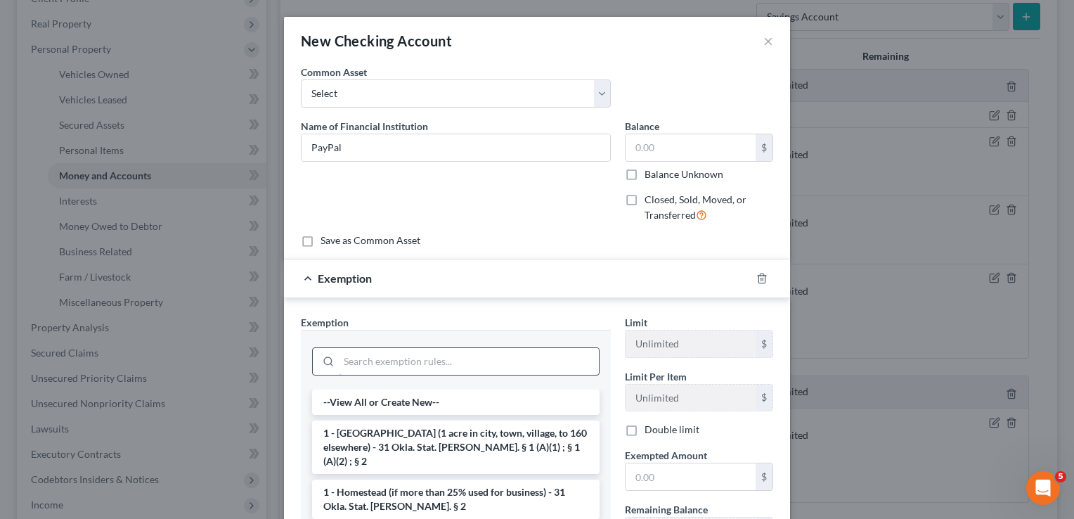
click at [429, 359] on input "search" at bounding box center [469, 361] width 260 height 27
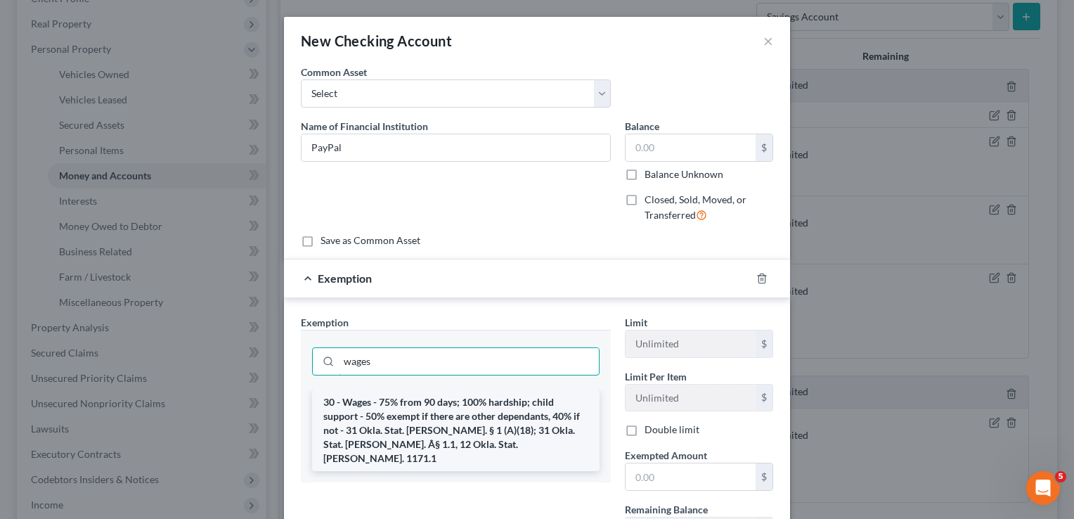
type input "wages"
click at [421, 401] on li "30 - Wages - 75% from 90 days; 100% hardship; child support - 50% exempt if the…" at bounding box center [455, 430] width 287 height 82
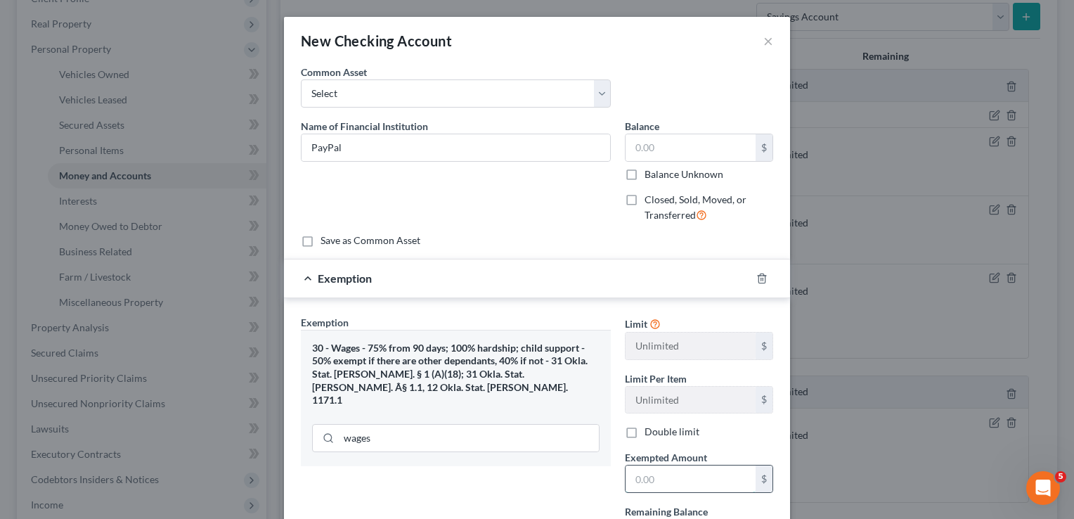
click at [653, 475] on input "text" at bounding box center [690, 478] width 130 height 27
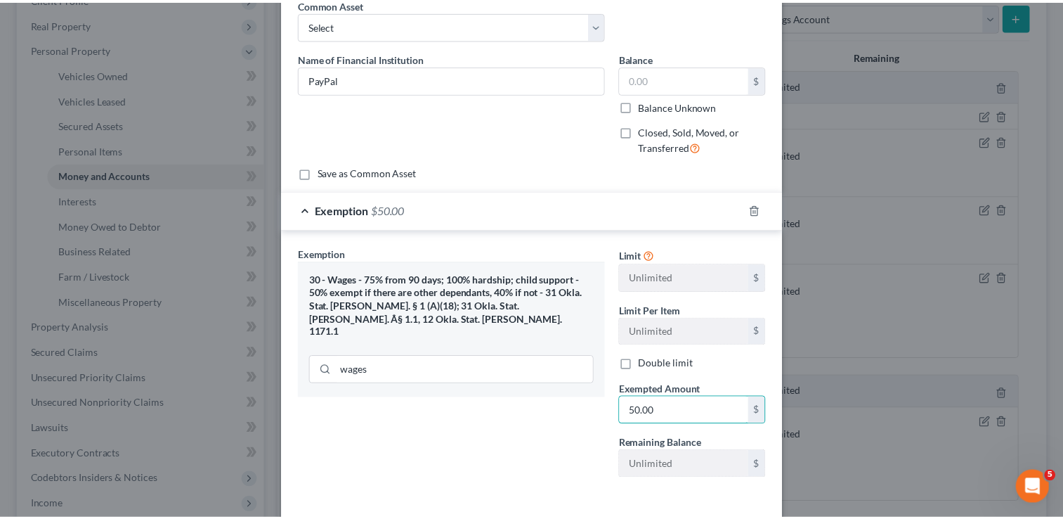
scroll to position [126, 0]
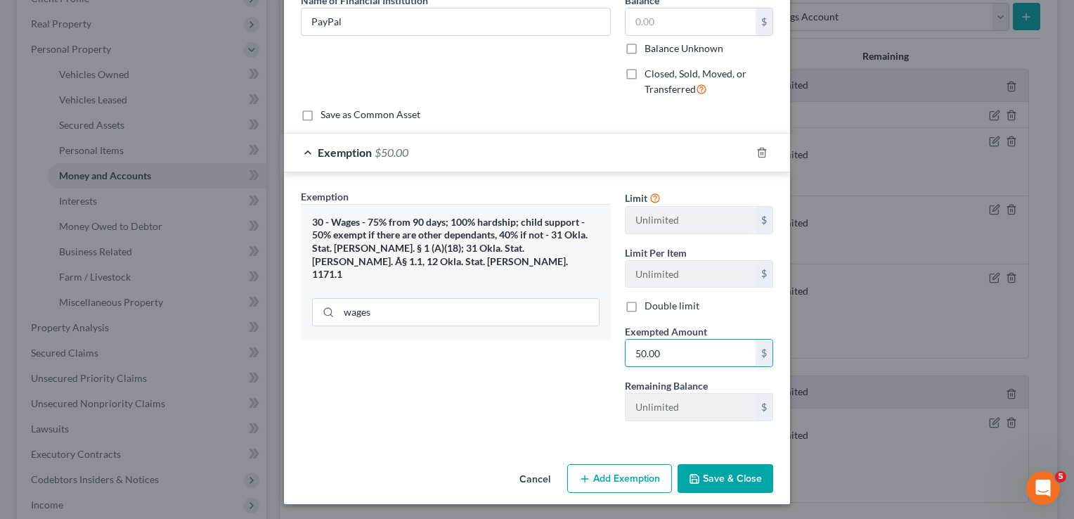
type input "50.00"
click at [725, 476] on button "Save & Close" at bounding box center [725, 479] width 96 height 30
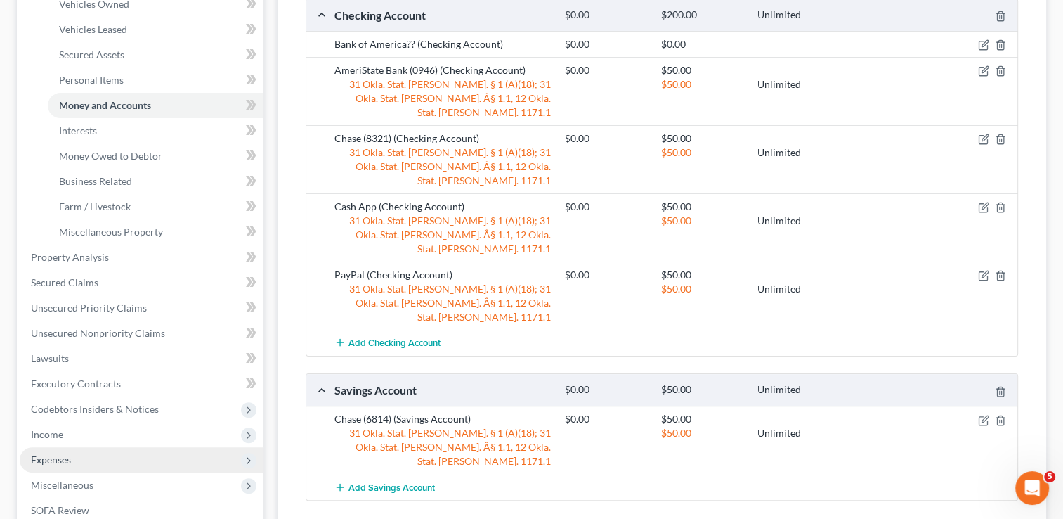
scroll to position [351, 0]
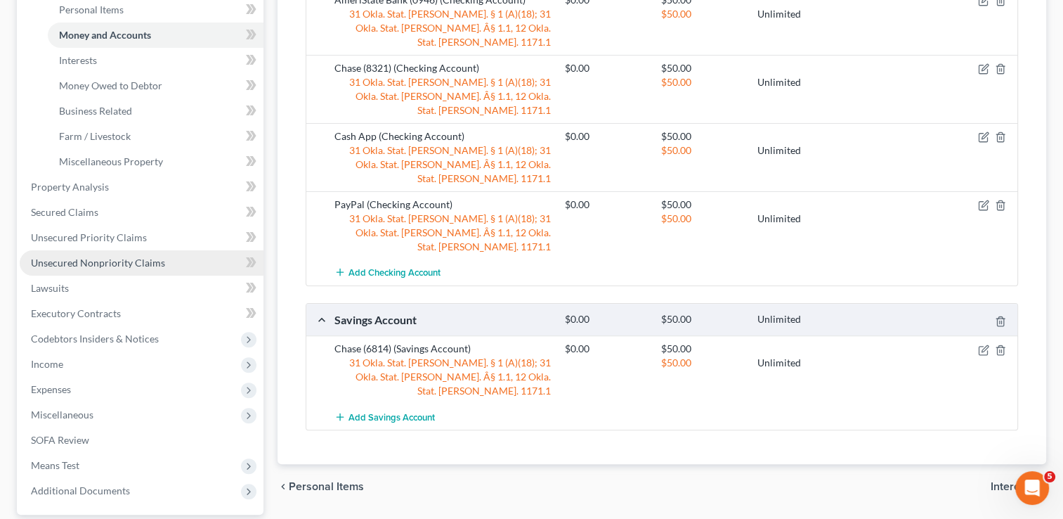
click at [92, 264] on span "Unsecured Nonpriority Claims" at bounding box center [98, 263] width 134 height 12
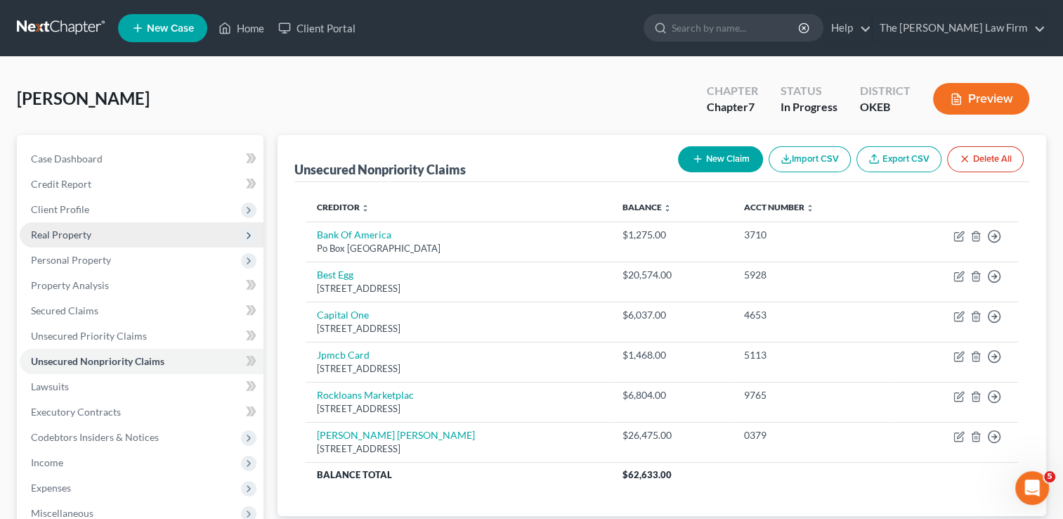
click at [72, 235] on span "Real Property" at bounding box center [61, 234] width 60 height 12
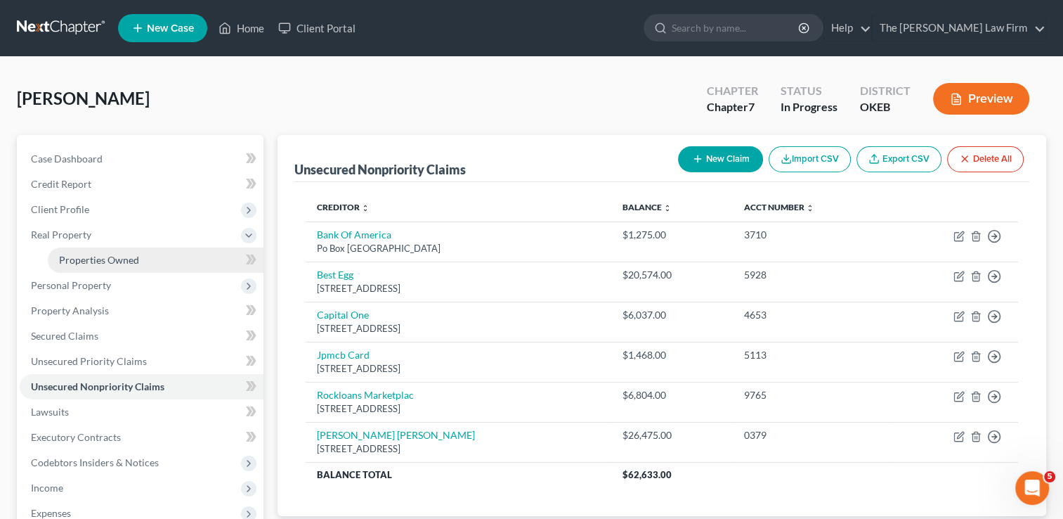
click at [86, 261] on span "Properties Owned" at bounding box center [99, 260] width 80 height 12
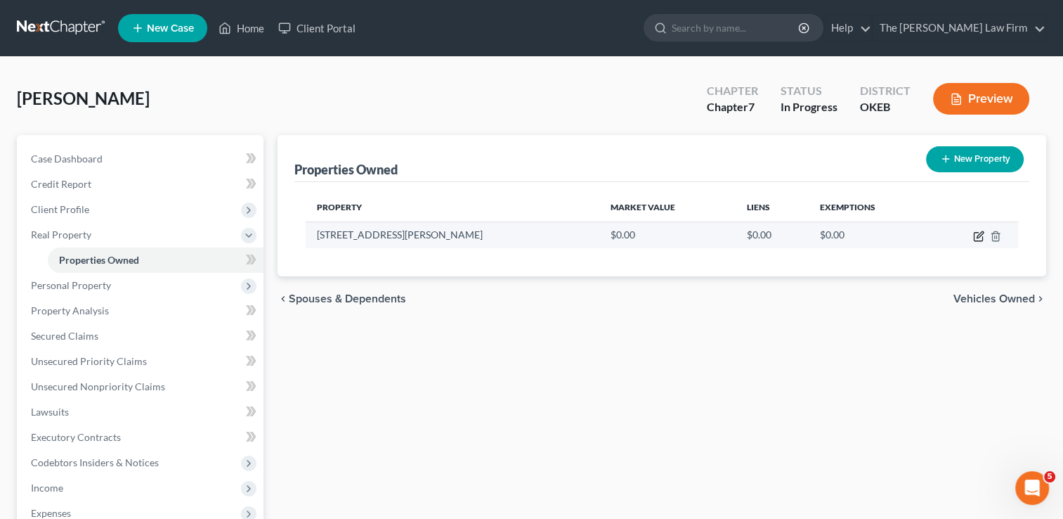
click at [978, 236] on icon "button" at bounding box center [978, 236] width 11 height 11
select select "37"
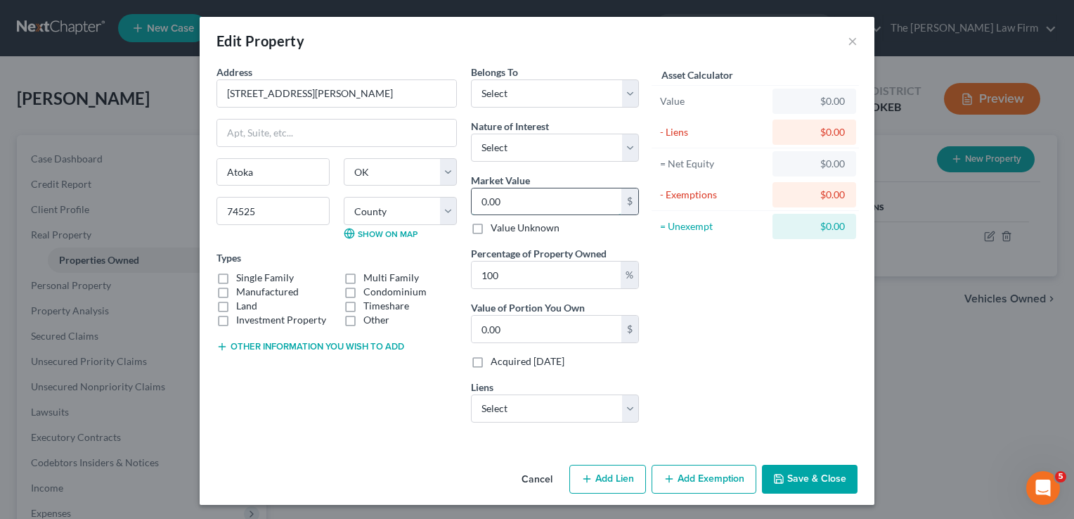
click at [562, 199] on input "0.00" at bounding box center [547, 201] width 150 height 27
type input "8"
type input "8.00"
type input "87"
type input "87.00"
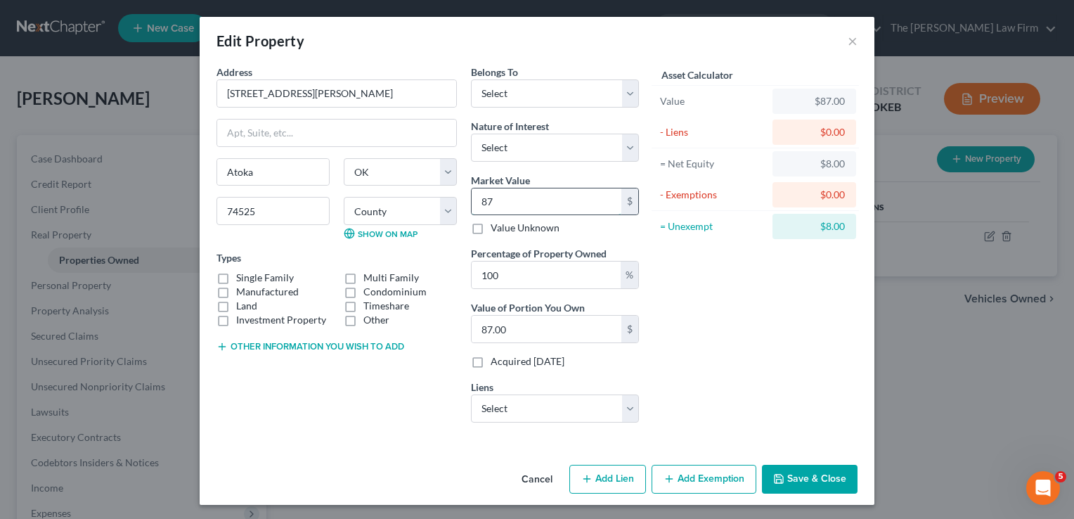
type input "877"
type input "877.00"
type input "8770"
type input "8,770.00"
type input "8,7700"
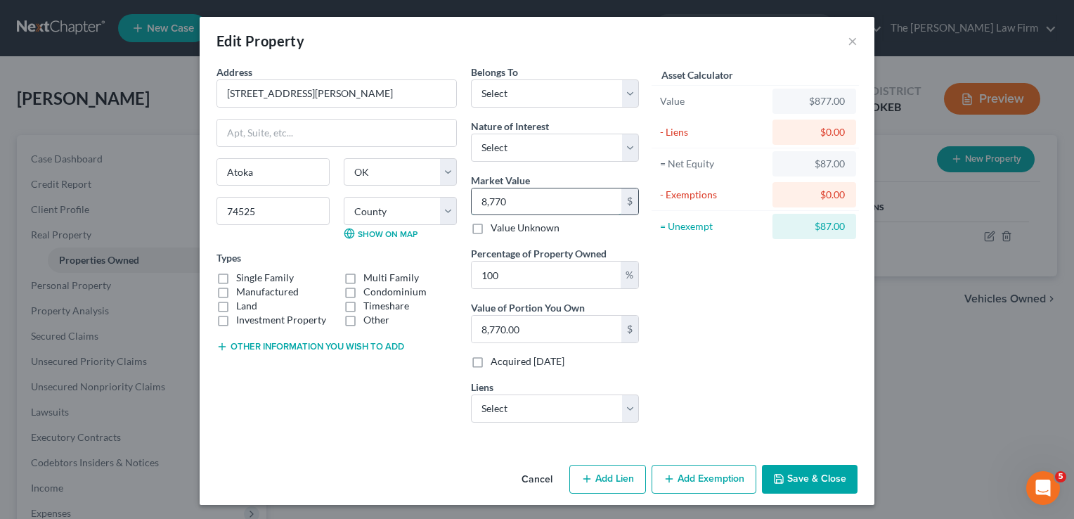
type input "87,700.00"
type input "87,700"
click at [717, 285] on div "Asset Calculator Value $87,700.00 - Liens $0.00 = Net Equity $877.00 - Exemptio…" at bounding box center [755, 249] width 219 height 369
drag, startPoint x: 548, startPoint y: 82, endPoint x: 552, endPoint y: 95, distance: 13.3
click at [548, 82] on select "Select Debtor 1 Only Debtor 2 Only Debtor 1 And Debtor 2 Only At Least One Of T…" at bounding box center [555, 93] width 168 height 28
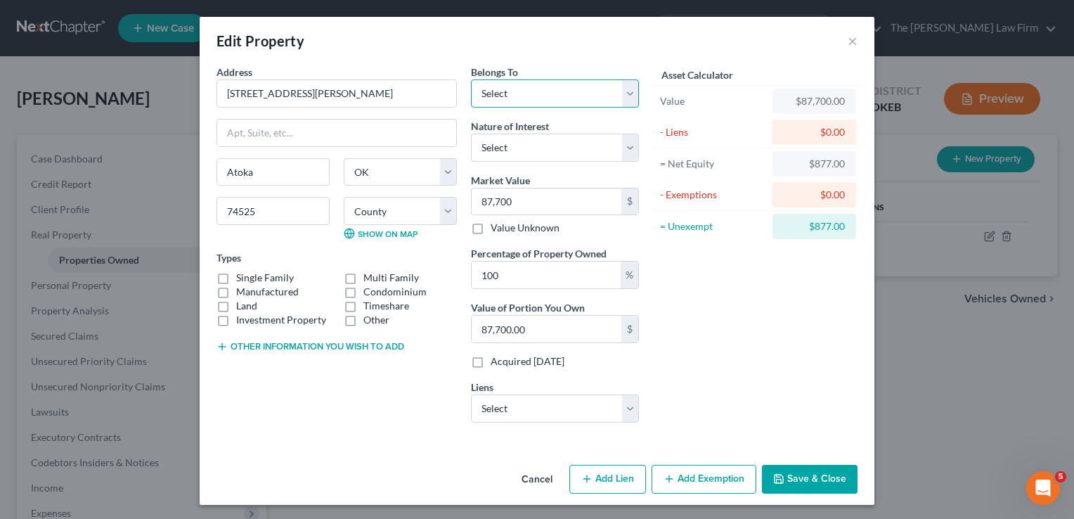
select select "0"
click at [471, 79] on select "Select Debtor 1 Only Debtor 2 Only Debtor 1 And Debtor 2 Only At Least One Of T…" at bounding box center [555, 93] width 168 height 28
click at [713, 304] on div "Asset Calculator Value $87,700.00 - Liens $0.00 = Net Equity $877.00 - Exemptio…" at bounding box center [755, 249] width 219 height 369
click at [623, 403] on select "Select Jpmcb Home - $59,288.00 Ameristate B - $3,558.00" at bounding box center [555, 408] width 168 height 28
select select "0"
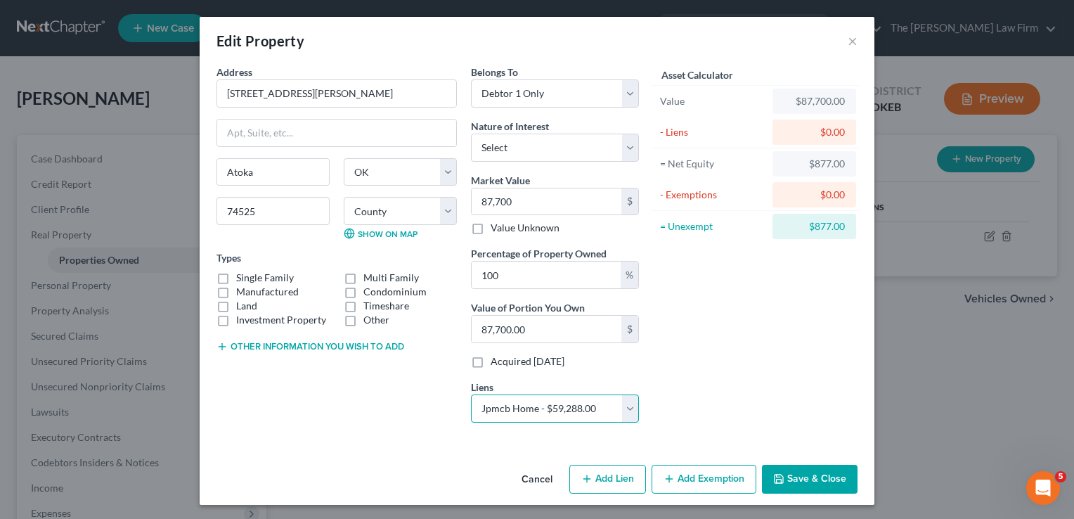
click at [471, 394] on select "Select Jpmcb Home - $59,288.00 Ameristate B - $3,558.00" at bounding box center [555, 408] width 168 height 28
select select
select select "19"
select select "0"
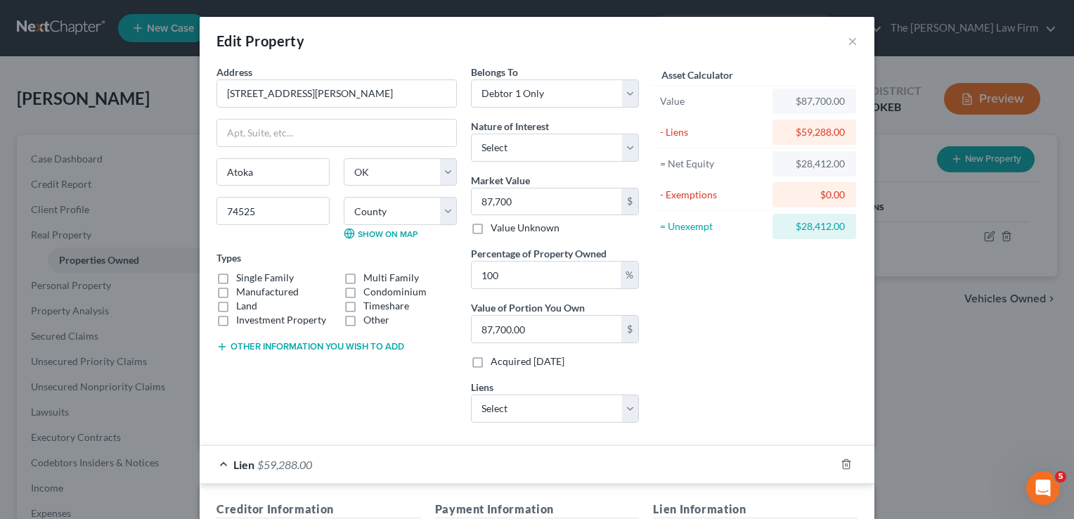
click at [668, 339] on div "Asset Calculator Value $87,700.00 - Liens $59,288.00 = Net Equity $28,412.00 - …" at bounding box center [755, 249] width 219 height 369
click at [236, 275] on label "Single Family" at bounding box center [265, 278] width 58 height 14
click at [242, 275] on input "Single Family" at bounding box center [246, 275] width 9 height 9
checkbox input "true"
click at [256, 350] on button "Other information you wish to add" at bounding box center [310, 346] width 188 height 11
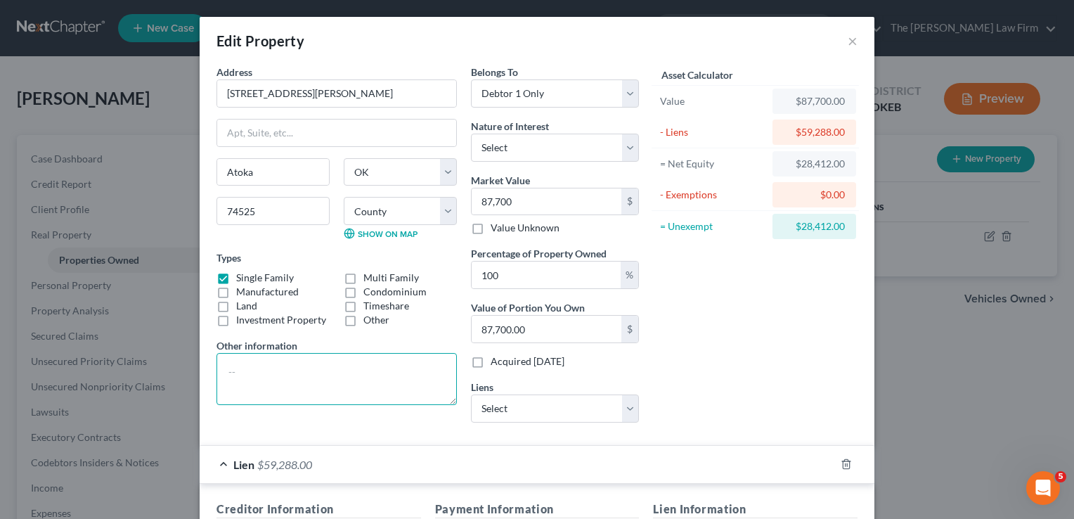
paste textarea "[PERSON_NAME] ADDITION B1 L12 Partial"
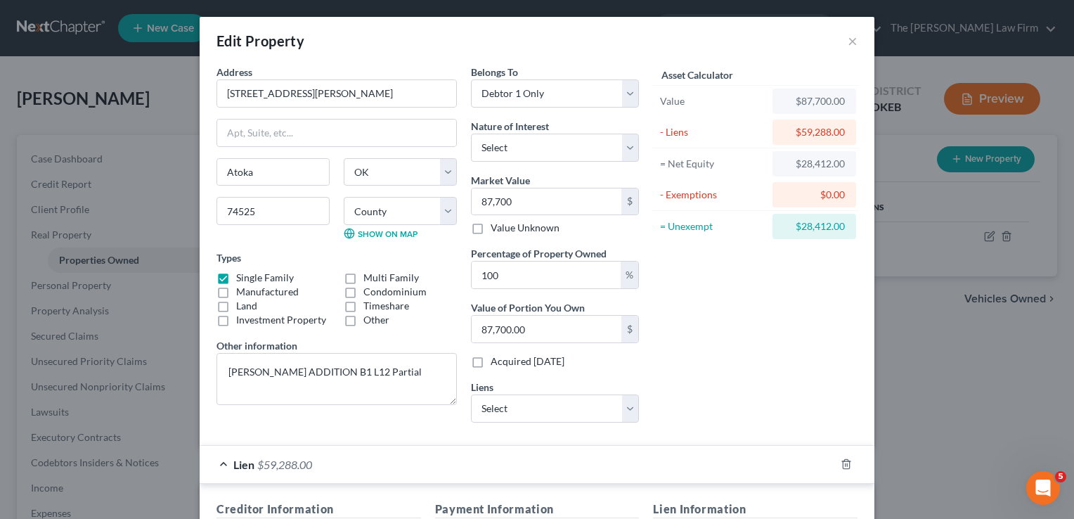
click at [371, 417] on div "Address * [STREET_ADDRESS][PERSON_NAME] [GEOGRAPHIC_DATA] State [US_STATE][GEOG…" at bounding box center [336, 249] width 254 height 369
click at [698, 313] on div "Asset Calculator Value $87,700.00 - Liens $59,288.00 = Net Equity $28,412.00 - …" at bounding box center [755, 249] width 219 height 369
click at [411, 373] on textarea "[PERSON_NAME] ADDITION B1 L12 Partial" at bounding box center [336, 379] width 240 height 52
paste textarea "parcel identification number is 1010-00-001-012-0-001-00"
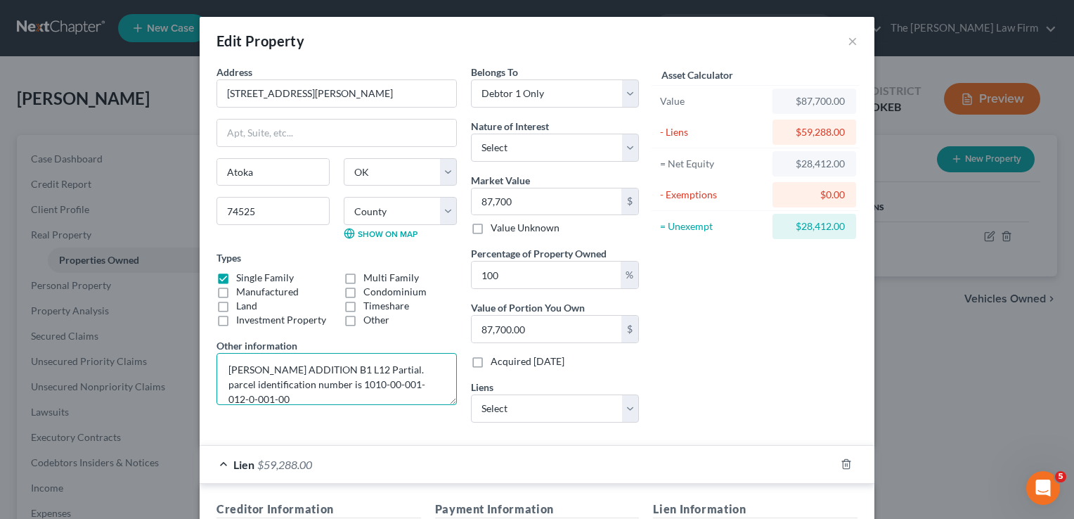
scroll to position [14, 0]
drag, startPoint x: 221, startPoint y: 384, endPoint x: 305, endPoint y: 413, distance: 88.7
click at [305, 413] on div "Address * [STREET_ADDRESS][PERSON_NAME] [GEOGRAPHIC_DATA] State [US_STATE][GEOG…" at bounding box center [336, 249] width 254 height 369
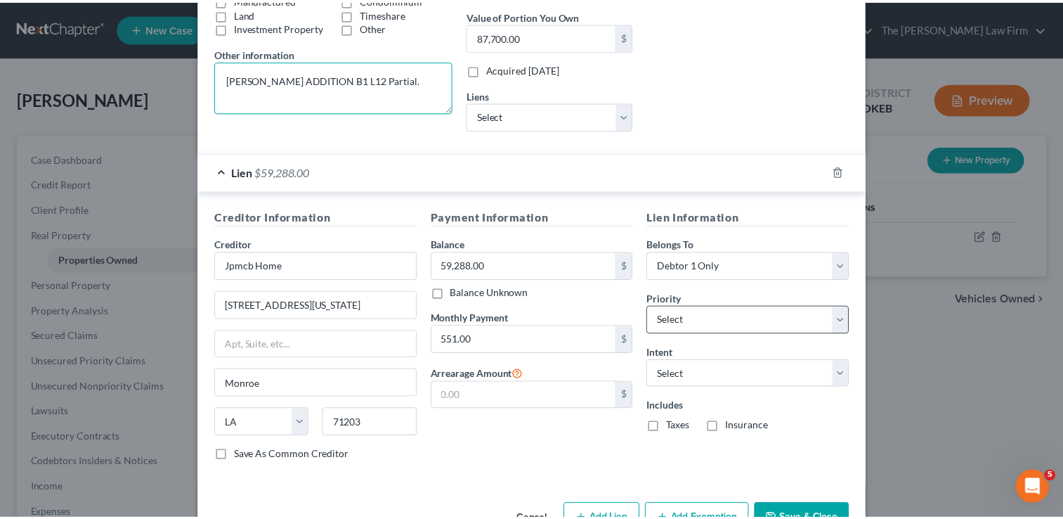
scroll to position [331, 0]
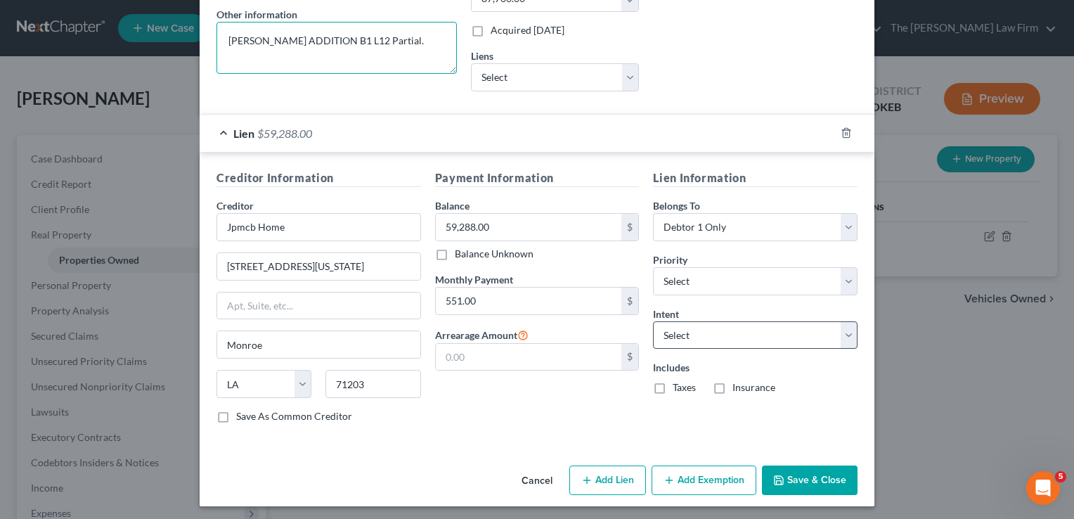
type textarea "[PERSON_NAME] ADDITION B1 L12 Partial."
click at [744, 332] on select "Select Surrender Redeem Reaffirm Avoid Other" at bounding box center [755, 335] width 205 height 28
click at [474, 416] on div "Payment Information Balance 59,288.00 $ Balance Unknown Balance Undetermined 59…" at bounding box center [537, 301] width 219 height 265
click at [810, 476] on button "Save & Close" at bounding box center [810, 480] width 96 height 30
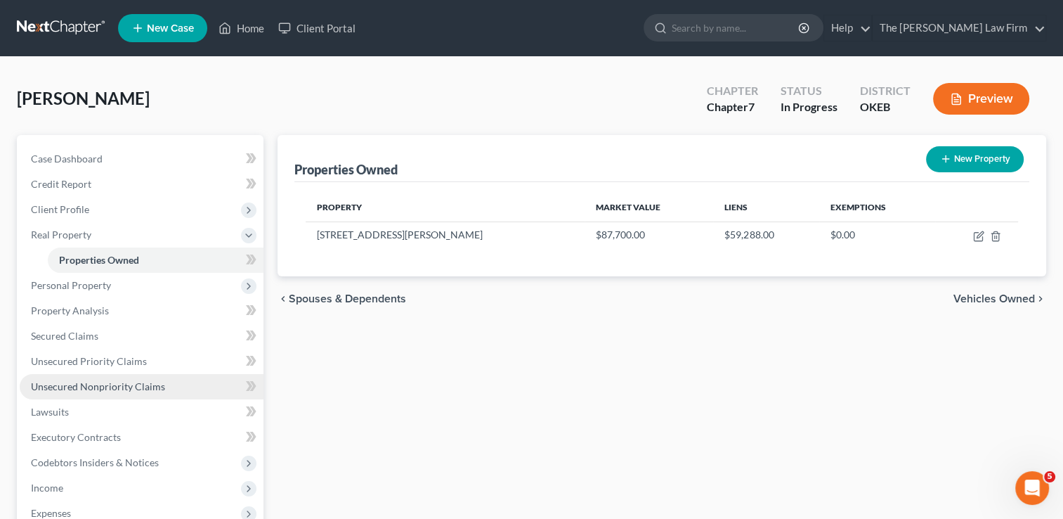
click at [116, 381] on span "Unsecured Nonpriority Claims" at bounding box center [98, 386] width 134 height 12
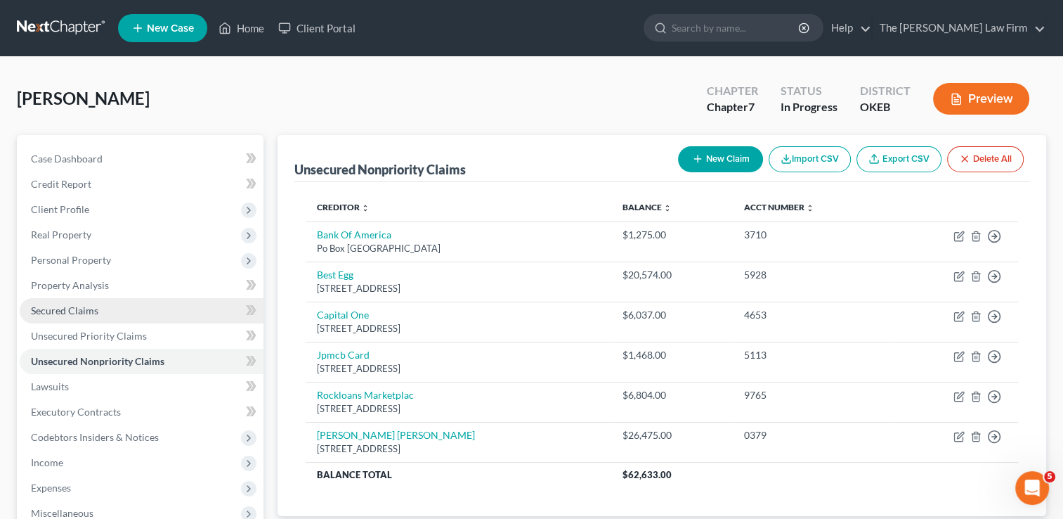
click at [78, 310] on span "Secured Claims" at bounding box center [64, 310] width 67 height 12
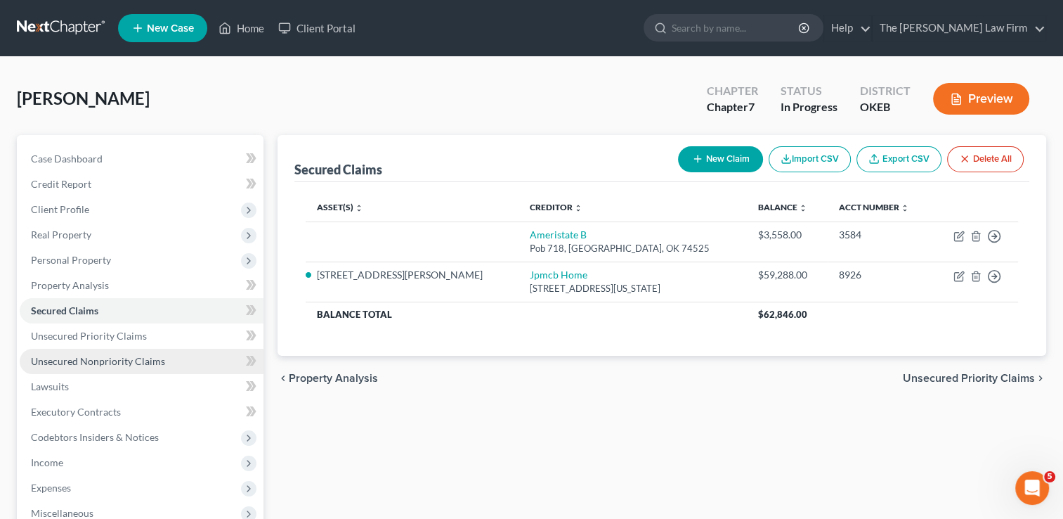
click at [93, 358] on span "Unsecured Nonpriority Claims" at bounding box center [98, 361] width 134 height 12
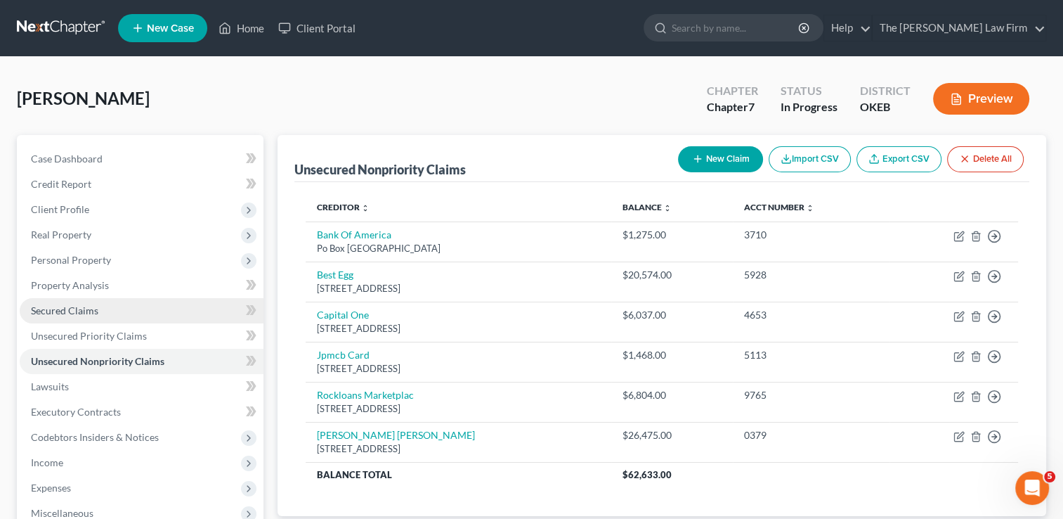
click at [103, 313] on link "Secured Claims" at bounding box center [142, 310] width 244 height 25
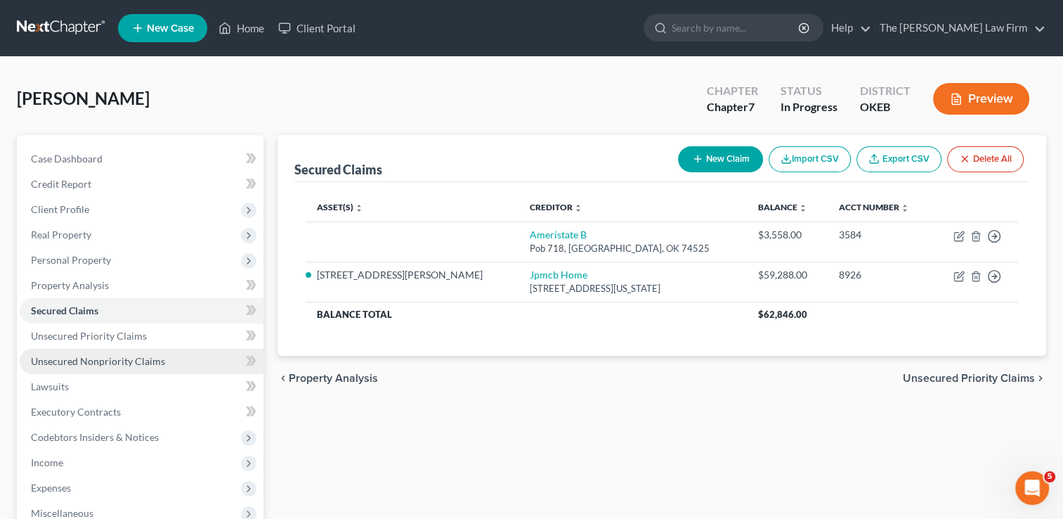
click at [122, 363] on span "Unsecured Nonpriority Claims" at bounding box center [98, 361] width 134 height 12
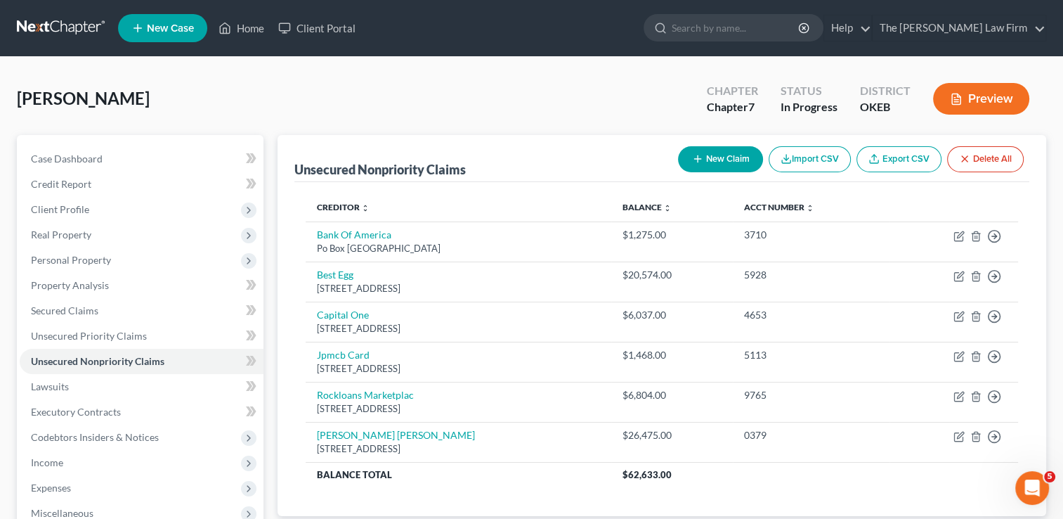
click at [714, 153] on button "New Claim" at bounding box center [720, 159] width 85 height 26
select select "0"
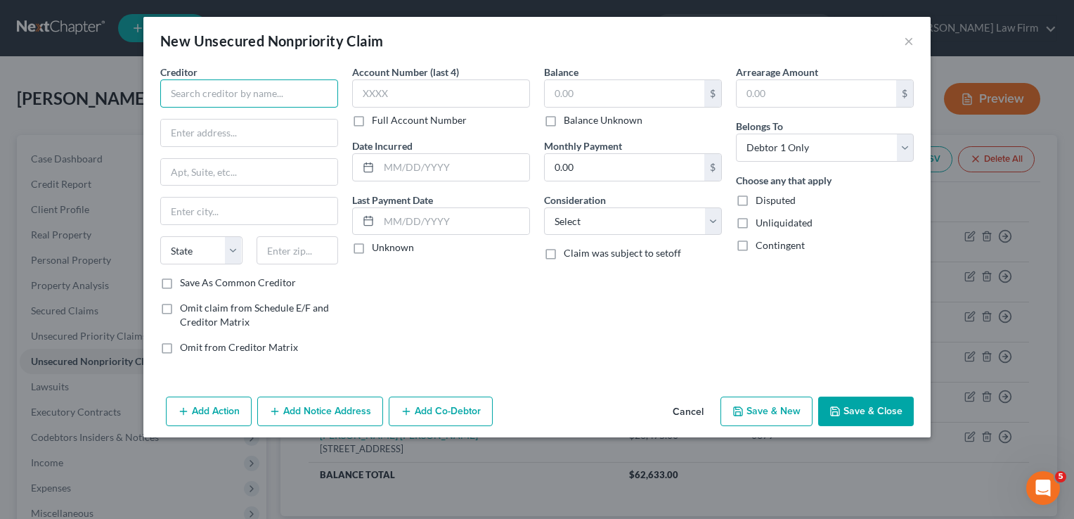
click at [230, 96] on input "text" at bounding box center [249, 93] width 178 height 28
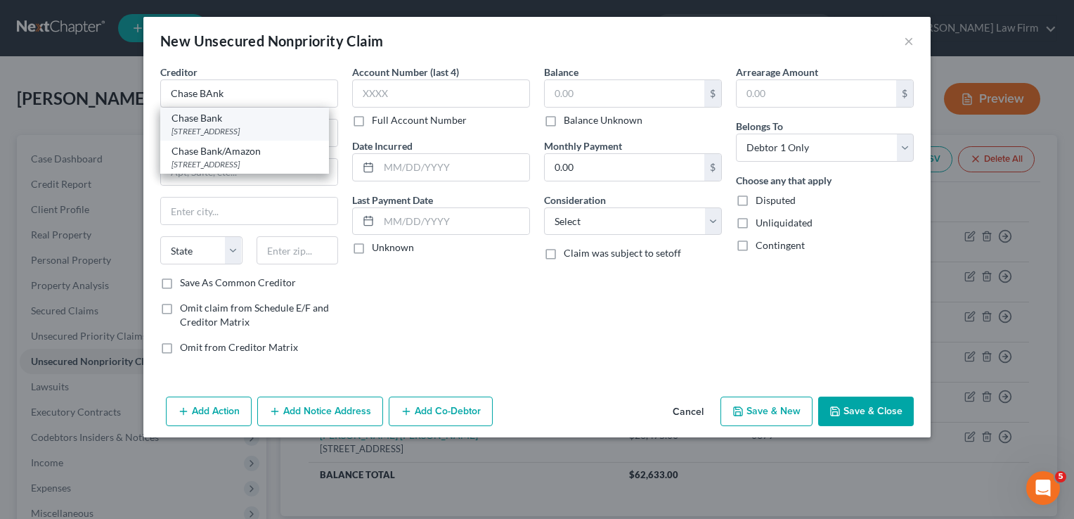
click at [240, 124] on div "Chase Bank" at bounding box center [244, 118] width 146 height 14
type input "Chase Bank"
type input "PO Box 15298"
type input "Wilmington"
select select "7"
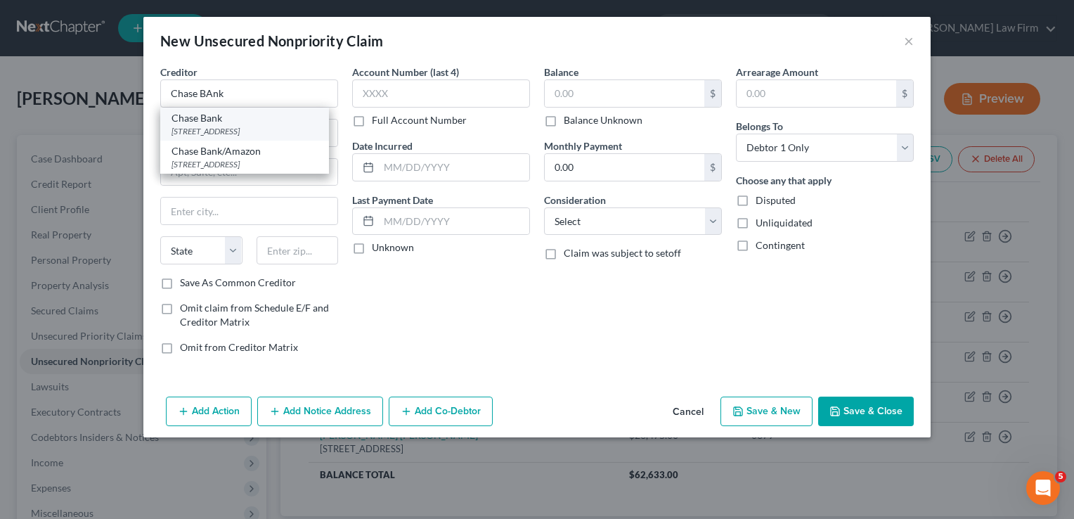
type input "19850"
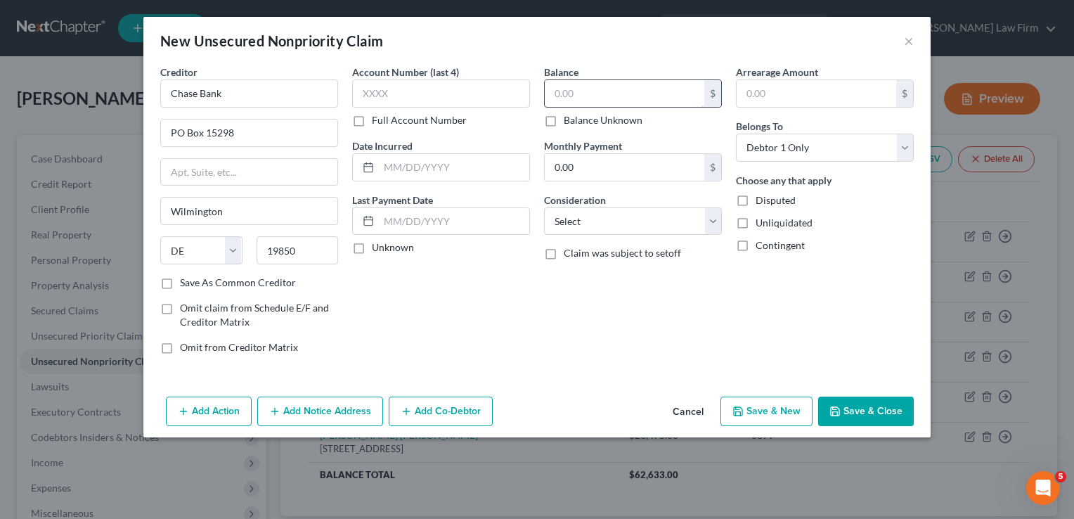
click at [584, 91] on input "text" at bounding box center [625, 93] width 160 height 27
type input "1,468.11"
click at [862, 410] on button "Save & Close" at bounding box center [866, 411] width 96 height 30
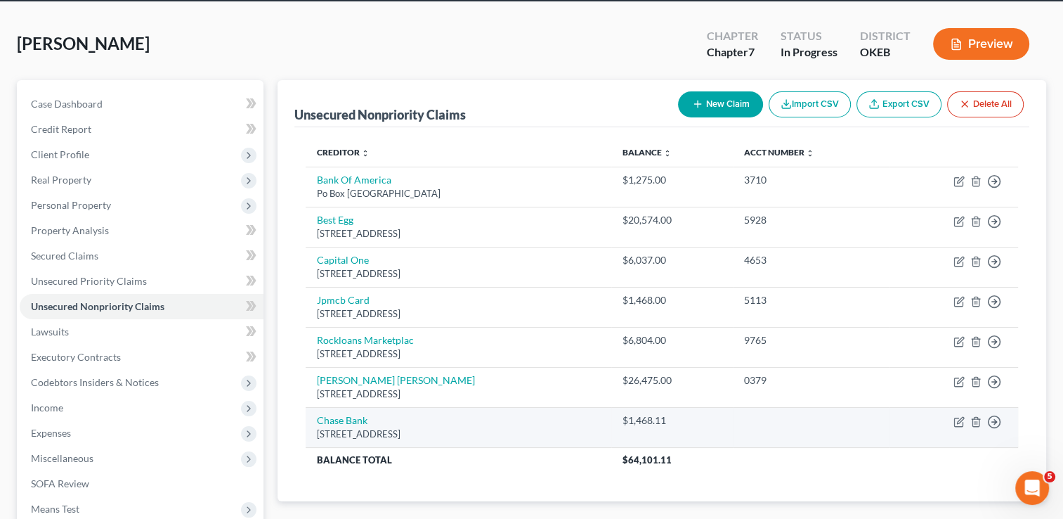
scroll to position [141, 0]
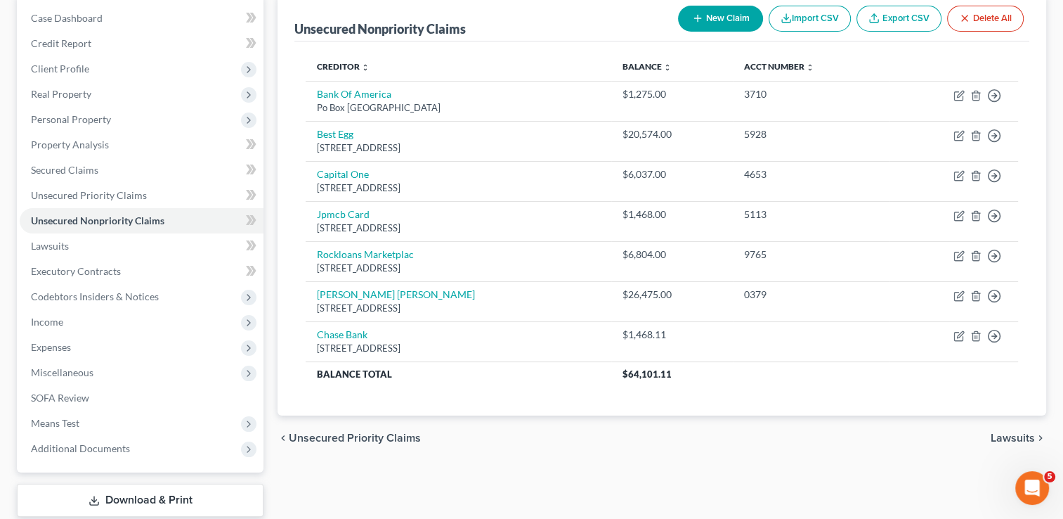
click at [734, 15] on button "New Claim" at bounding box center [720, 19] width 85 height 26
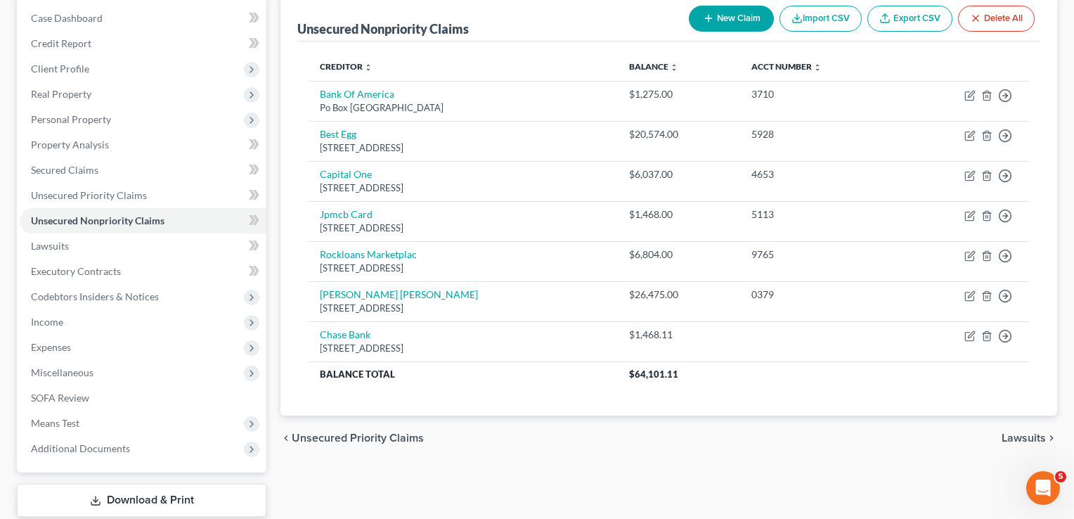
select select "0"
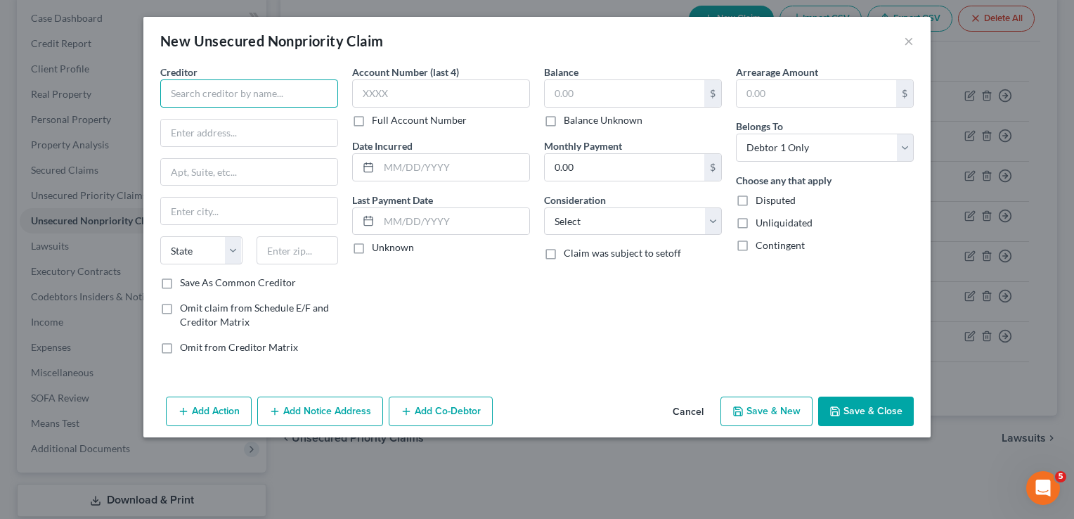
click at [296, 94] on input "text" at bounding box center [249, 93] width 178 height 28
type input "Tekcollect"
click at [260, 132] on input "text" at bounding box center [249, 132] width 176 height 27
type input "1"
type input "PO Box 1269"
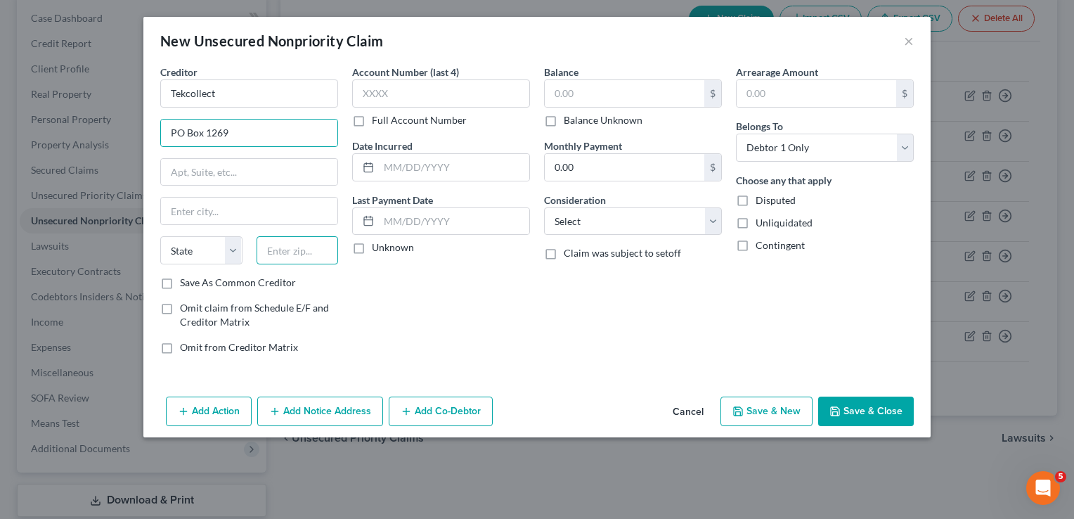
click at [299, 246] on input "text" at bounding box center [298, 250] width 82 height 28
type input "43216"
click at [472, 279] on div "Account Number (last 4) Full Account Number Date Incurred Last Payment Date Unk…" at bounding box center [441, 215] width 192 height 301
type input "Columbus"
select select "36"
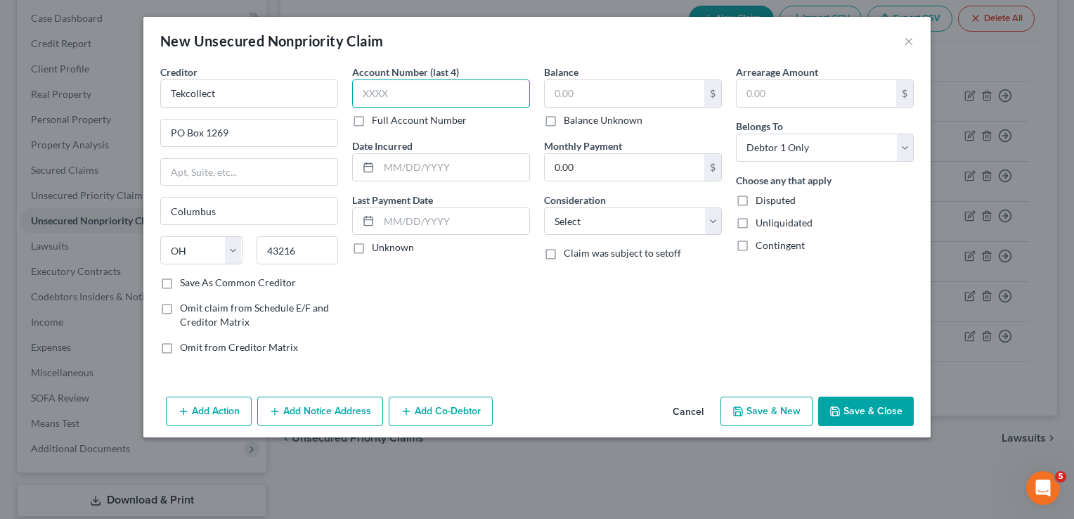
click at [431, 94] on input "text" at bounding box center [441, 93] width 178 height 28
type input "5768"
click at [587, 91] on input "text" at bounding box center [625, 93] width 160 height 27
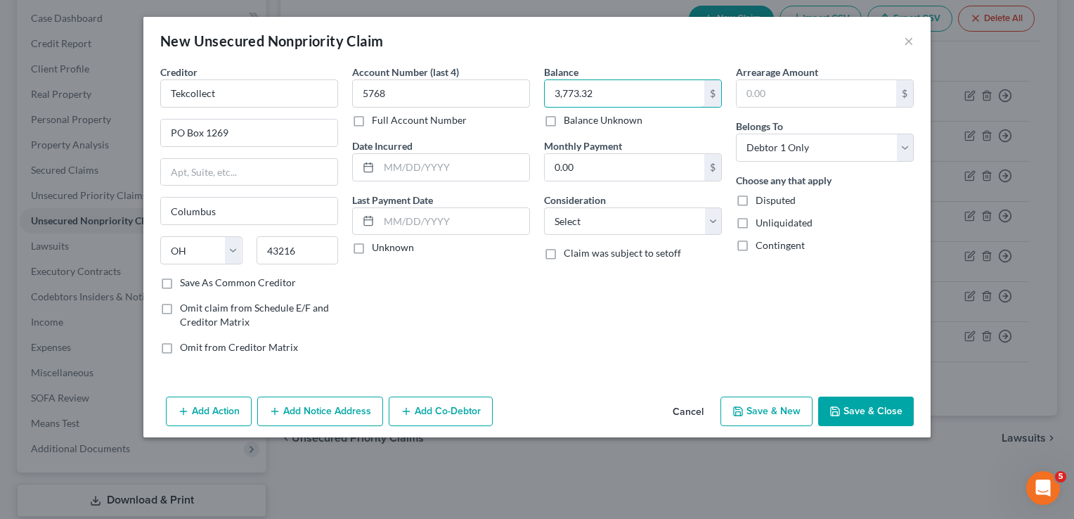
type input "3,773.32"
click at [883, 409] on button "Save & Close" at bounding box center [866, 411] width 96 height 30
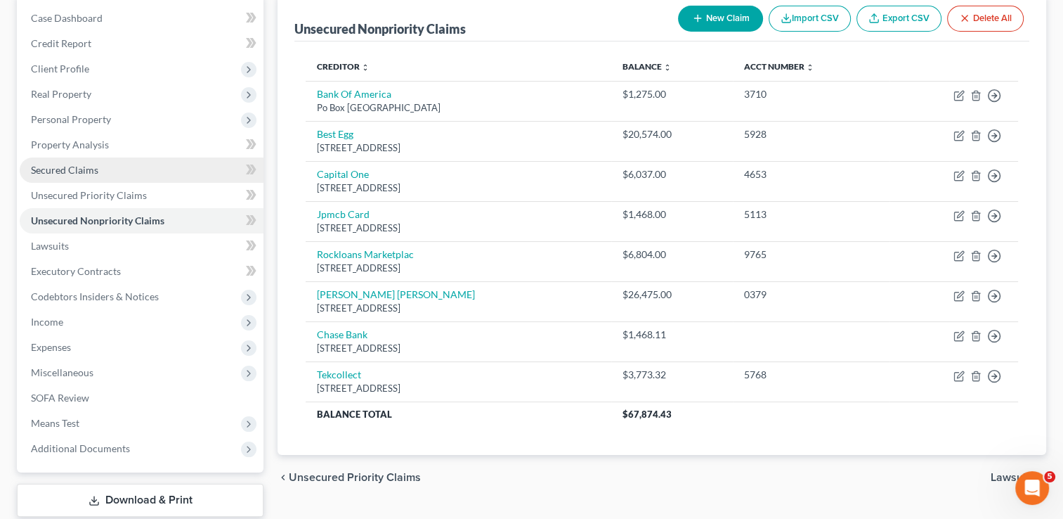
click at [103, 176] on link "Secured Claims" at bounding box center [142, 169] width 244 height 25
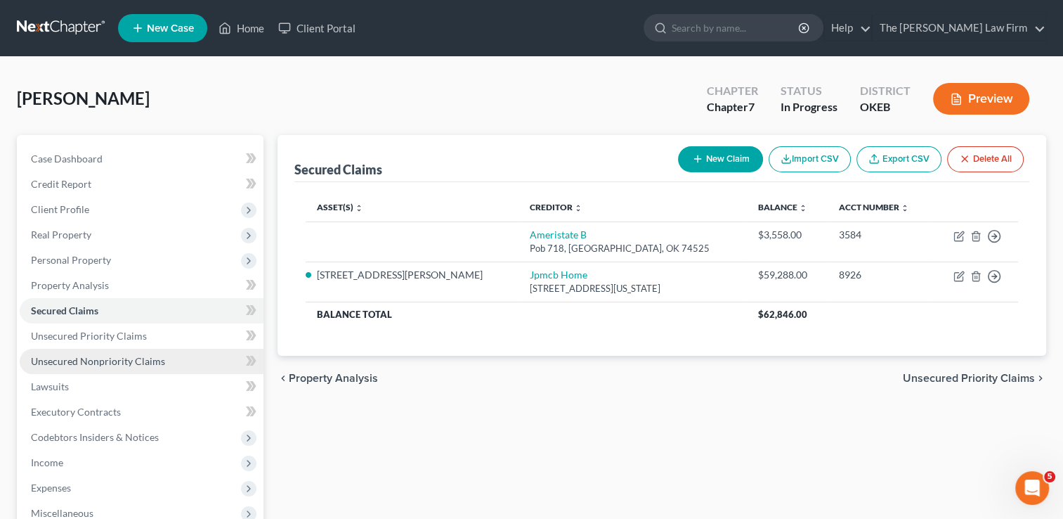
click at [117, 361] on span "Unsecured Nonpriority Claims" at bounding box center [98, 361] width 134 height 12
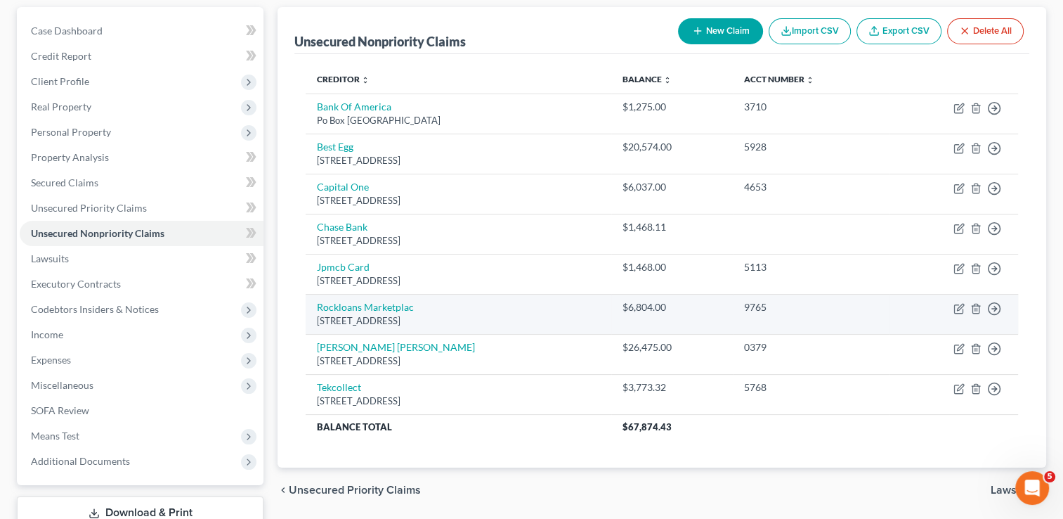
scroll to position [141, 0]
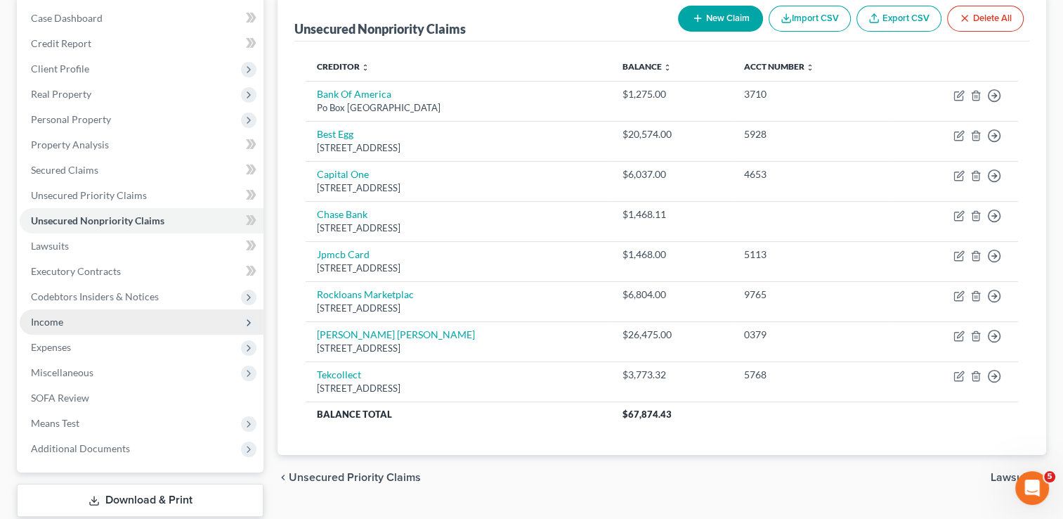
click at [62, 327] on span "Income" at bounding box center [142, 321] width 244 height 25
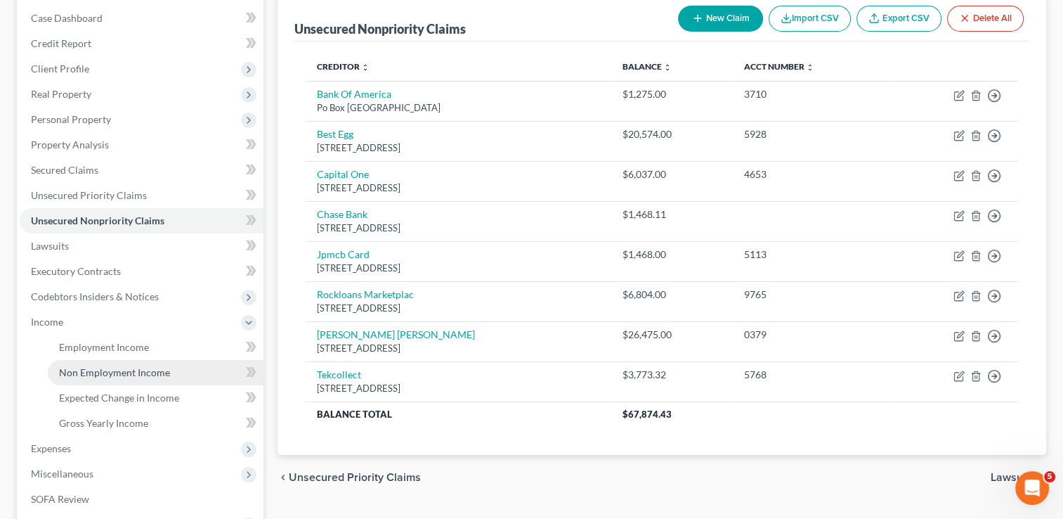
click at [104, 371] on span "Non Employment Income" at bounding box center [114, 372] width 111 height 12
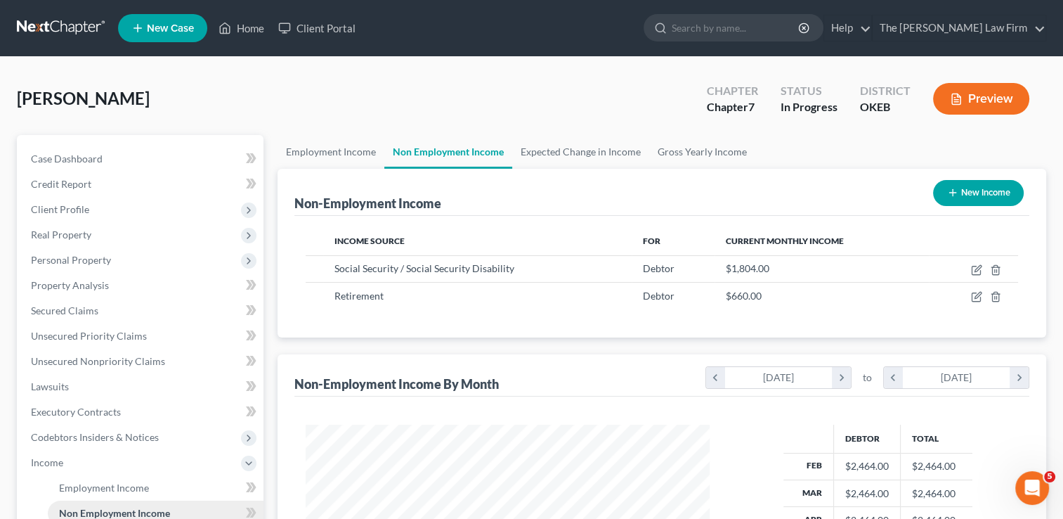
scroll to position [250, 432]
click at [78, 233] on span "Real Property" at bounding box center [61, 234] width 60 height 12
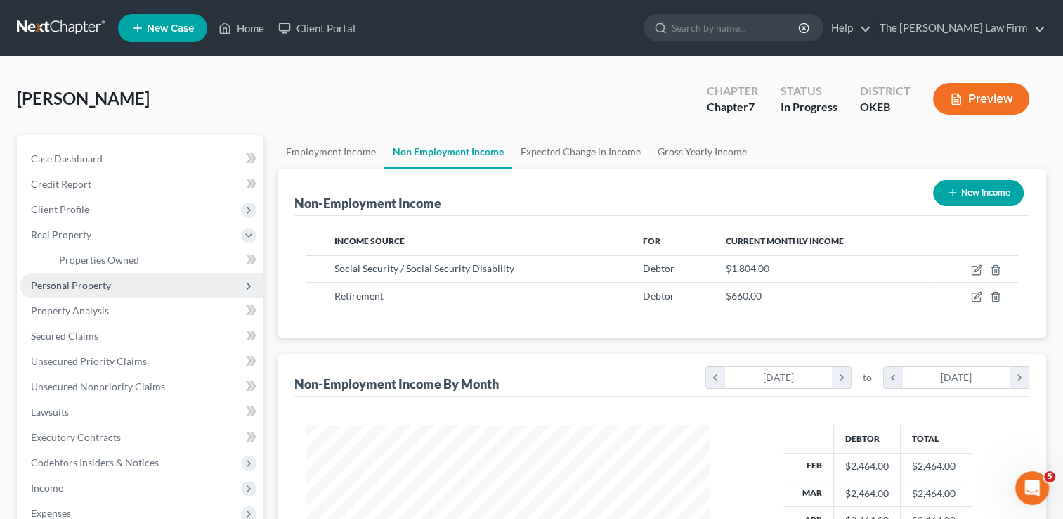
click at [78, 288] on span "Personal Property" at bounding box center [71, 285] width 80 height 12
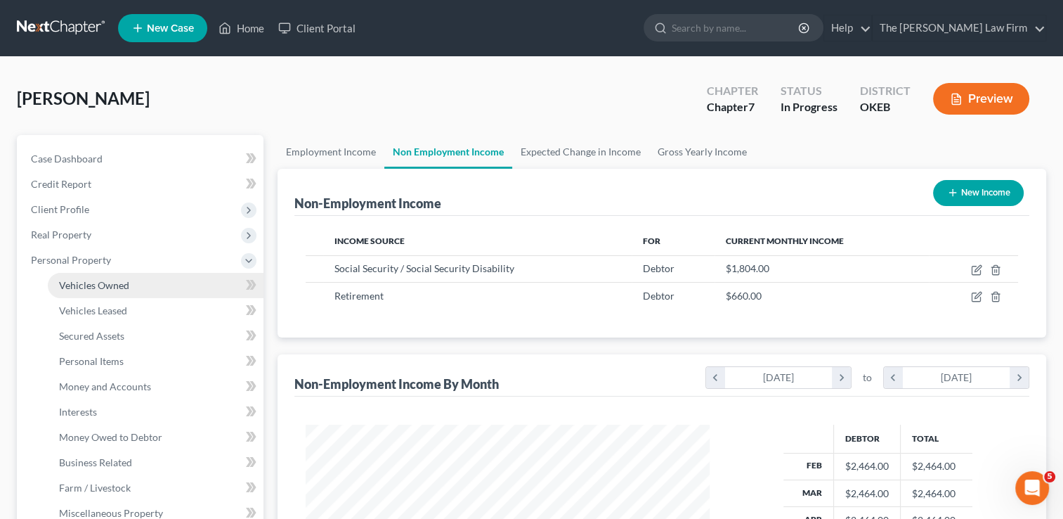
click at [105, 289] on span "Vehicles Owned" at bounding box center [94, 285] width 70 height 12
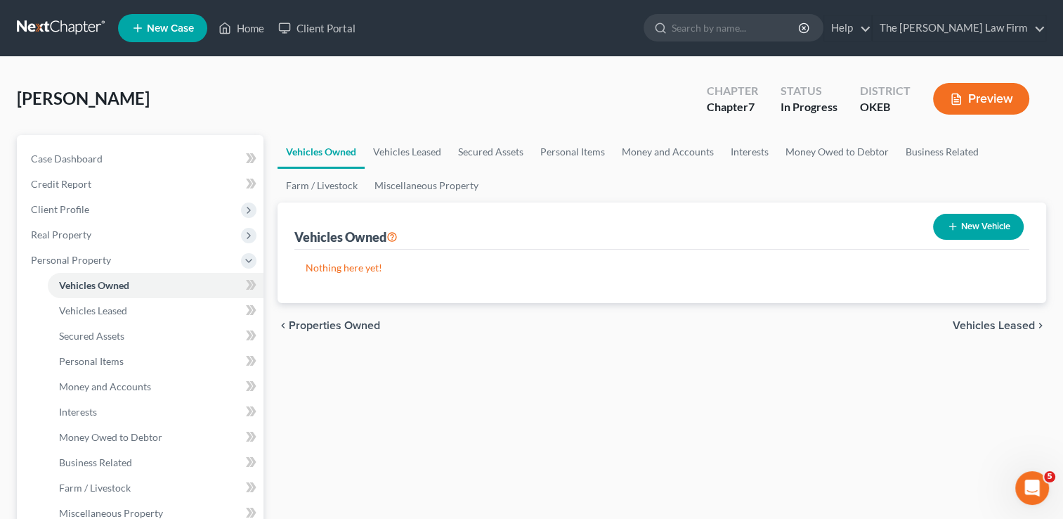
click at [985, 225] on button "New Vehicle" at bounding box center [978, 227] width 91 height 26
select select "0"
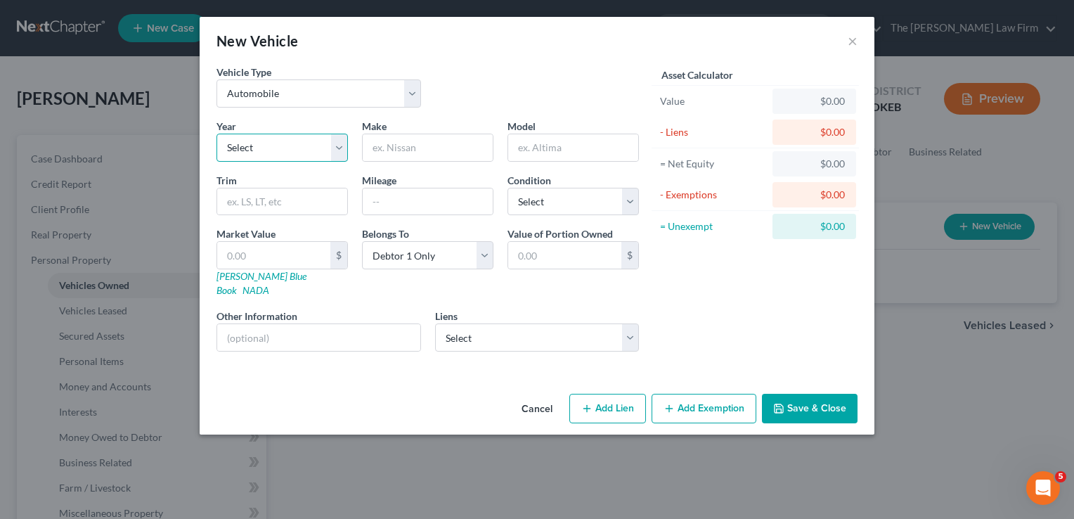
click at [306, 150] on select "Select 2026 2025 2024 2023 2022 2021 2020 2019 2018 2017 2016 2015 2014 2013 20…" at bounding box center [281, 148] width 131 height 28
select select "22"
click at [216, 134] on select "Select 2026 2025 2024 2023 2022 2021 2020 2019 2018 2017 2016 2015 2014 2013 20…" at bounding box center [281, 148] width 131 height 28
click at [427, 150] on input "text" at bounding box center [428, 147] width 130 height 27
type input "Chevy"
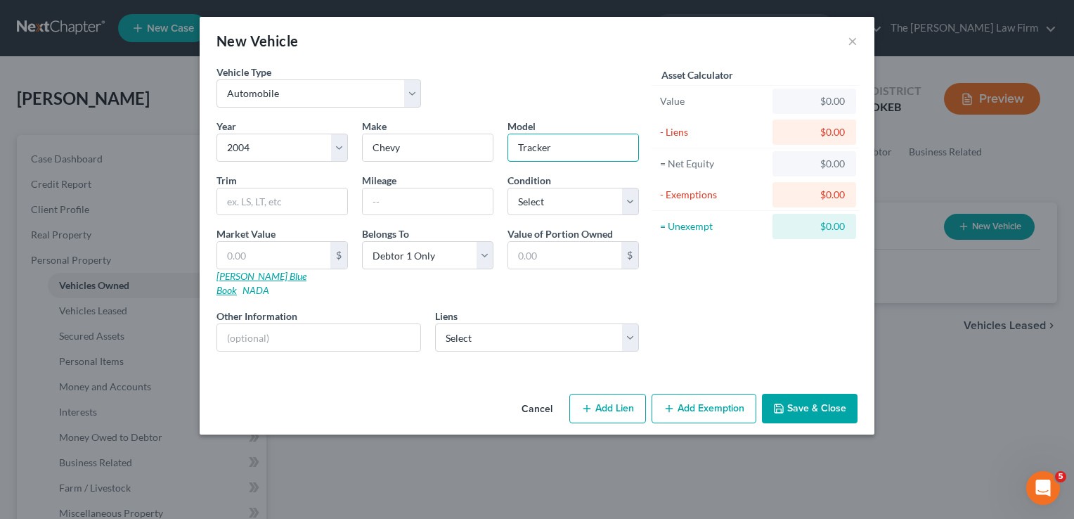
type input "Tracker"
click at [247, 277] on link "[PERSON_NAME] Blue Book" at bounding box center [261, 283] width 90 height 26
click at [250, 252] on input "text" at bounding box center [273, 255] width 113 height 27
type input "1"
type input "1.00"
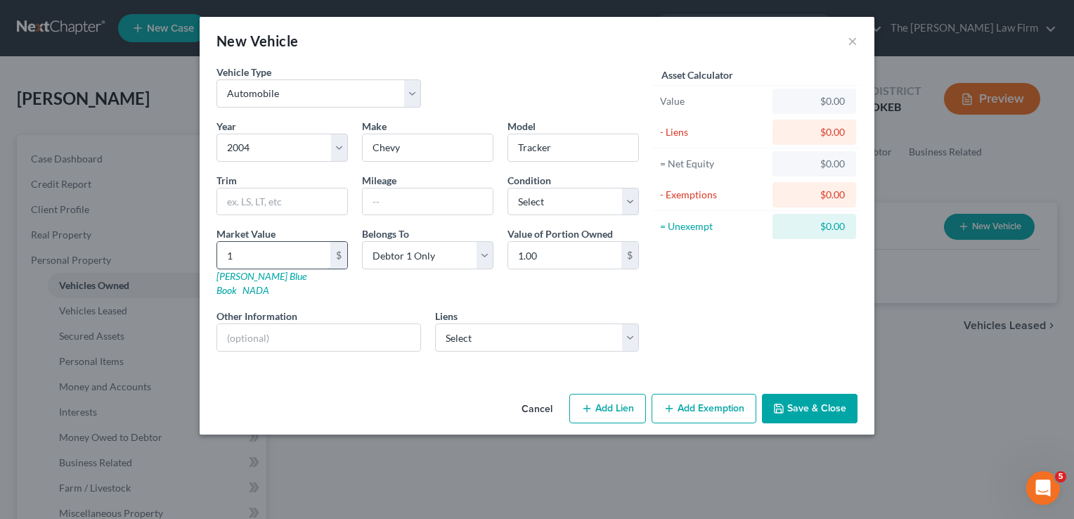
type input "15"
type input "15.00"
type input "150"
type input "150.00"
type input "1500"
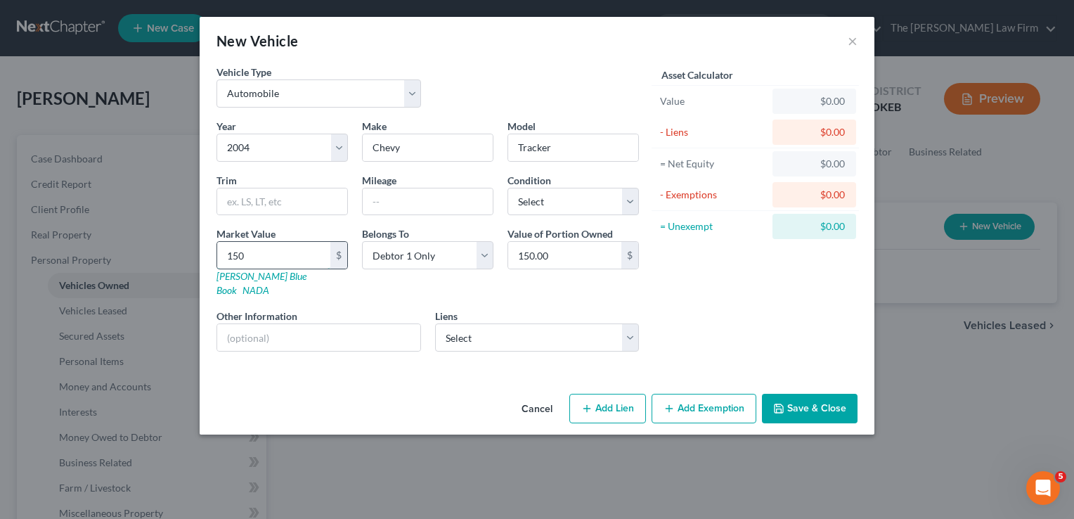
type input "1,500.00"
type input "1,500"
click at [809, 394] on button "Save & Close" at bounding box center [810, 409] width 96 height 30
